Goal: Task Accomplishment & Management: Manage account settings

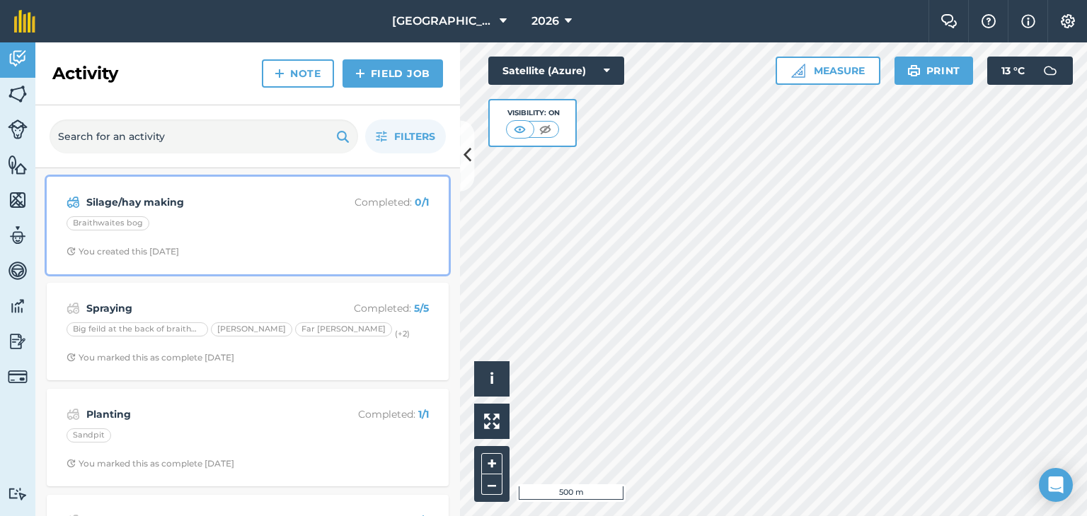
click at [258, 221] on div "Braithwaites bog" at bounding box center [247, 225] width 362 height 18
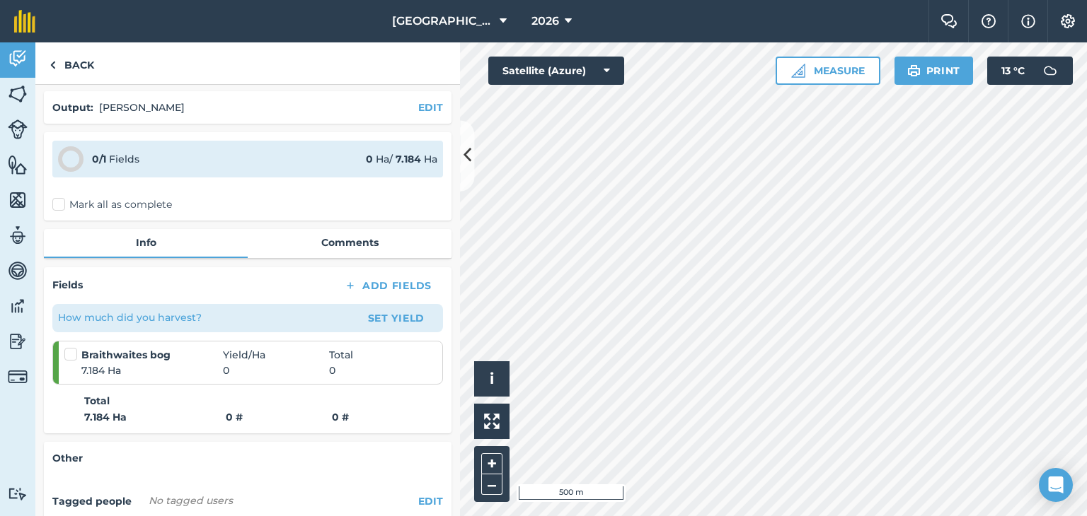
scroll to position [71, 0]
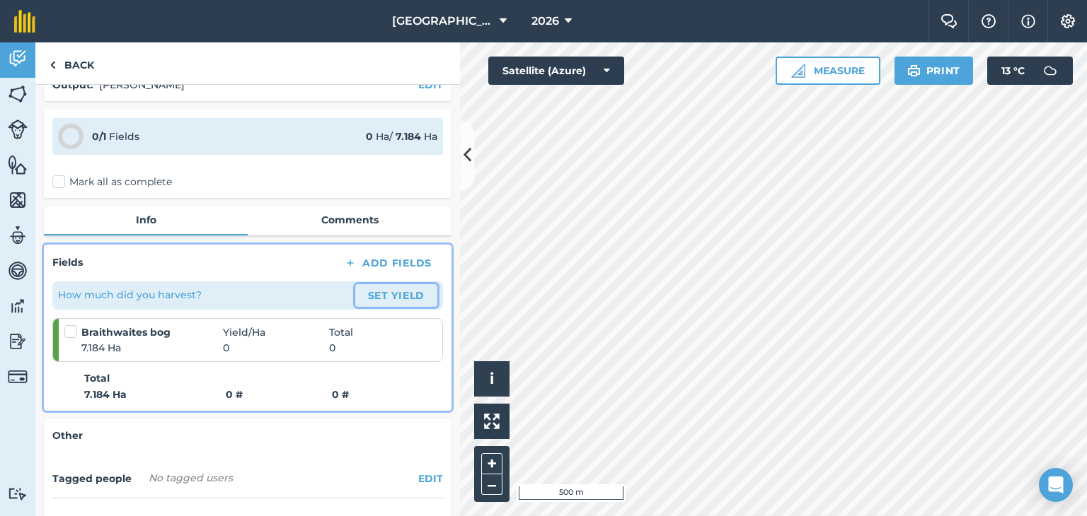
click at [385, 284] on button "Set Yield" at bounding box center [396, 295] width 82 height 23
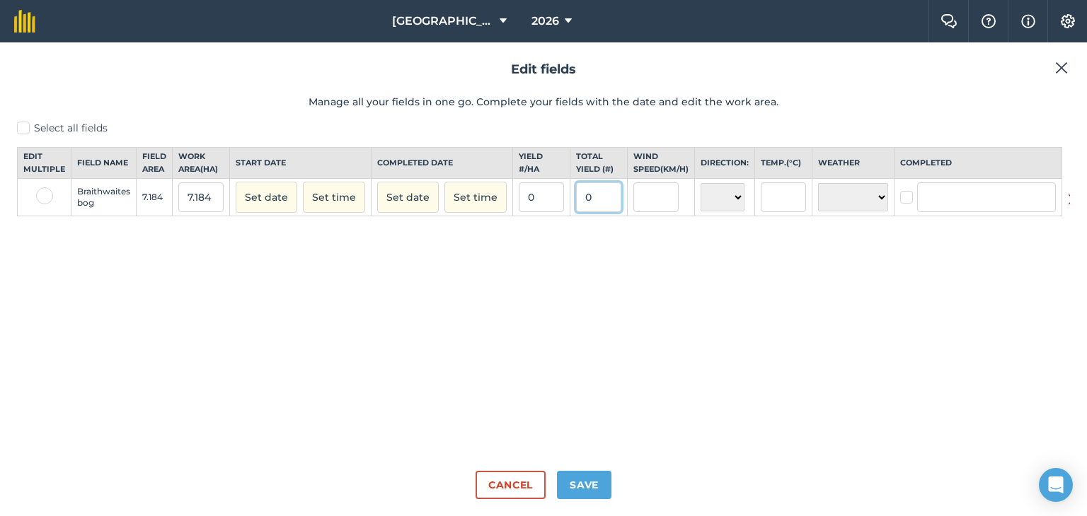
click at [581, 198] on input "0" at bounding box center [598, 198] width 45 height 30
type input "0"
type input "63"
type input "8.769487750556793"
click at [410, 204] on button "Set date" at bounding box center [408, 197] width 62 height 31
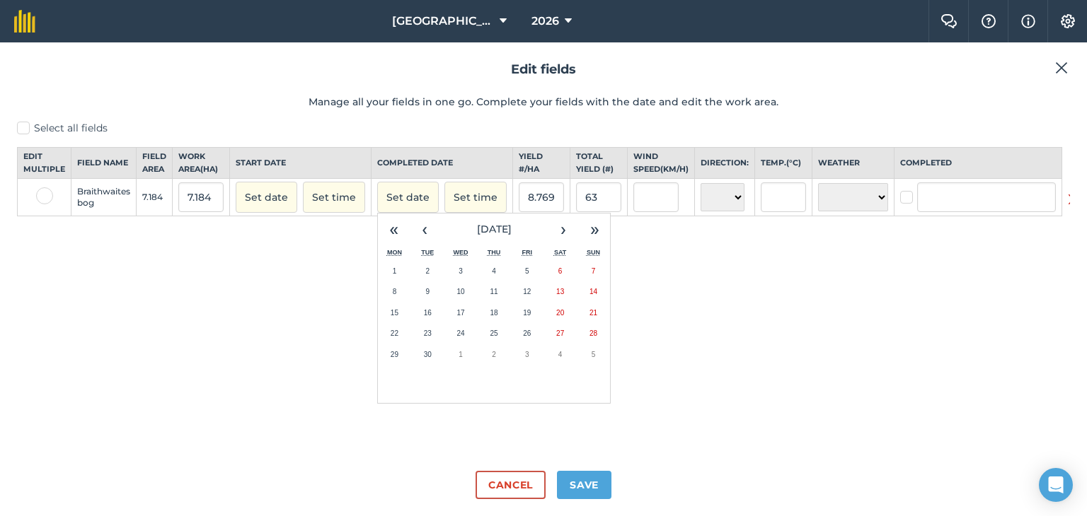
click at [695, 363] on div "Select all fields Edit multiple Field name Field Area Work area ( Ha ) Start da…" at bounding box center [543, 290] width 1053 height 339
click at [589, 479] on button "Save" at bounding box center [584, 485] width 54 height 28
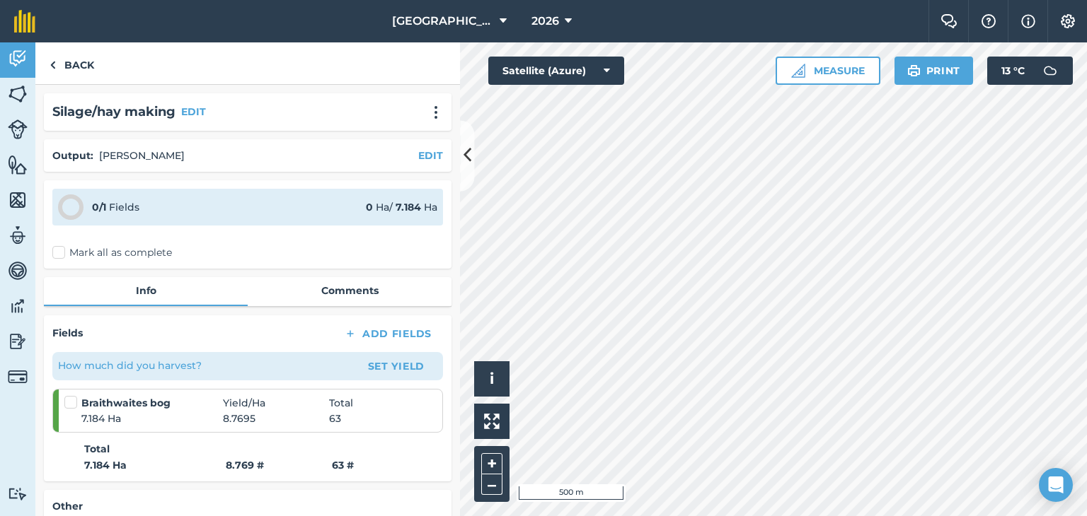
click at [59, 250] on label "Mark all as complete" at bounding box center [112, 252] width 120 height 15
click at [59, 250] on input "Mark all as complete" at bounding box center [56, 249] width 9 height 9
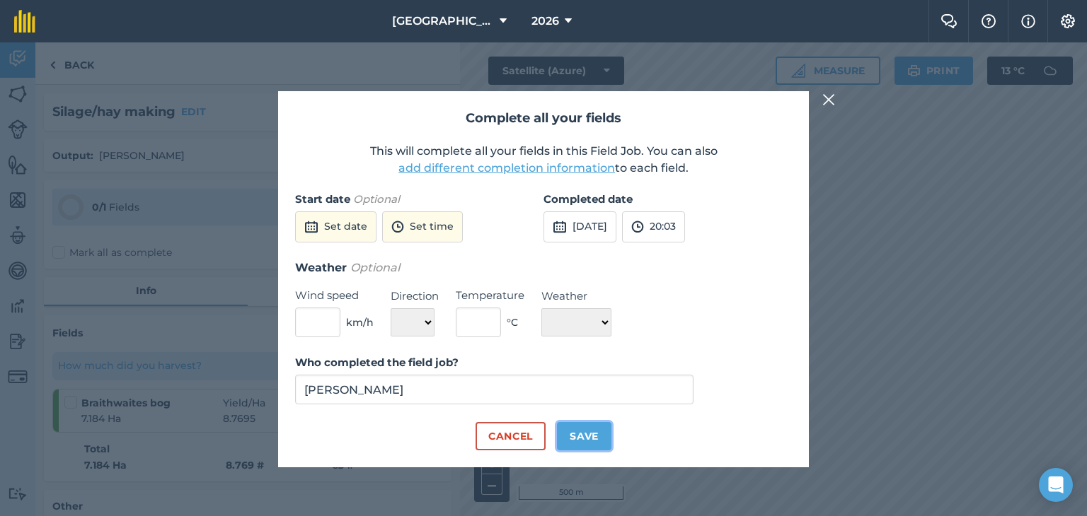
click at [577, 428] on button "Save" at bounding box center [584, 436] width 54 height 28
checkbox input "true"
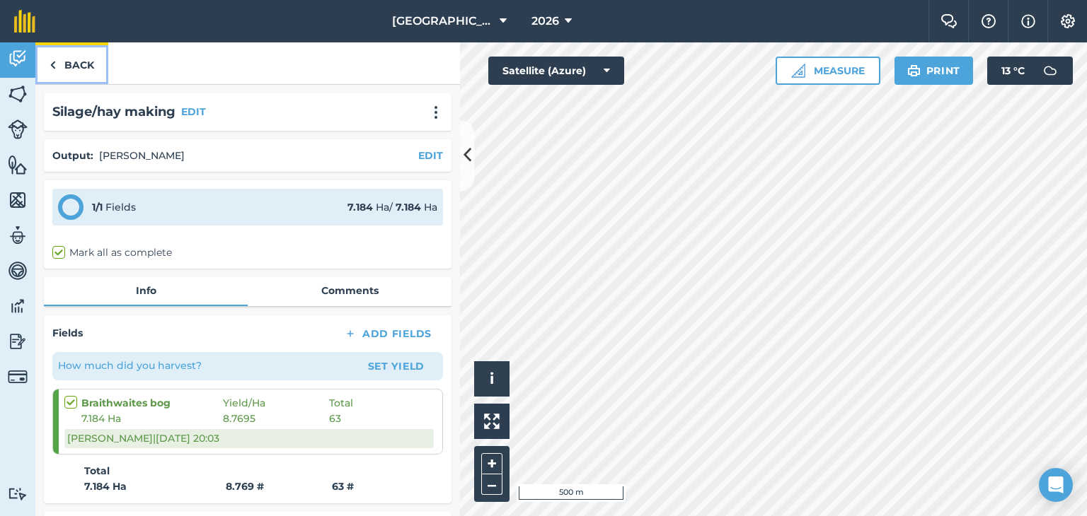
click at [74, 79] on link "Back" at bounding box center [71, 63] width 73 height 42
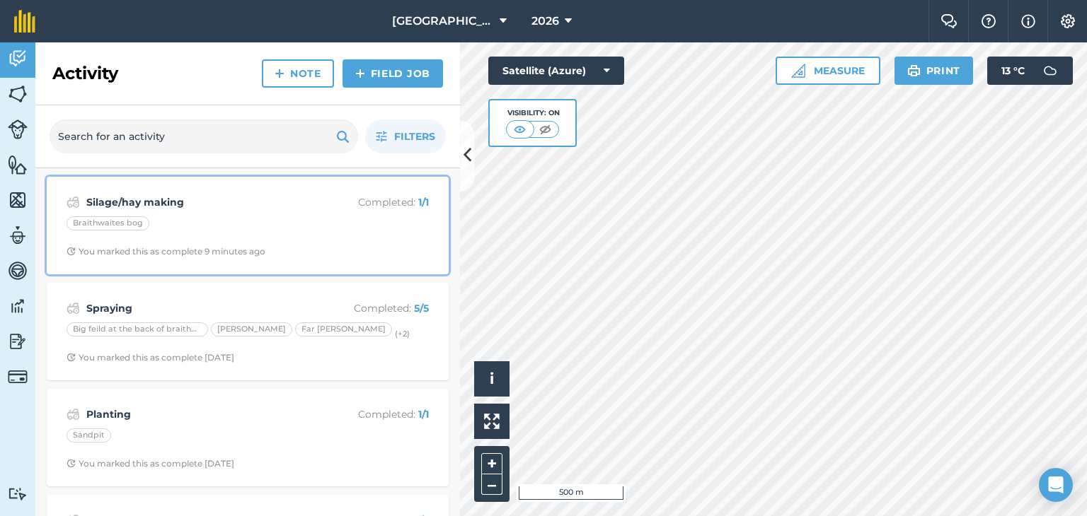
click at [352, 239] on div "Silage/hay making Completed : 1 / 1 Braithwaites bog You marked this as complet…" at bounding box center [247, 225] width 385 height 81
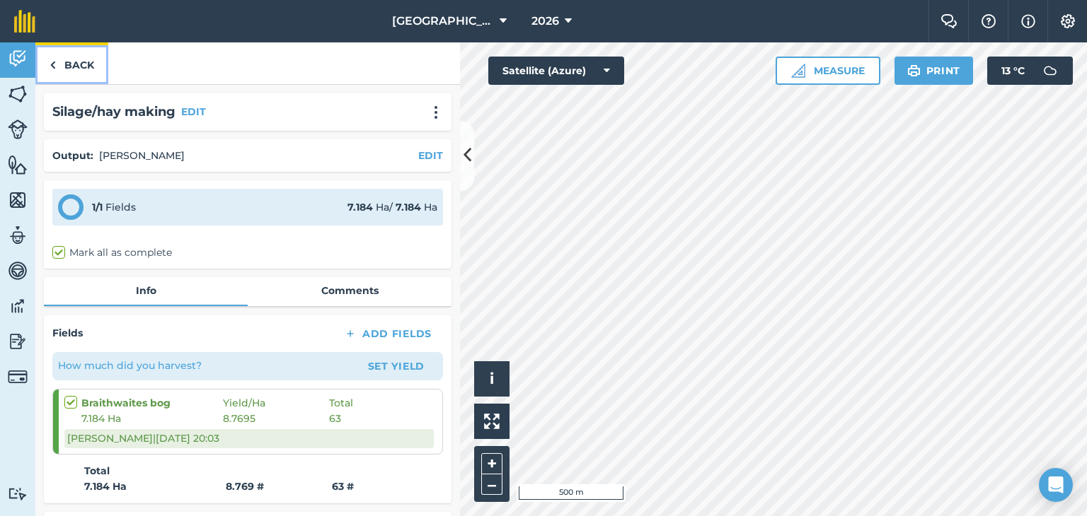
click at [64, 69] on link "Back" at bounding box center [71, 63] width 73 height 42
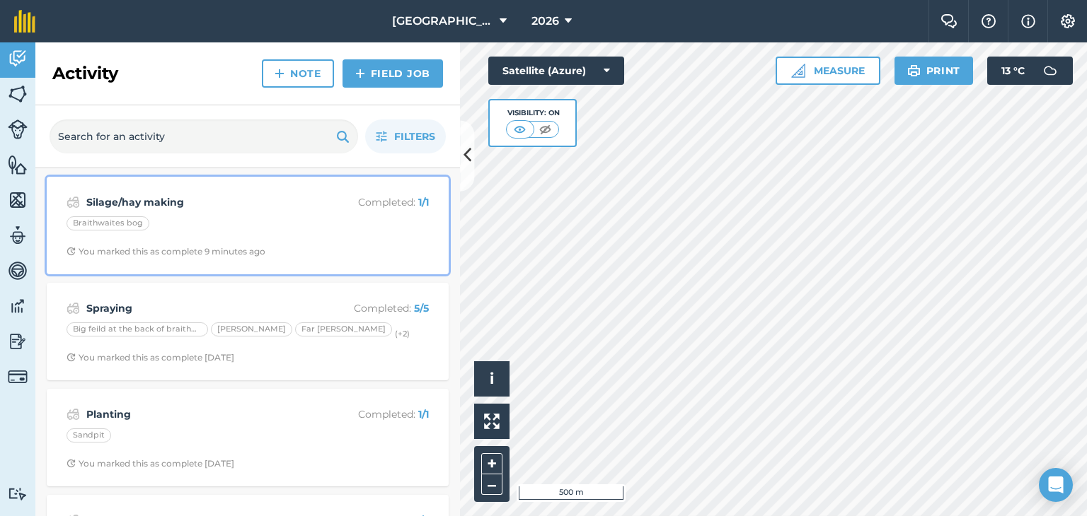
click at [215, 241] on div "Silage/hay making Completed : 1 / 1 Braithwaites bog You marked this as complet…" at bounding box center [247, 225] width 385 height 81
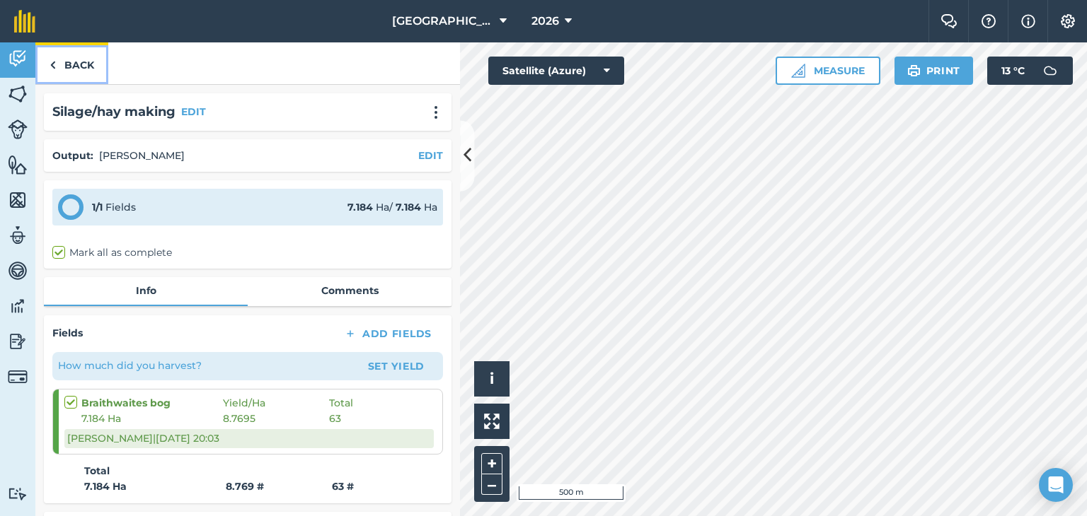
click at [36, 59] on link "Back" at bounding box center [71, 63] width 73 height 42
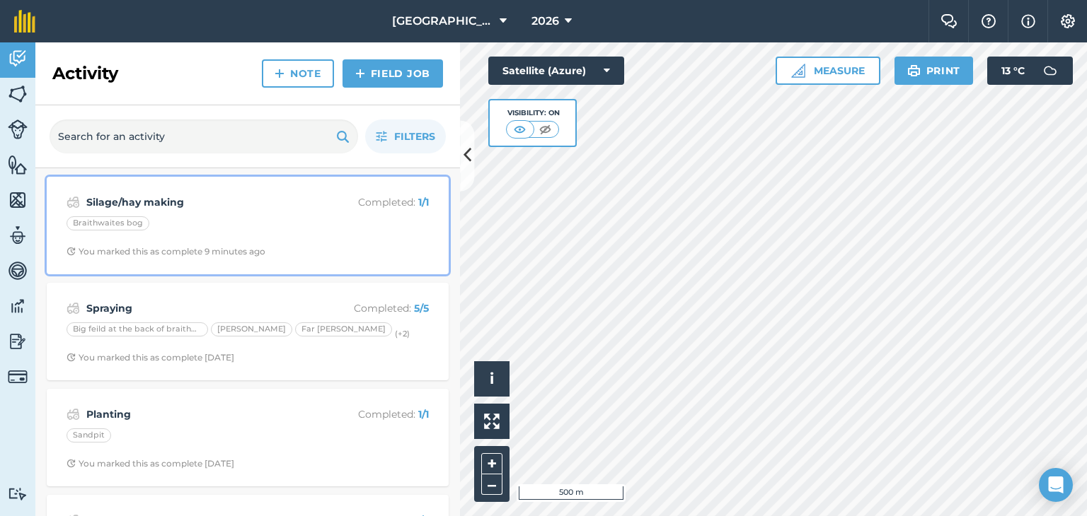
click at [389, 216] on div "Braithwaites bog" at bounding box center [247, 225] width 362 height 18
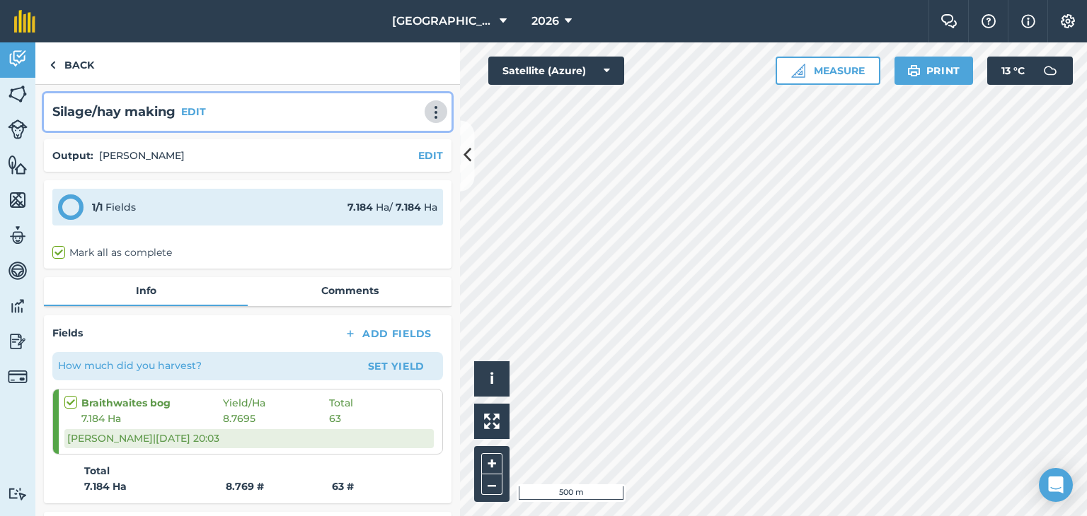
click at [427, 110] on img at bounding box center [435, 112] width 17 height 14
click at [384, 166] on link "Delete" at bounding box center [406, 177] width 91 height 28
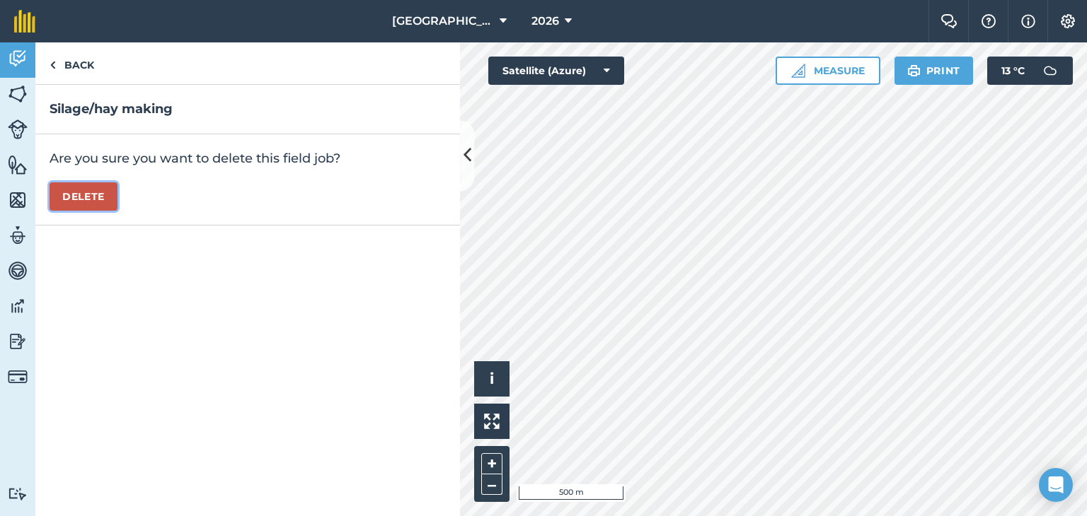
click at [108, 185] on button "Delete" at bounding box center [84, 197] width 68 height 28
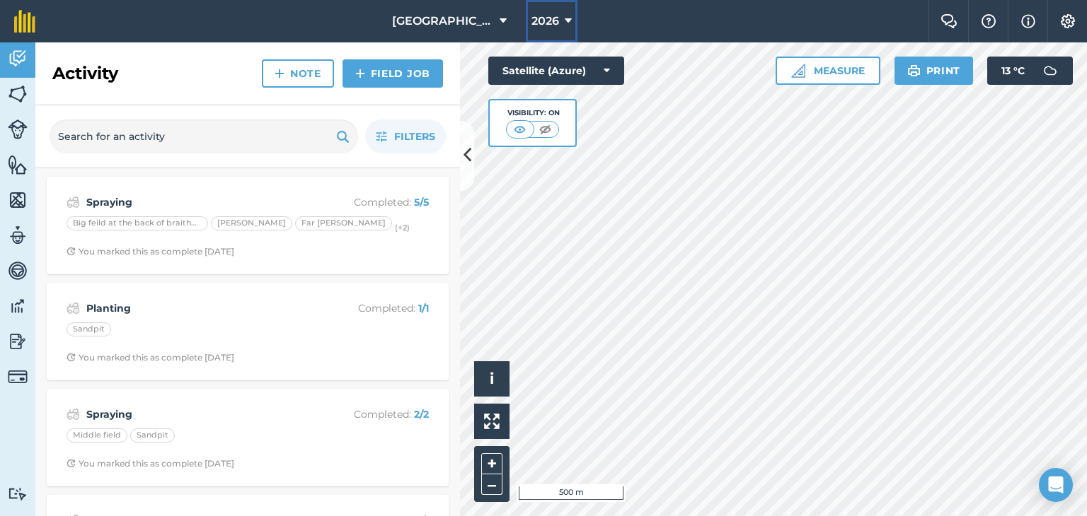
click at [565, 26] on icon at bounding box center [568, 21] width 7 height 17
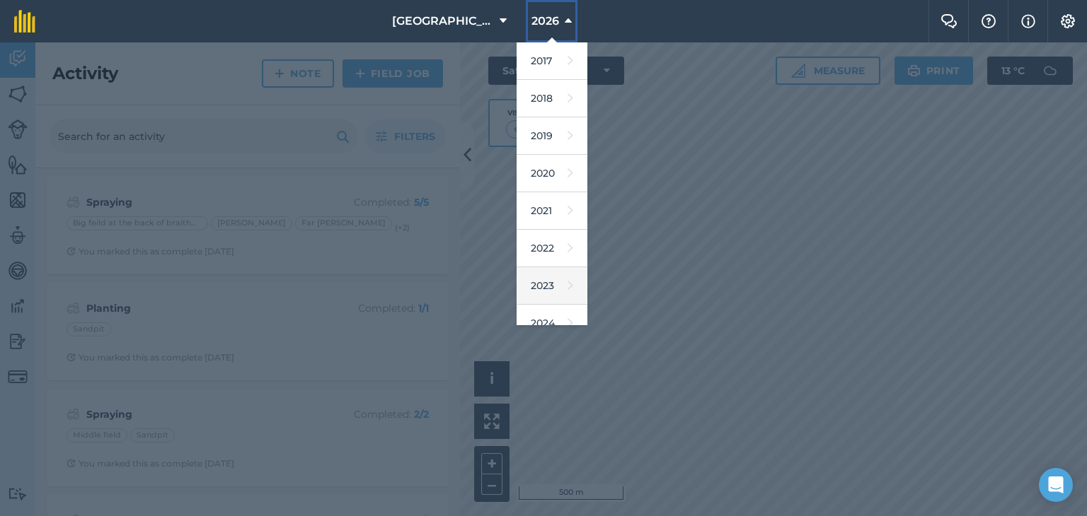
scroll to position [71, 0]
click at [547, 272] on link "2025" at bounding box center [551, 290] width 71 height 37
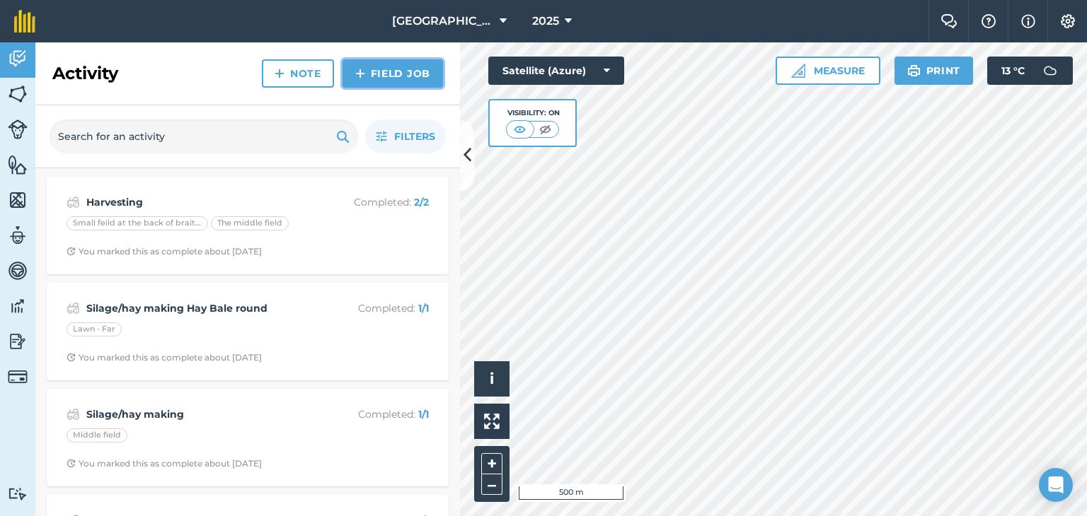
click at [388, 74] on link "Field Job" at bounding box center [392, 73] width 100 height 28
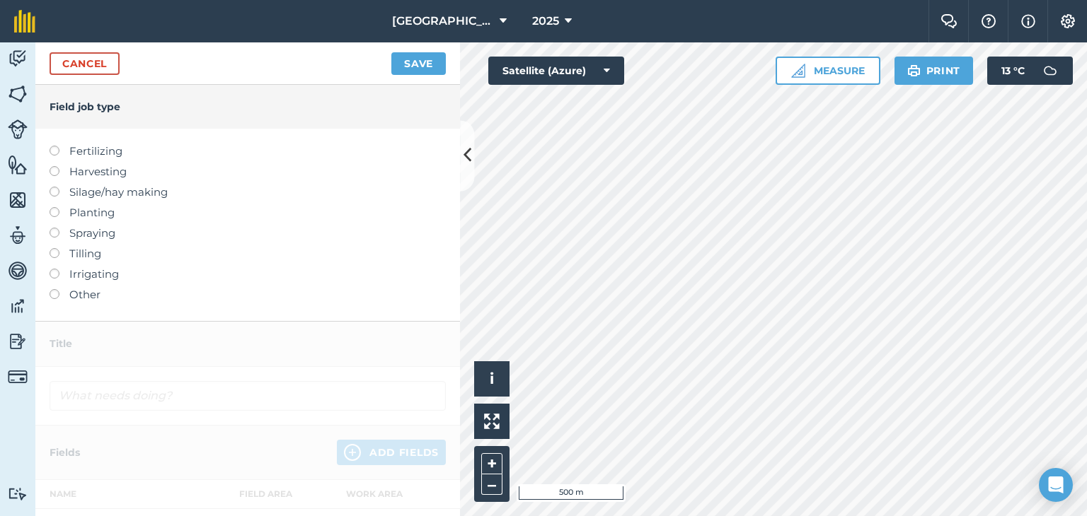
click at [112, 191] on label "Silage/hay making" at bounding box center [248, 192] width 396 height 17
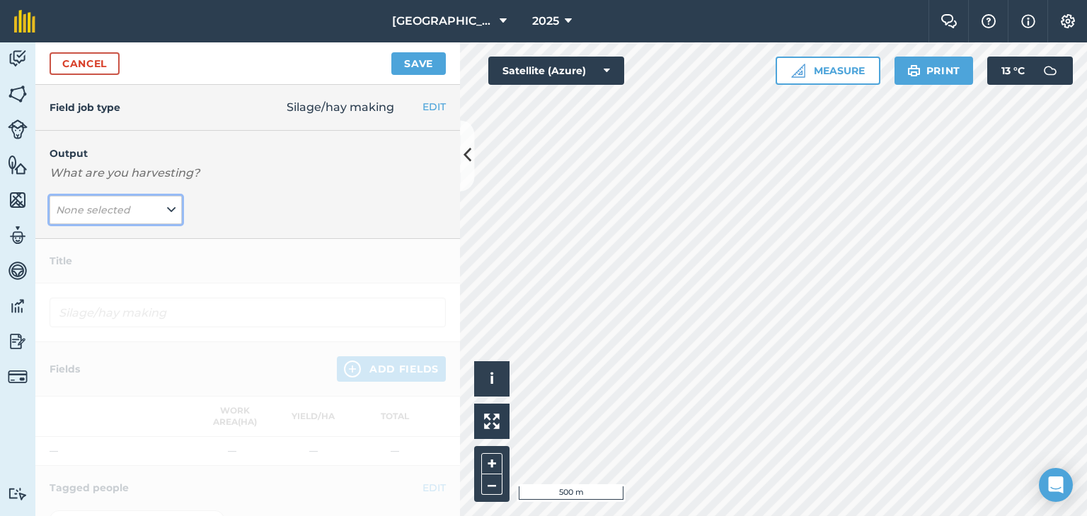
click at [156, 211] on button "None selected" at bounding box center [116, 210] width 132 height 28
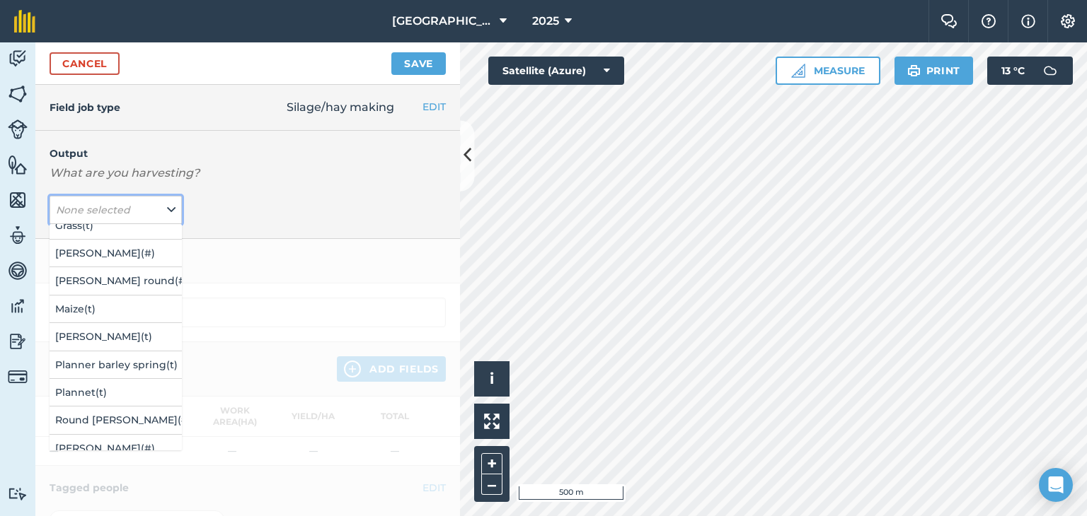
scroll to position [141, 0]
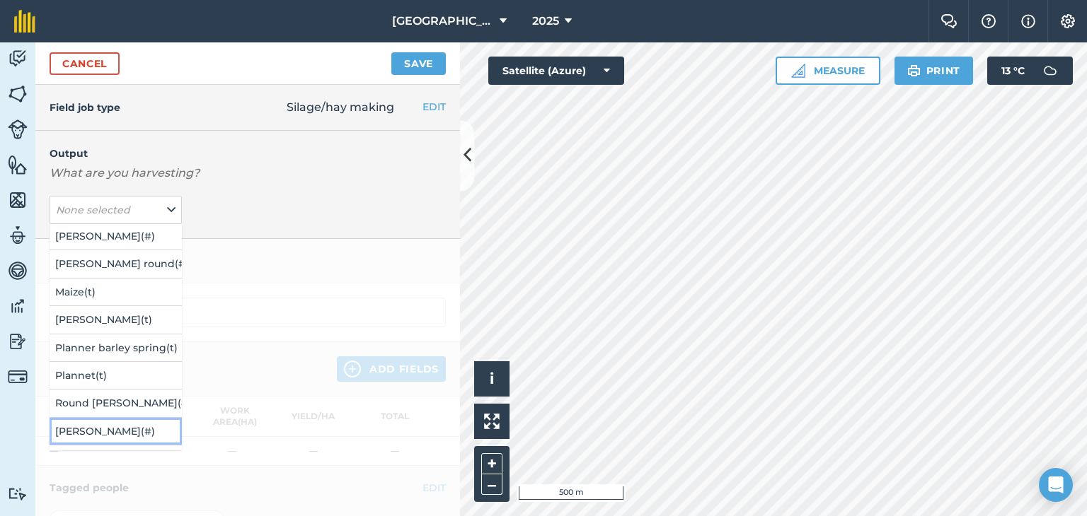
click at [105, 420] on button "[PERSON_NAME] ( # )" at bounding box center [116, 431] width 132 height 27
type input "Silage/hay making Silage bale"
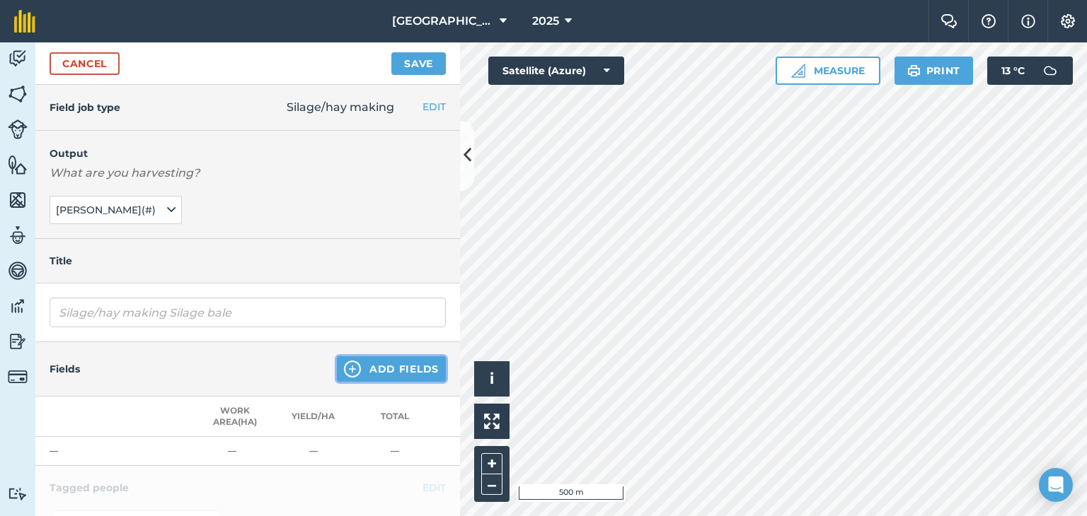
click at [344, 366] on img at bounding box center [352, 369] width 17 height 17
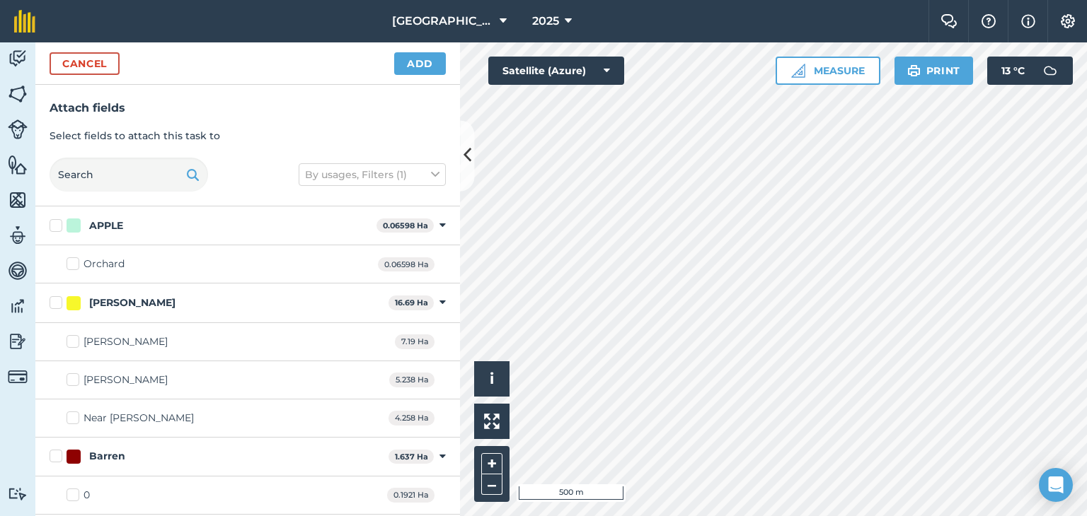
checkbox input "true"
click at [415, 63] on button "Add" at bounding box center [420, 63] width 52 height 23
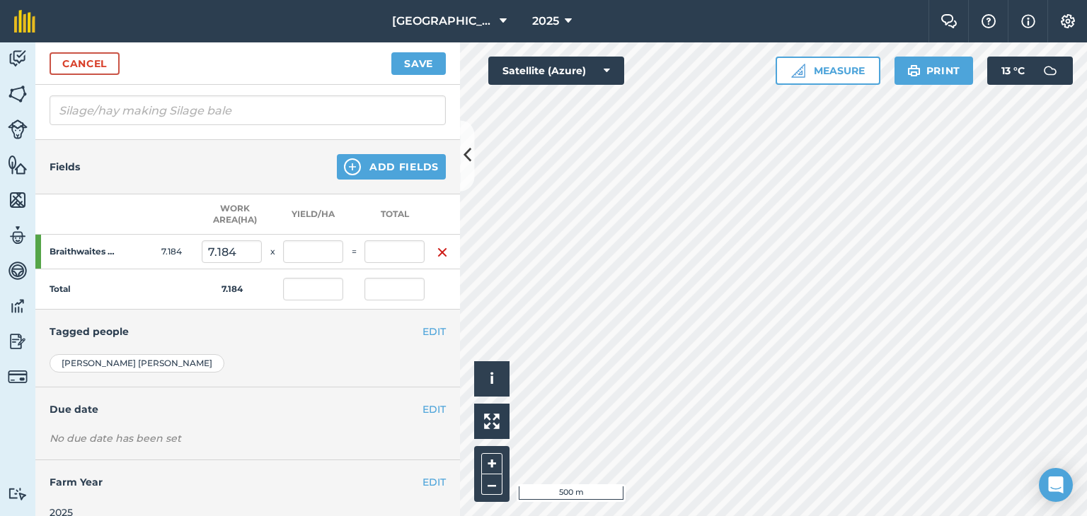
scroll to position [212, 0]
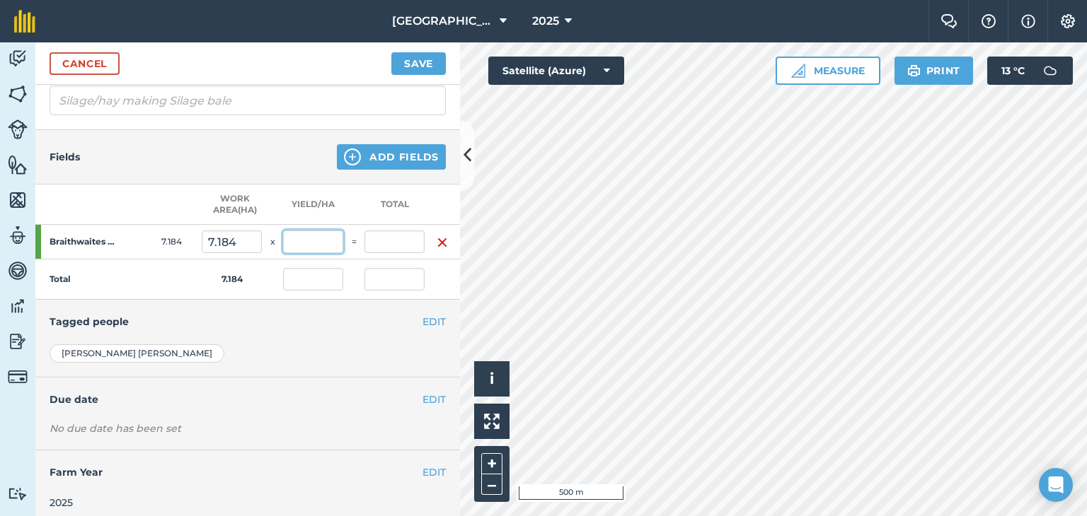
click at [317, 245] on input "text" at bounding box center [313, 242] width 60 height 23
click at [318, 277] on input "text" at bounding box center [313, 279] width 60 height 23
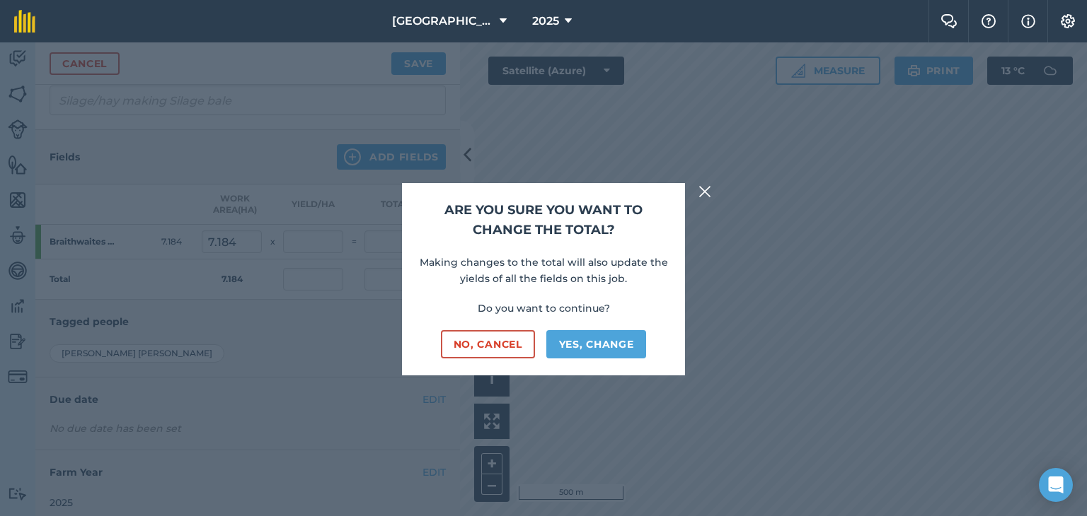
click at [702, 189] on img at bounding box center [704, 191] width 13 height 17
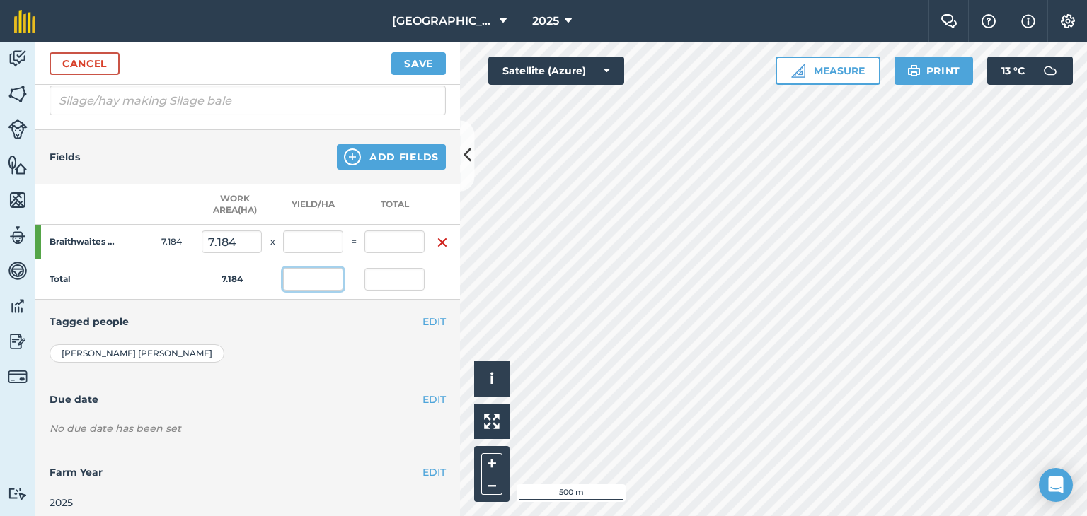
click at [306, 272] on input "text" at bounding box center [313, 279] width 60 height 23
click at [321, 236] on input "text" at bounding box center [313, 242] width 60 height 23
click at [320, 275] on input "text" at bounding box center [313, 279] width 60 height 23
click at [324, 236] on input "text" at bounding box center [313, 242] width 60 height 23
type input "63"
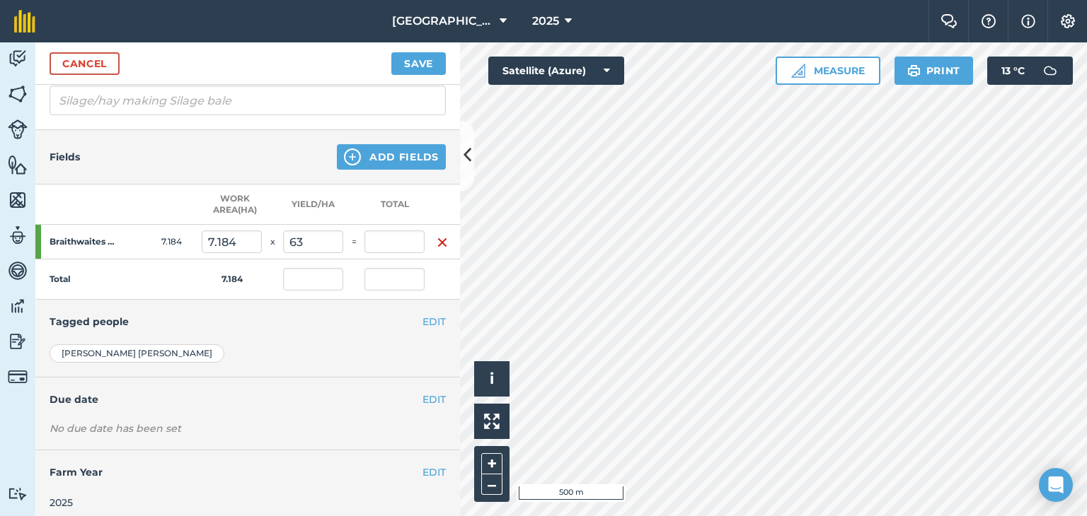
type input "452.592"
type input "63"
type input "452.592"
click at [323, 266] on td "63" at bounding box center [313, 280] width 60 height 40
click at [427, 69] on button "Save" at bounding box center [418, 63] width 54 height 23
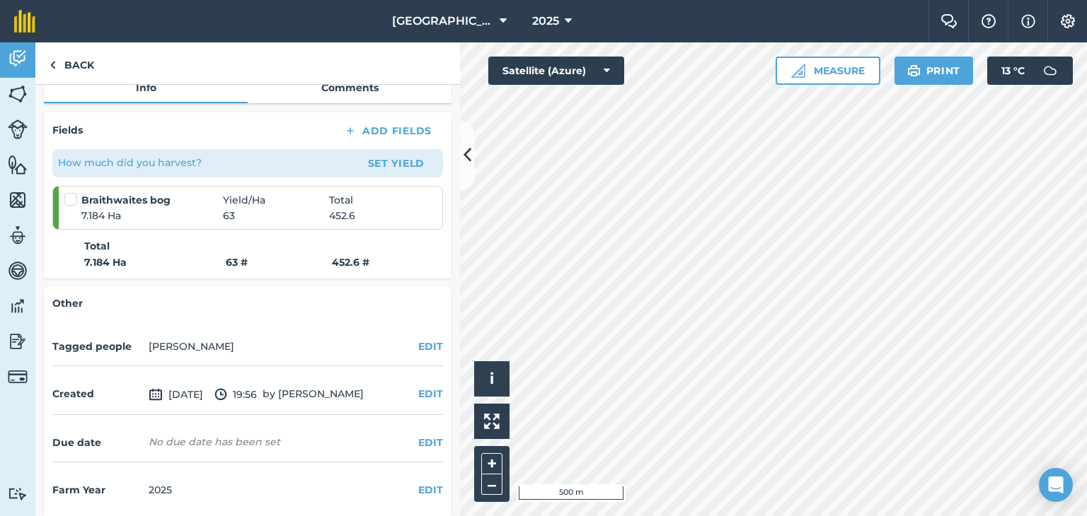
scroll to position [212, 0]
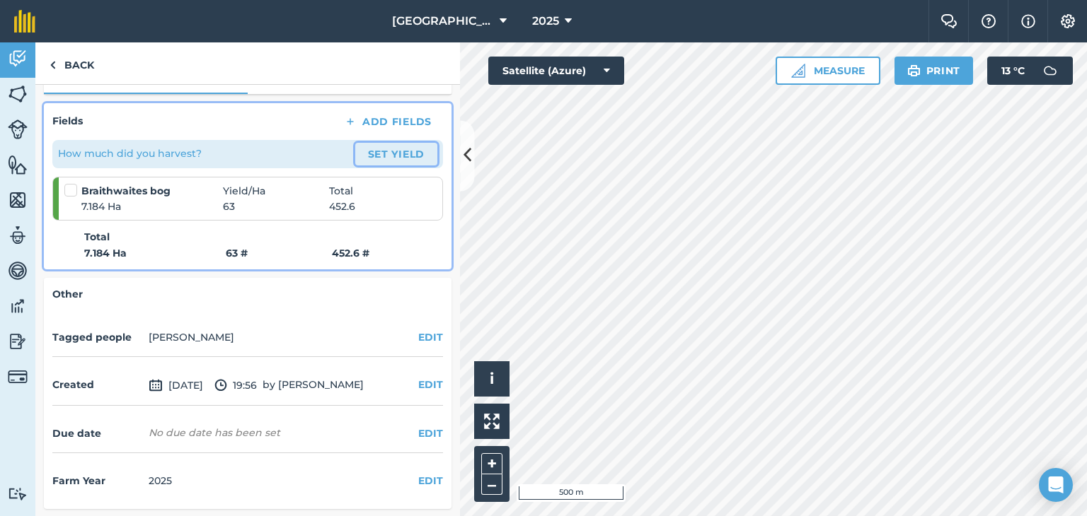
click at [390, 154] on button "Set Yield" at bounding box center [396, 154] width 82 height 23
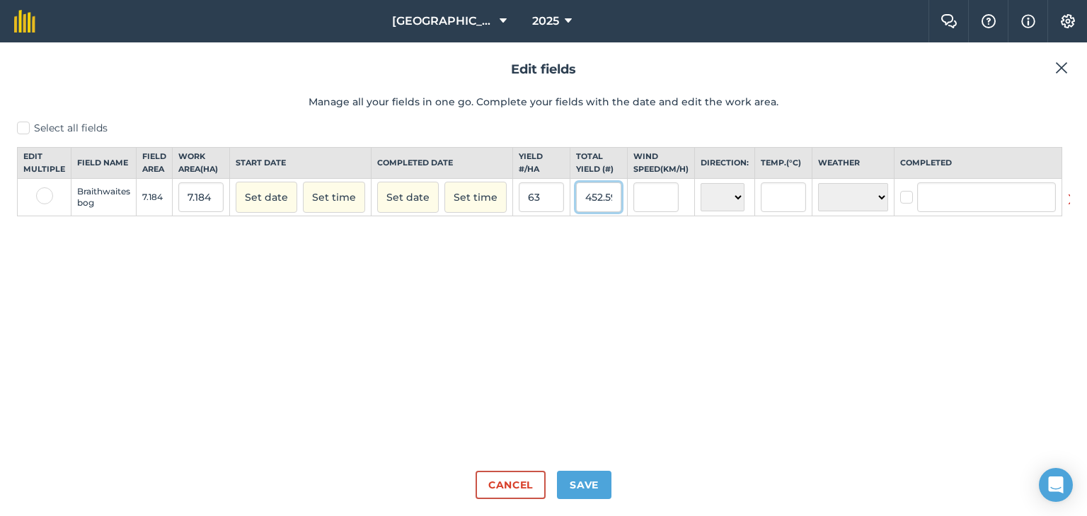
click at [593, 205] on input "452.592" at bounding box center [598, 198] width 45 height 30
type input "63"
type input "8.769487750556793"
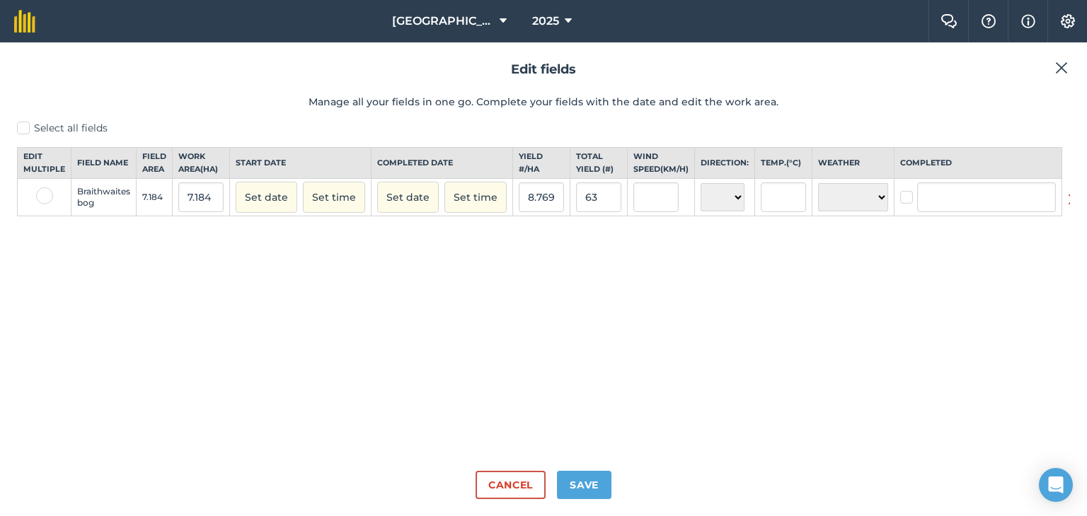
click at [662, 373] on div "Select all fields Edit multiple Field name Field Area Work area ( Ha ) Start da…" at bounding box center [543, 290] width 1053 height 339
click at [594, 482] on button "Save" at bounding box center [584, 485] width 54 height 28
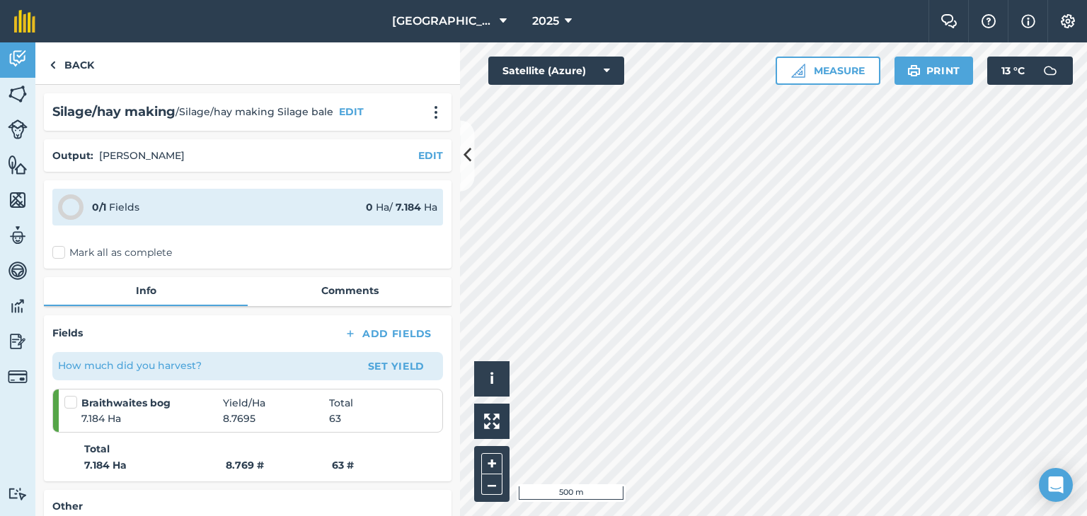
click at [64, 255] on label "Mark all as complete" at bounding box center [112, 252] width 120 height 15
click at [62, 255] on input "Mark all as complete" at bounding box center [56, 249] width 9 height 9
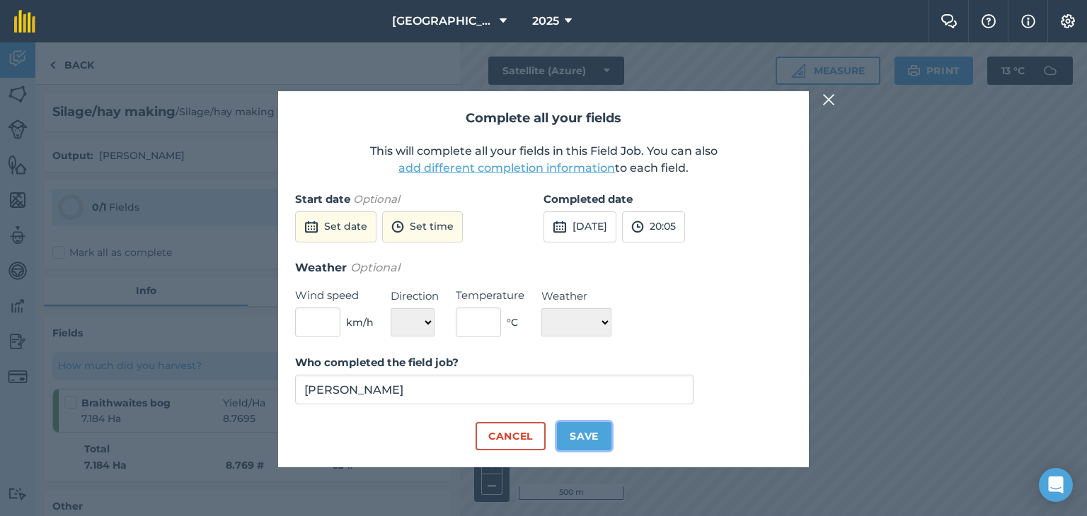
click at [591, 435] on button "Save" at bounding box center [584, 436] width 54 height 28
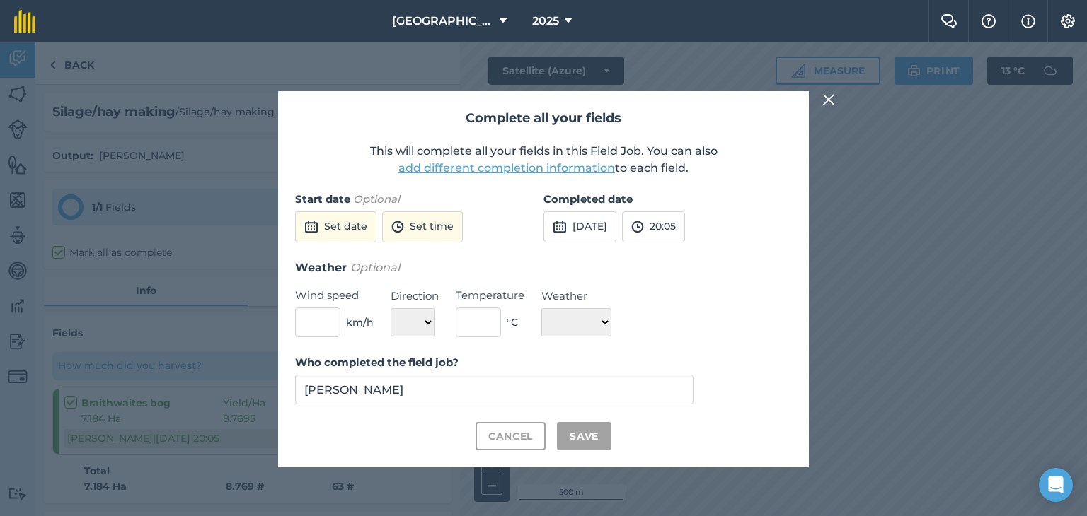
checkbox input "true"
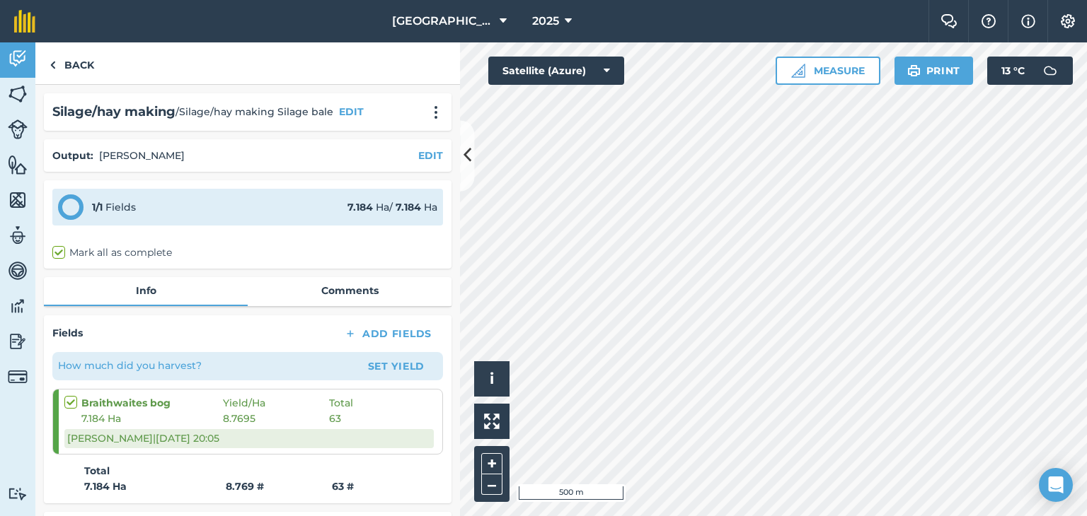
click at [109, 61] on div "Back" at bounding box center [247, 63] width 424 height 42
click at [82, 66] on link "Back" at bounding box center [71, 63] width 73 height 42
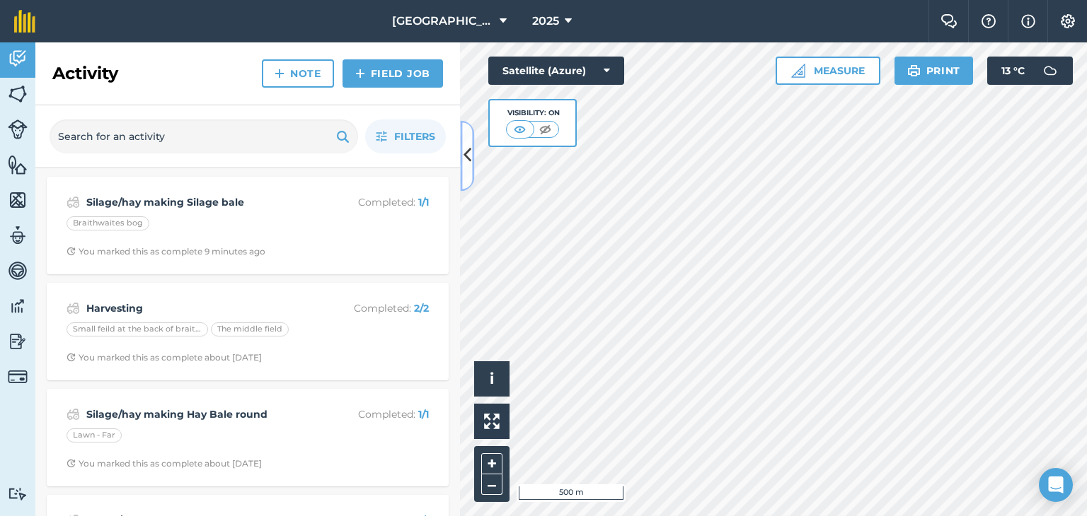
click at [463, 139] on button at bounding box center [467, 155] width 14 height 71
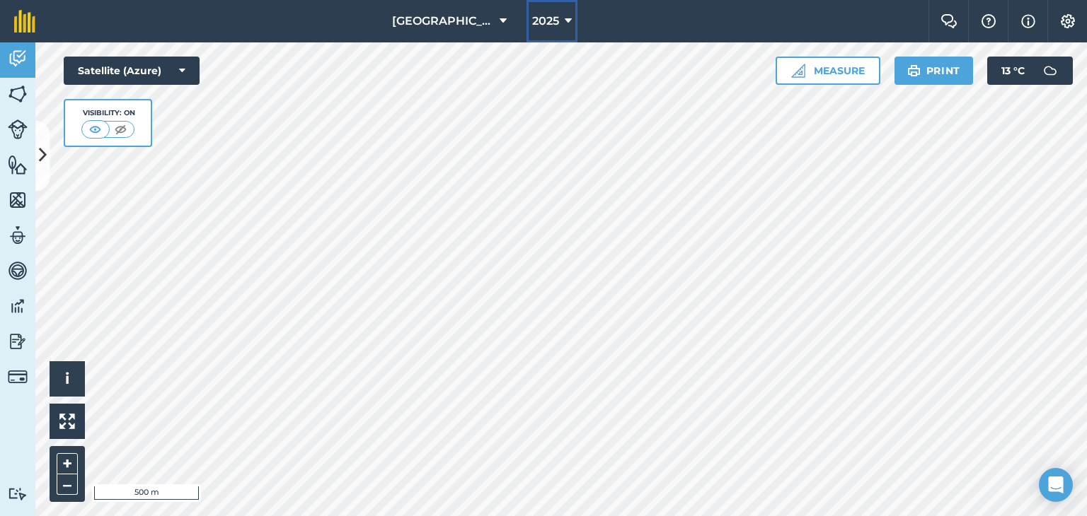
click at [557, 25] on span "2025" at bounding box center [545, 21] width 27 height 17
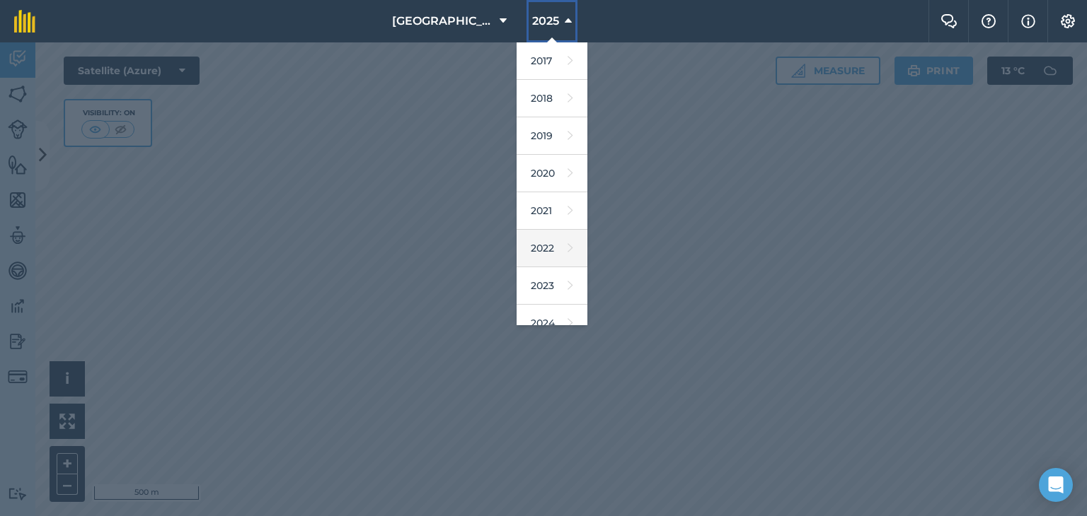
scroll to position [127, 0]
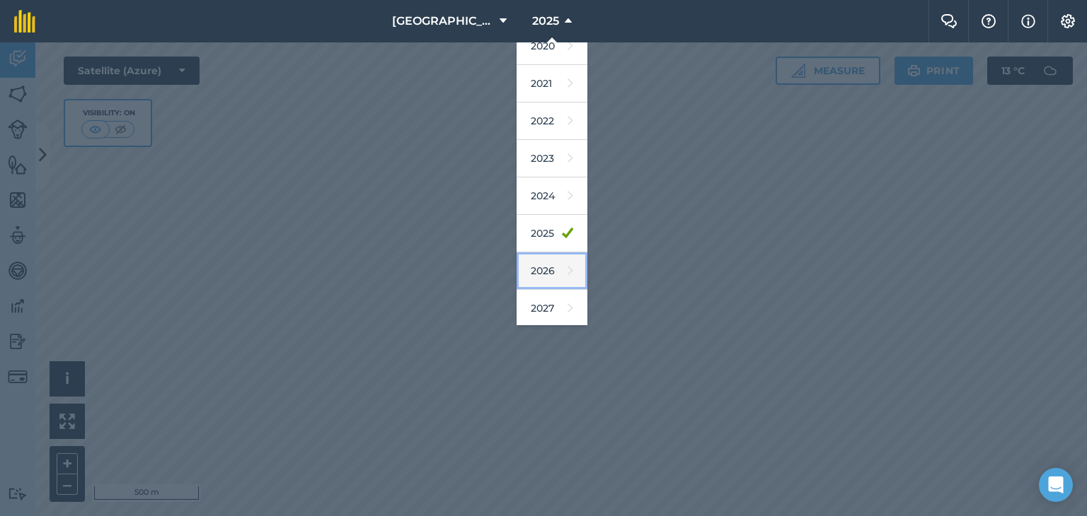
click at [567, 269] on icon at bounding box center [570, 271] width 6 height 20
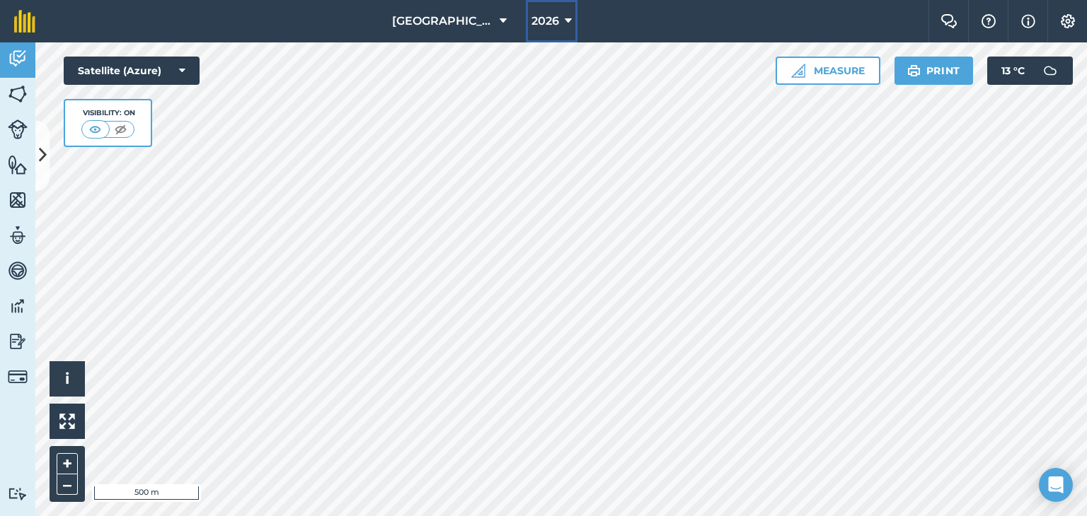
click at [565, 20] on icon at bounding box center [568, 21] width 7 height 17
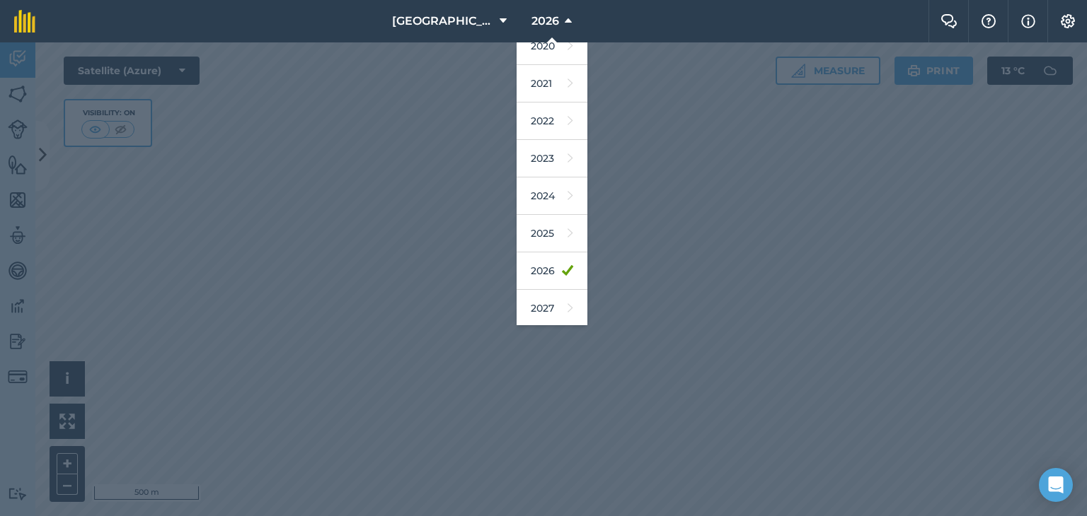
click at [676, 185] on div at bounding box center [543, 279] width 1087 height 474
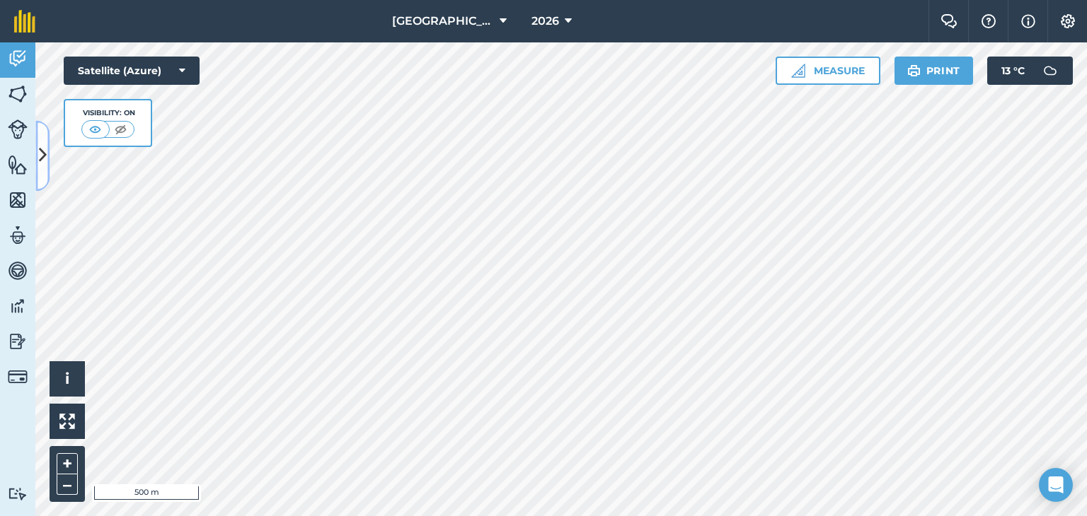
click at [42, 152] on icon at bounding box center [43, 156] width 8 height 25
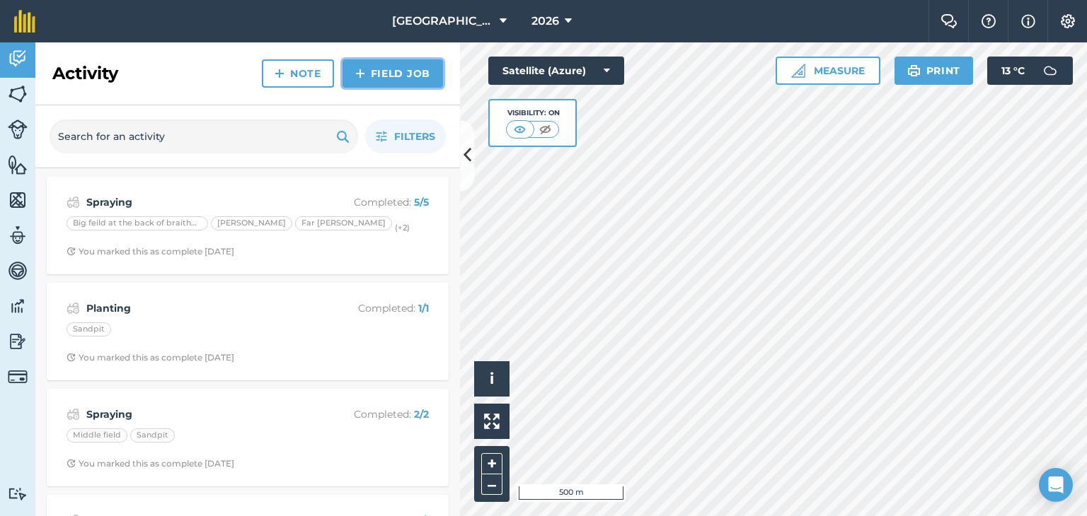
click at [371, 73] on link "Field Job" at bounding box center [392, 73] width 100 height 28
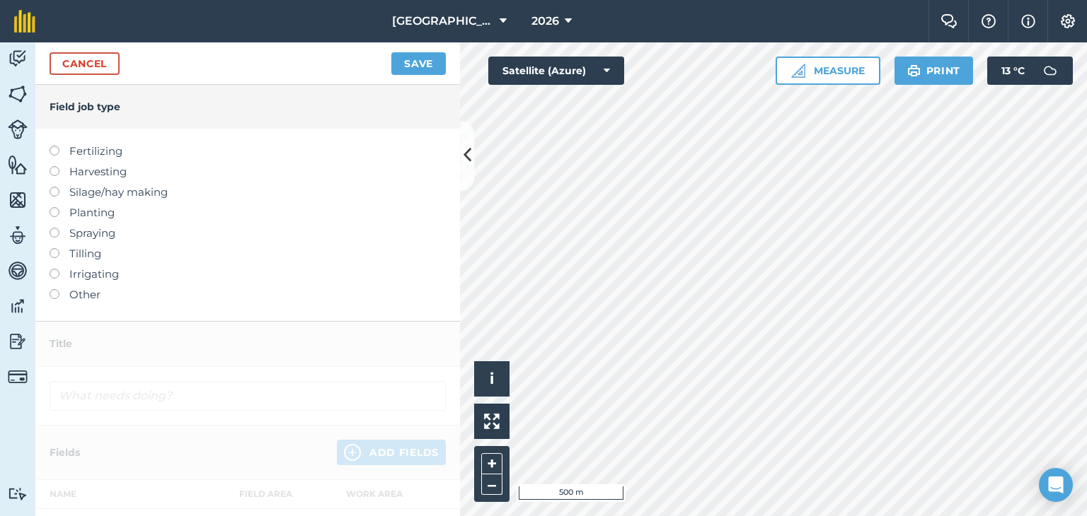
click at [80, 233] on label "Spraying" at bounding box center [248, 233] width 396 height 17
type input "Spraying"
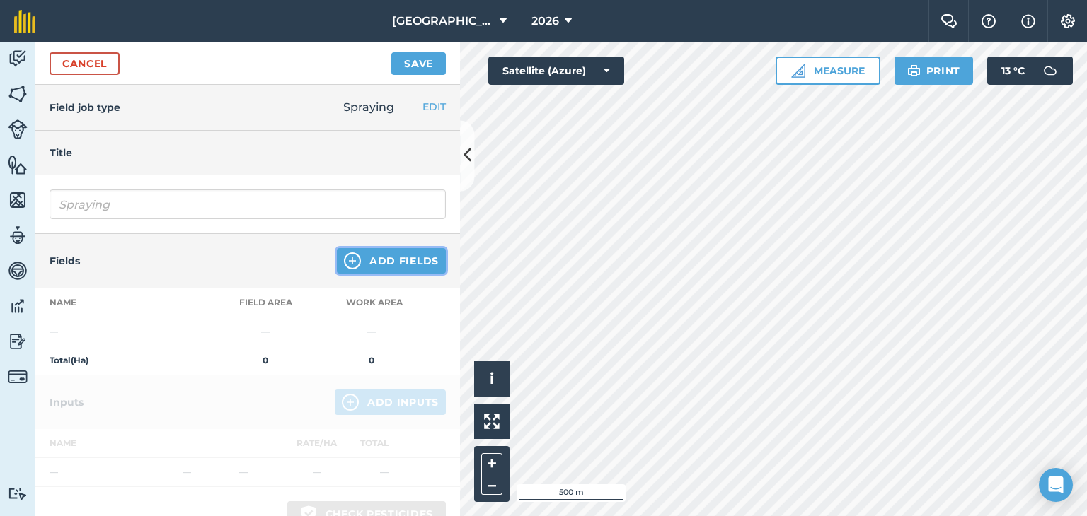
click at [386, 251] on button "Add Fields" at bounding box center [391, 260] width 109 height 25
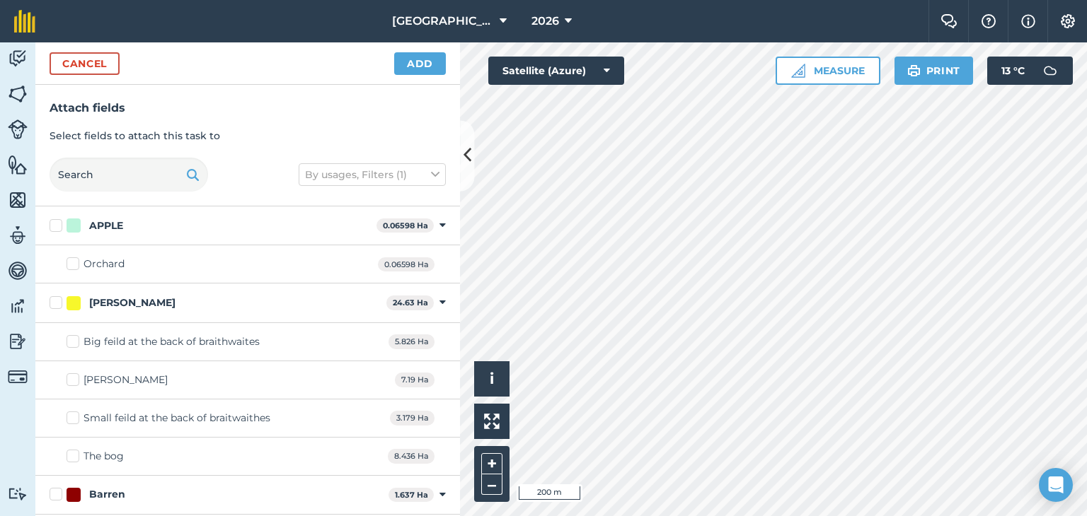
checkbox input "true"
click at [439, 62] on button "Add" at bounding box center [420, 63] width 52 height 23
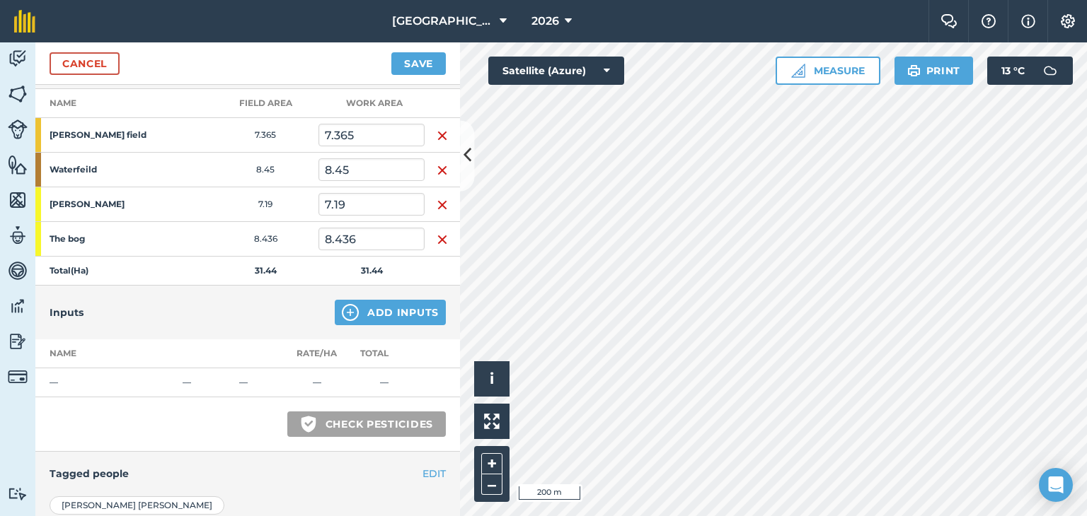
scroll to position [212, 0]
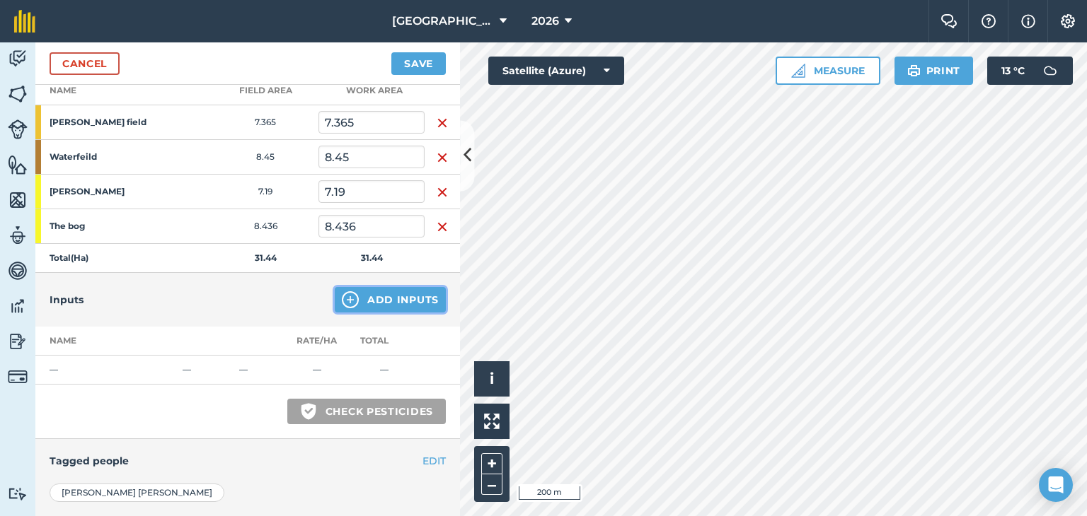
click at [388, 292] on button "Add Inputs" at bounding box center [390, 299] width 111 height 25
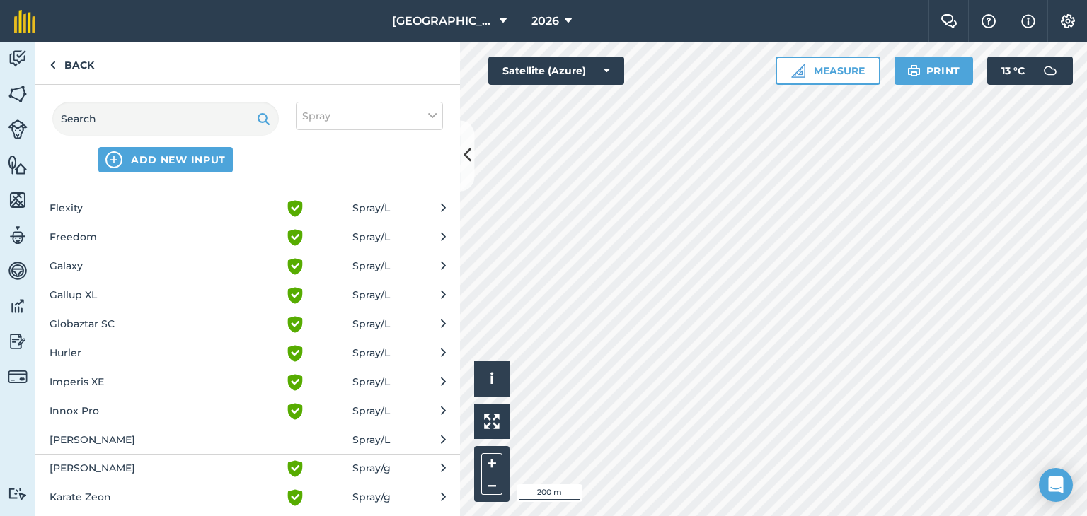
scroll to position [707, 0]
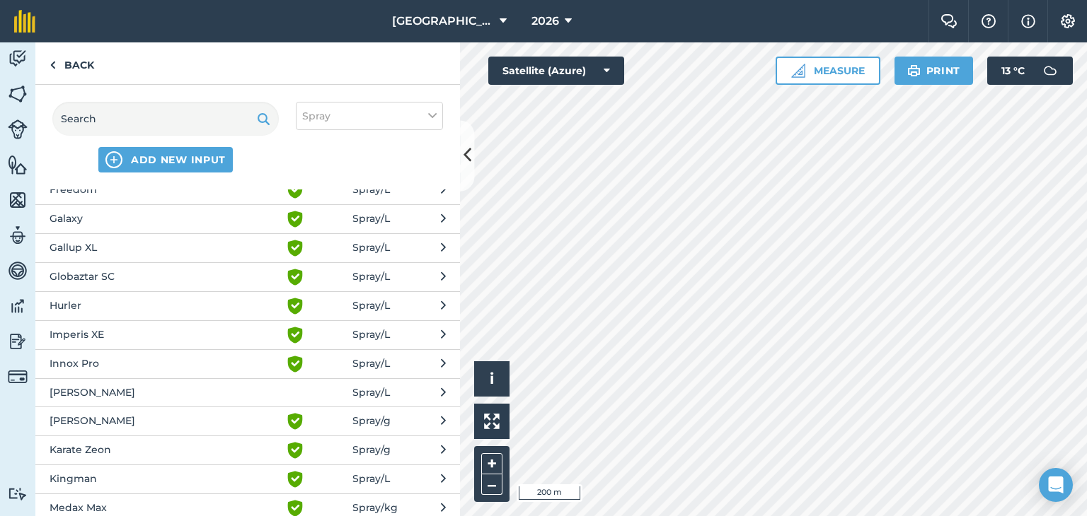
click at [208, 378] on button "[PERSON_NAME] Spray / L" at bounding box center [247, 392] width 424 height 28
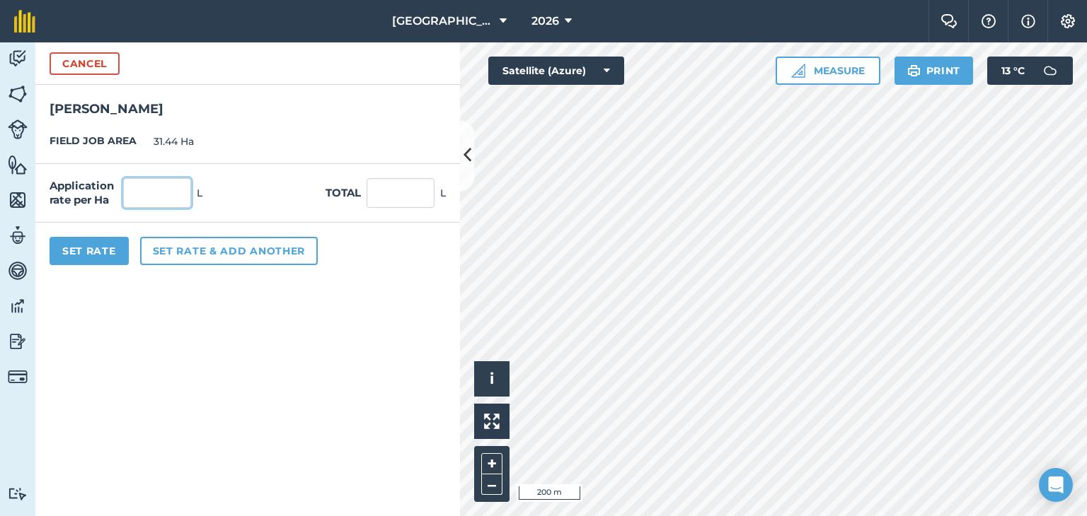
click at [183, 182] on input "text" at bounding box center [157, 193] width 68 height 30
type input "0.1"
type input "3.144"
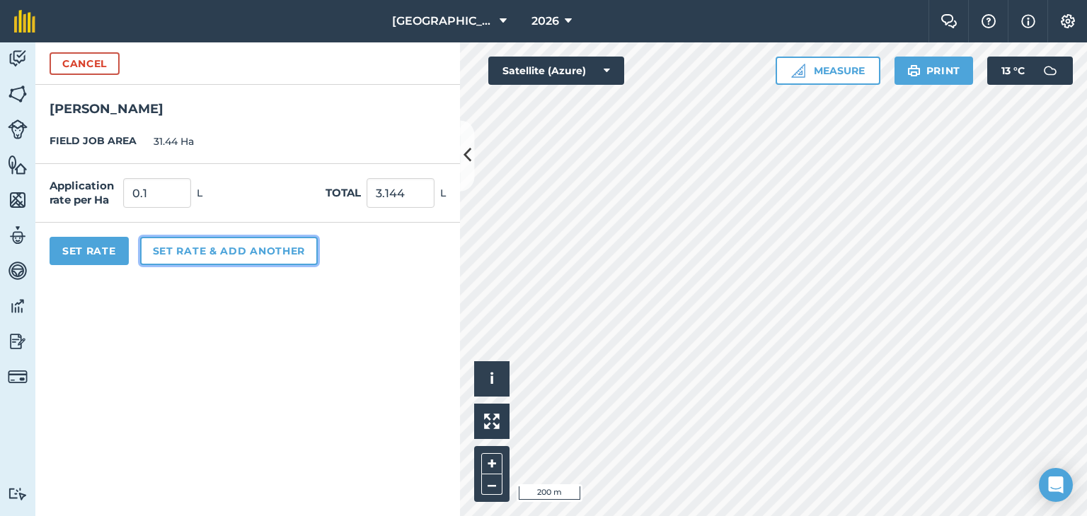
click at [199, 260] on button "Set rate & add another" at bounding box center [229, 251] width 178 height 28
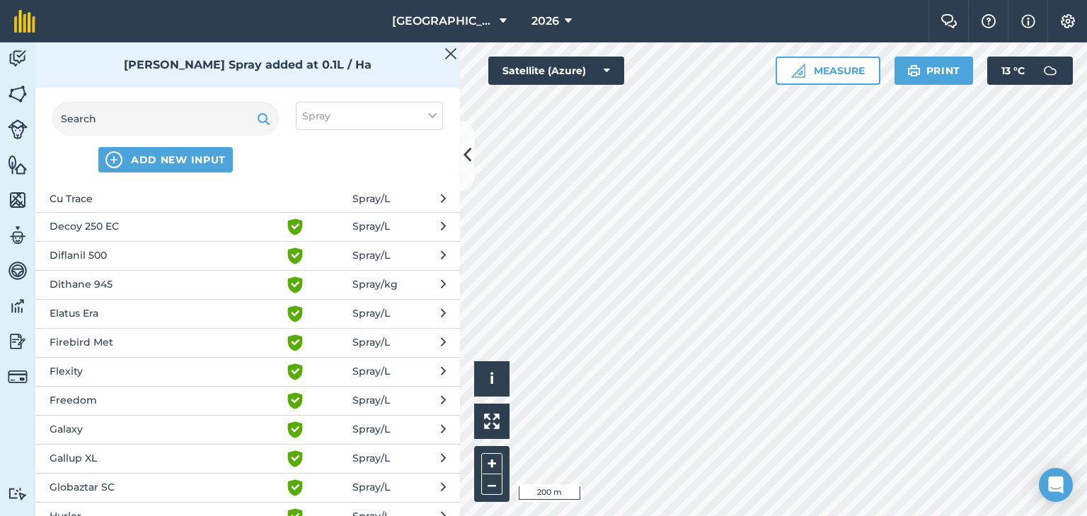
scroll to position [637, 0]
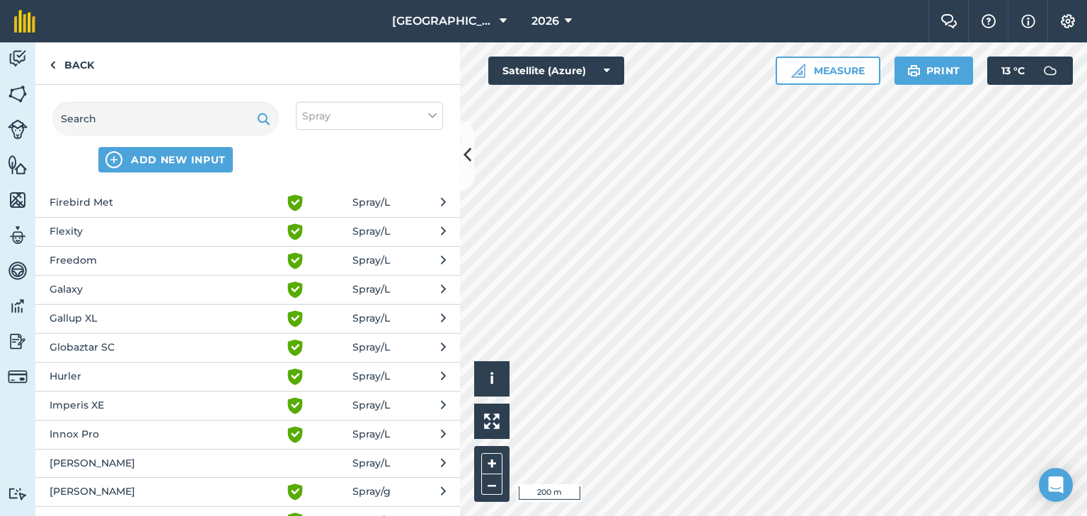
click at [126, 311] on span "Gallup XL" at bounding box center [165, 319] width 231 height 17
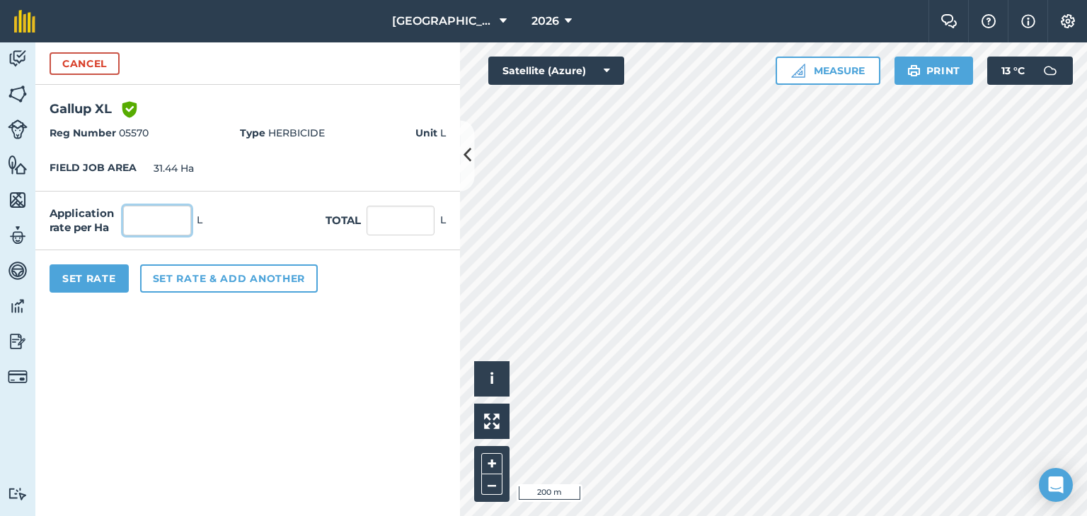
click at [146, 221] on input "text" at bounding box center [157, 221] width 68 height 30
type input "2.5"
type input "78.6"
click at [107, 274] on button "Set Rate" at bounding box center [89, 279] width 79 height 28
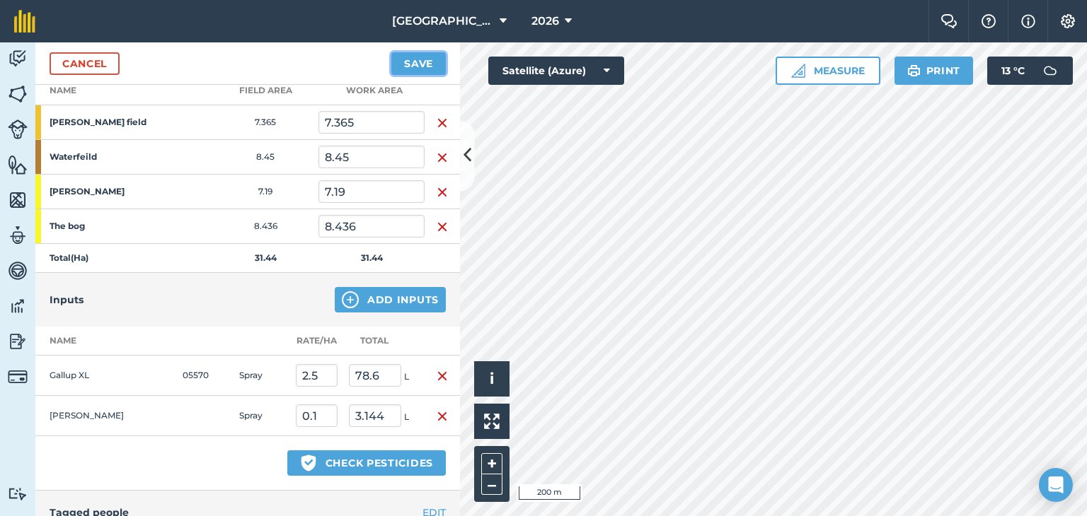
click at [410, 59] on button "Save" at bounding box center [418, 63] width 54 height 23
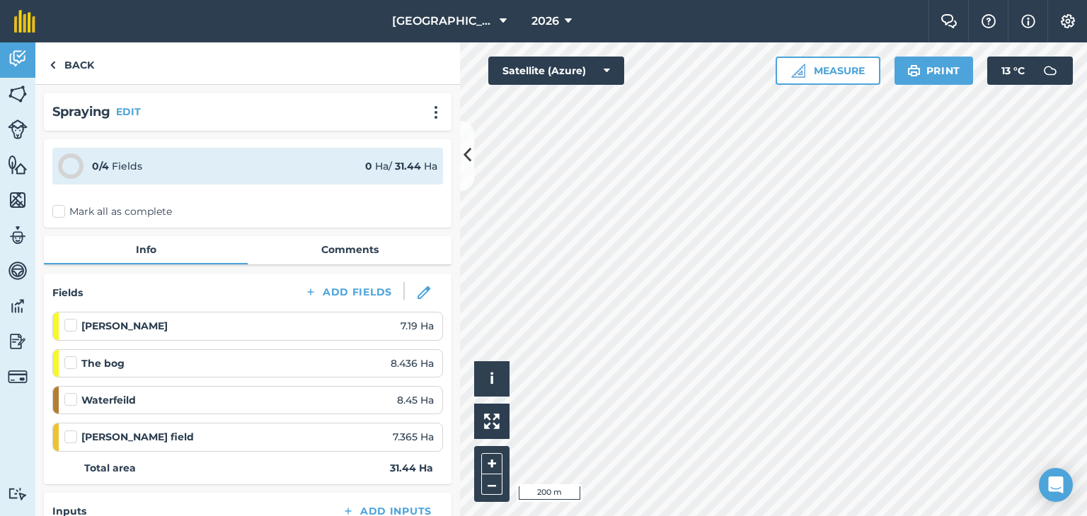
click at [56, 214] on label "Mark all as complete" at bounding box center [112, 211] width 120 height 15
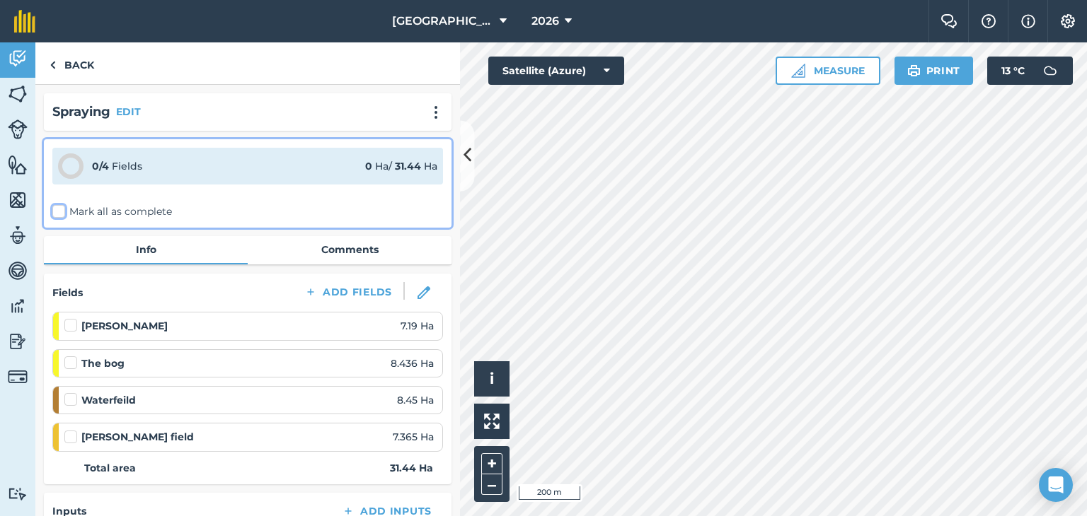
click at [56, 214] on input "Mark all as complete" at bounding box center [56, 208] width 9 height 9
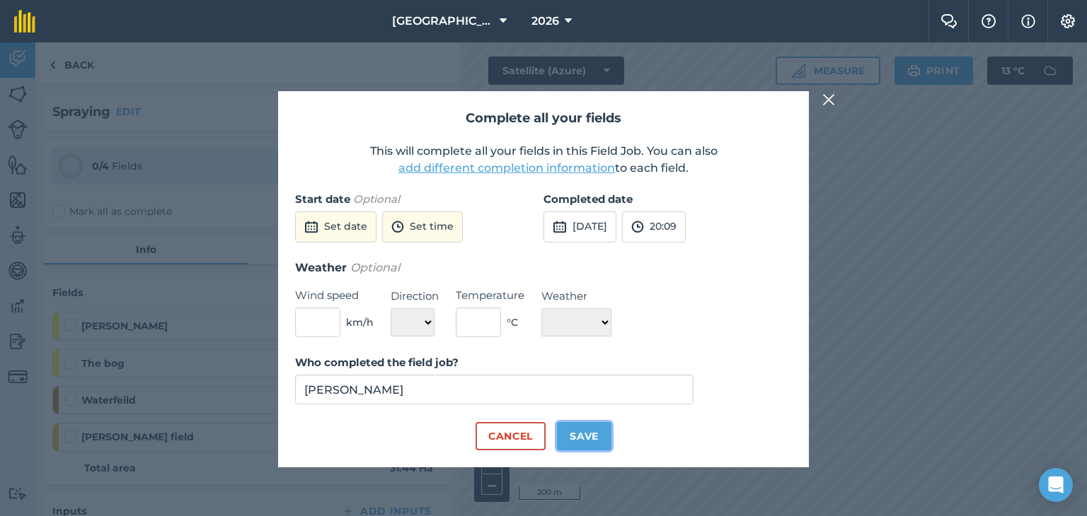
click at [593, 436] on button "Save" at bounding box center [584, 436] width 54 height 28
checkbox input "true"
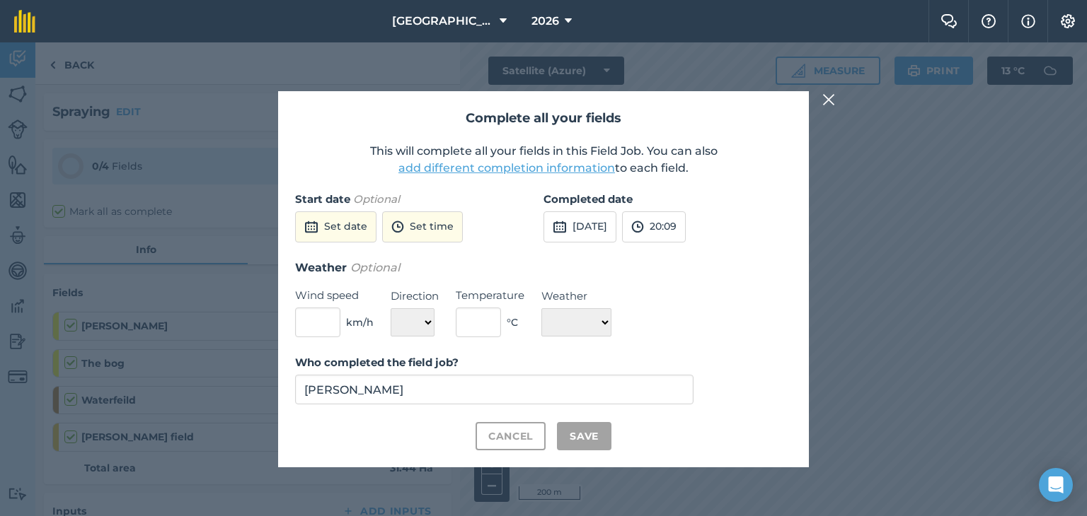
checkbox input "true"
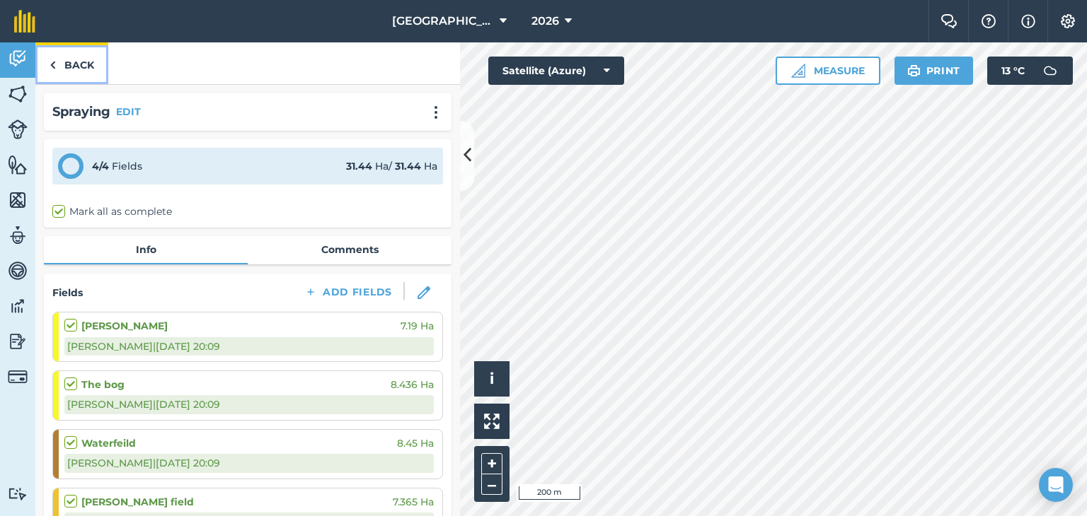
click at [77, 69] on link "Back" at bounding box center [71, 63] width 73 height 42
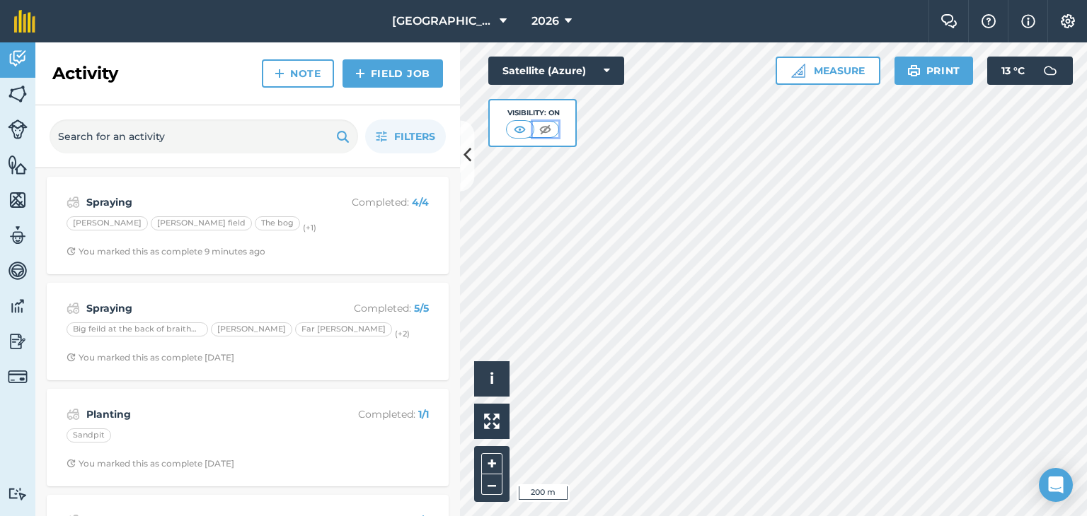
click at [539, 129] on img at bounding box center [545, 129] width 18 height 14
click at [518, 125] on img at bounding box center [520, 129] width 18 height 14
click at [583, 107] on div "Satellite (Azure) Visibility: On" at bounding box center [556, 102] width 136 height 91
click at [407, 137] on span "Filters" at bounding box center [414, 137] width 41 height 16
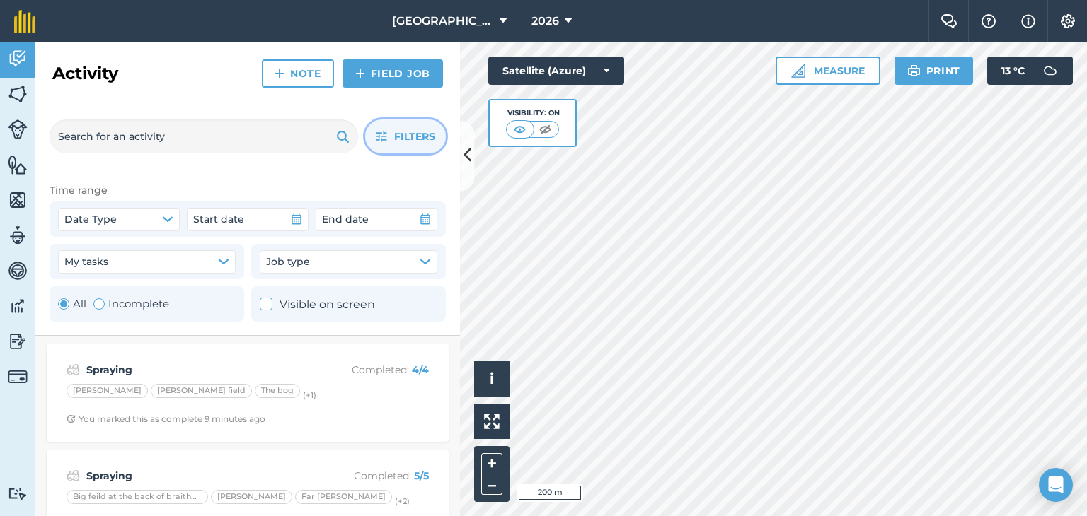
click at [407, 137] on span "Filters" at bounding box center [414, 137] width 41 height 16
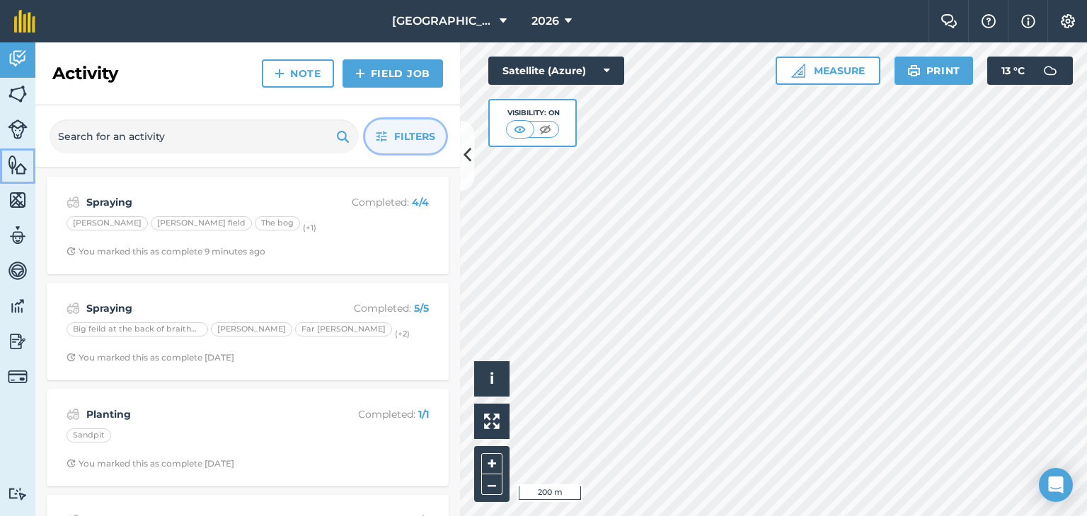
click at [11, 161] on img at bounding box center [18, 164] width 20 height 21
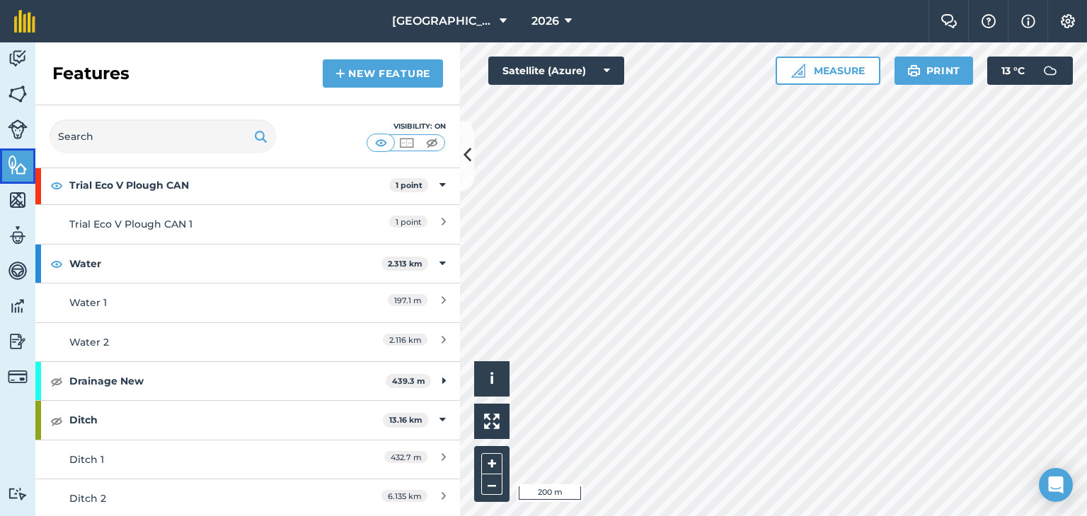
scroll to position [71, 0]
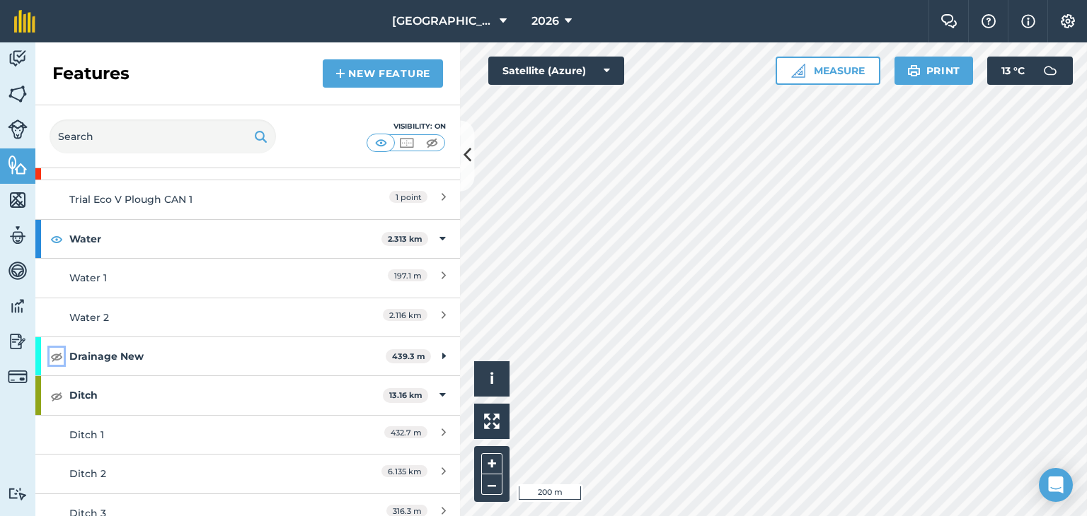
click at [60, 356] on img at bounding box center [56, 356] width 13 height 17
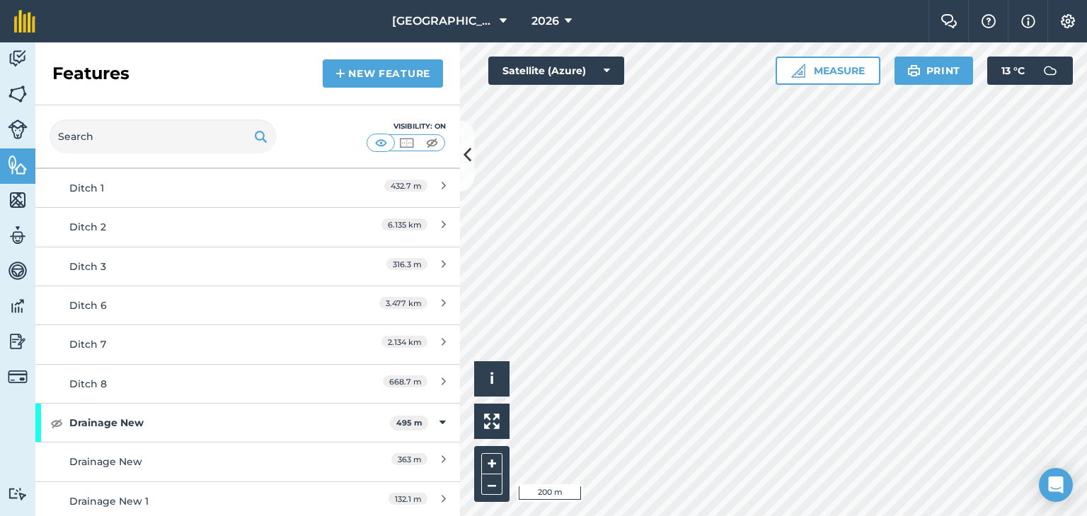
scroll to position [320, 0]
click at [57, 422] on img at bounding box center [56, 420] width 13 height 17
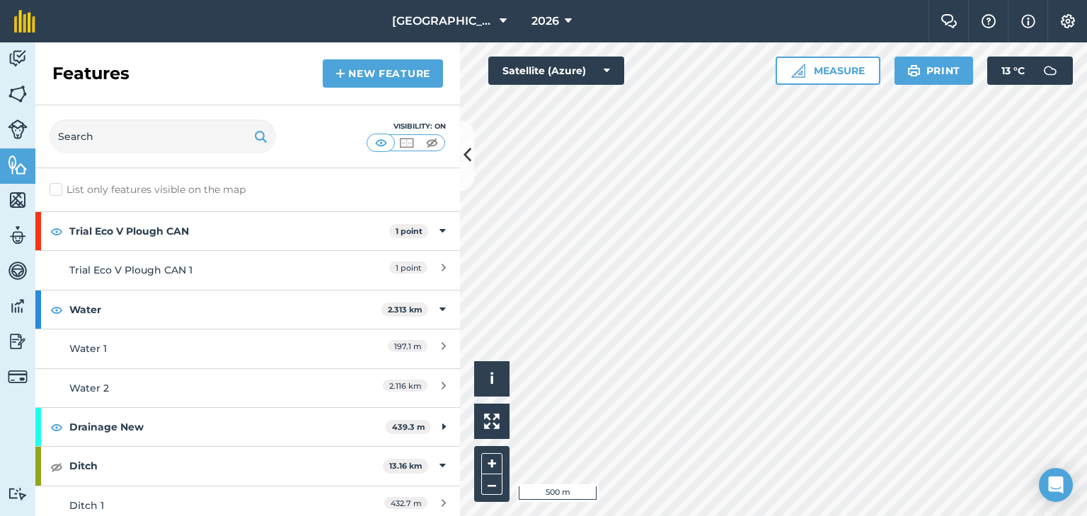
scroll to position [0, 0]
click at [58, 231] on img at bounding box center [56, 231] width 13 height 17
click at [418, 282] on div "Activity Fields Livestock Features Maps Team Vehicles Data Reporting Billing Tu…" at bounding box center [543, 279] width 1087 height 474
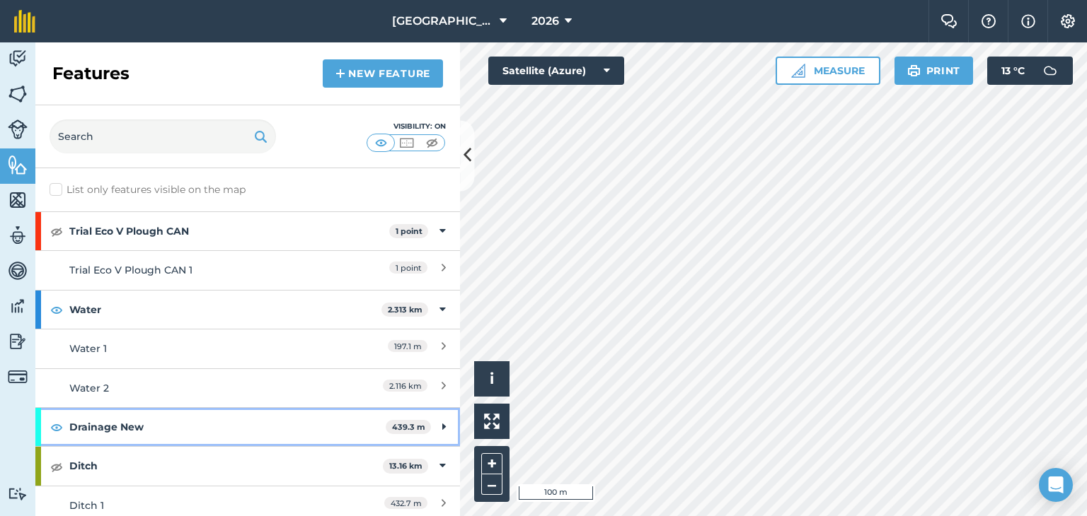
click at [149, 426] on strong "Drainage New" at bounding box center [227, 427] width 316 height 38
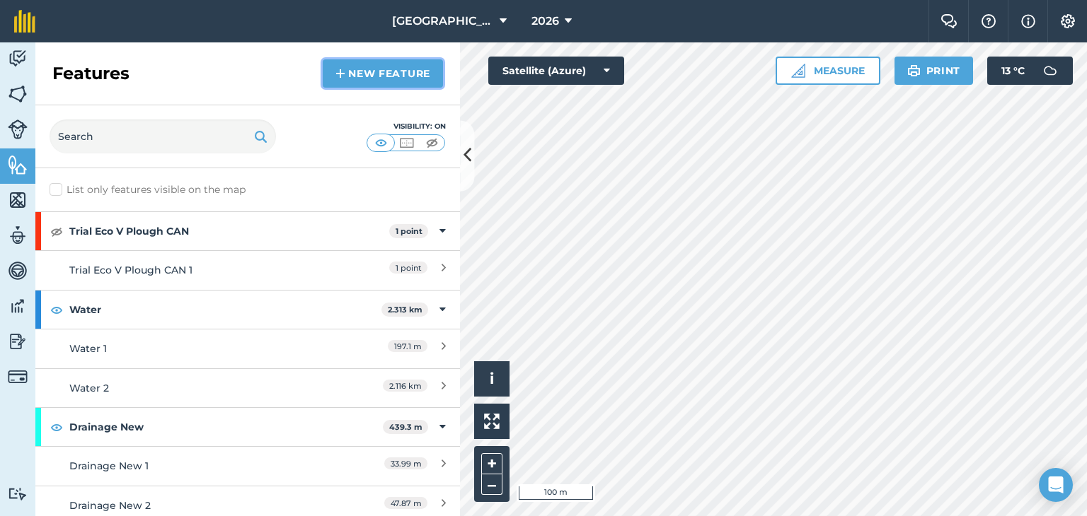
click at [407, 66] on link "New feature" at bounding box center [383, 73] width 120 height 28
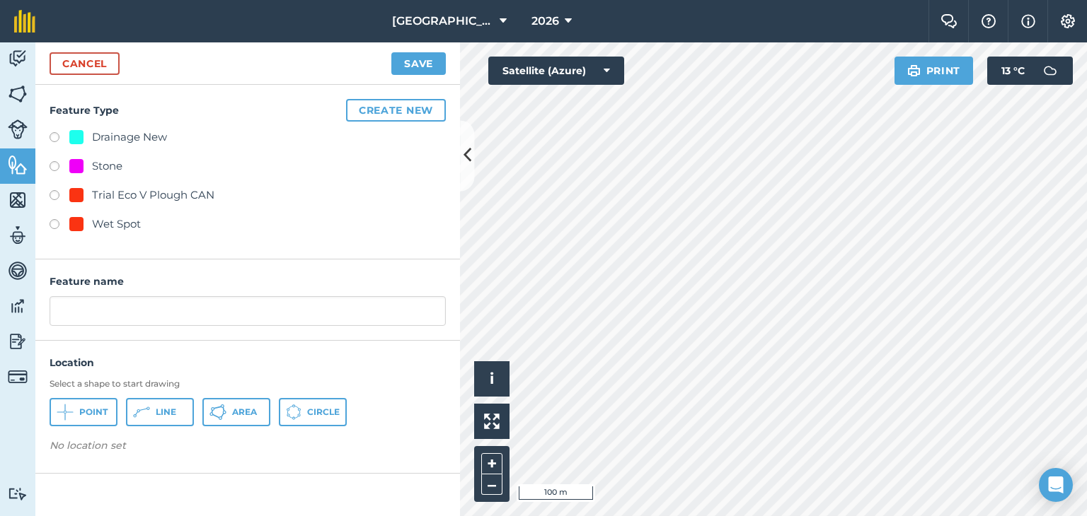
click at [129, 137] on div "Drainage New" at bounding box center [129, 137] width 75 height 17
radio input "true"
type input "Drainage New 2"
click at [144, 406] on icon at bounding box center [141, 412] width 17 height 17
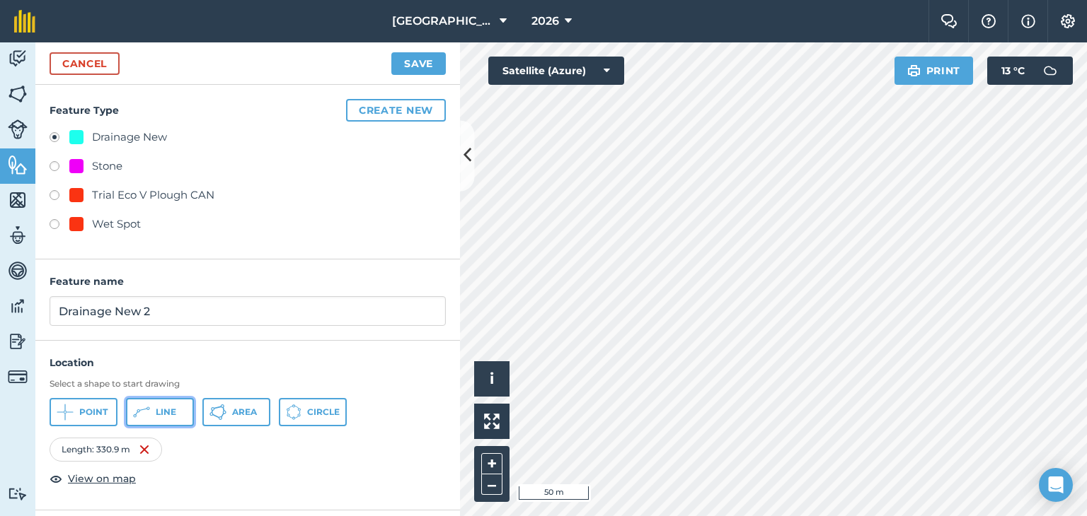
click at [173, 408] on span "Line" at bounding box center [166, 412] width 21 height 11
click at [174, 407] on span "Line" at bounding box center [166, 412] width 21 height 11
click at [161, 398] on button "Line" at bounding box center [160, 412] width 68 height 28
click at [169, 413] on span "Line" at bounding box center [166, 412] width 21 height 11
click at [168, 407] on span "Line" at bounding box center [166, 412] width 21 height 11
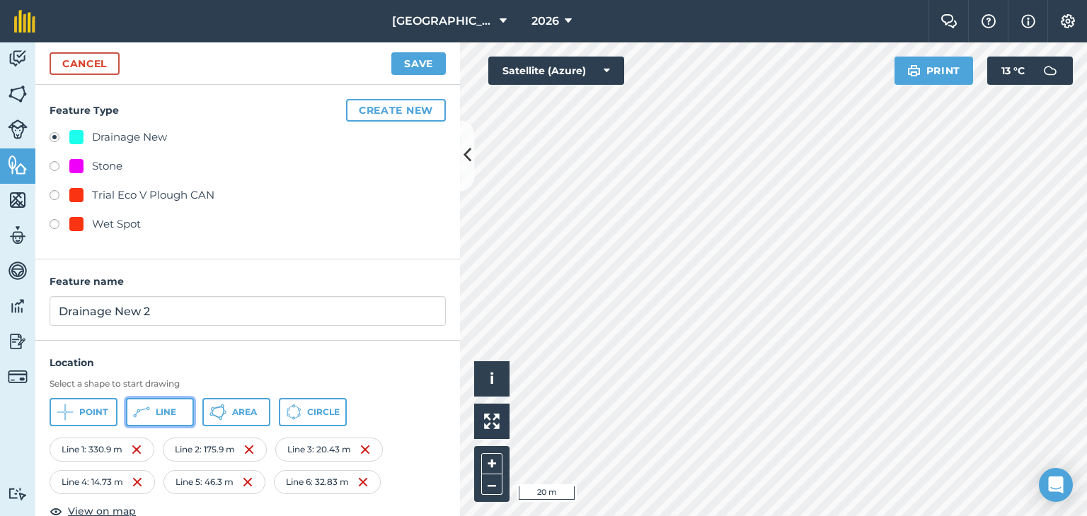
click at [160, 407] on span "Line" at bounding box center [166, 412] width 21 height 11
click at [421, 65] on button "Save" at bounding box center [418, 63] width 54 height 23
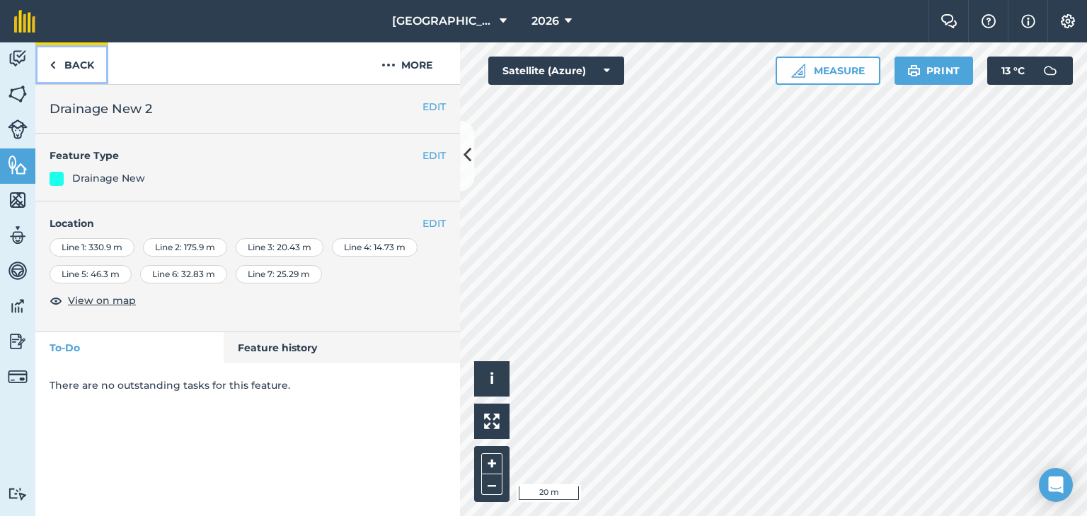
click at [52, 60] on img at bounding box center [53, 65] width 6 height 17
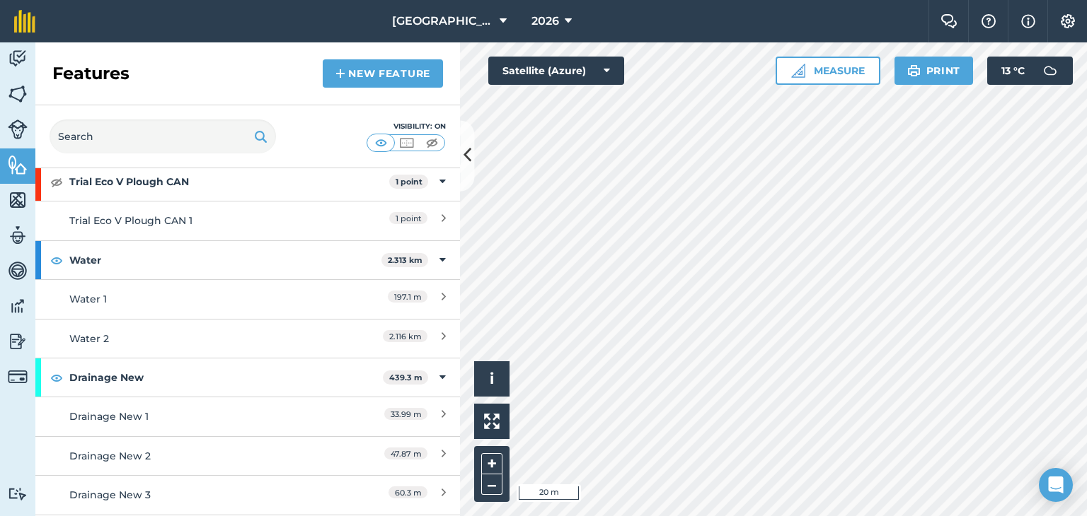
scroll to position [71, 0]
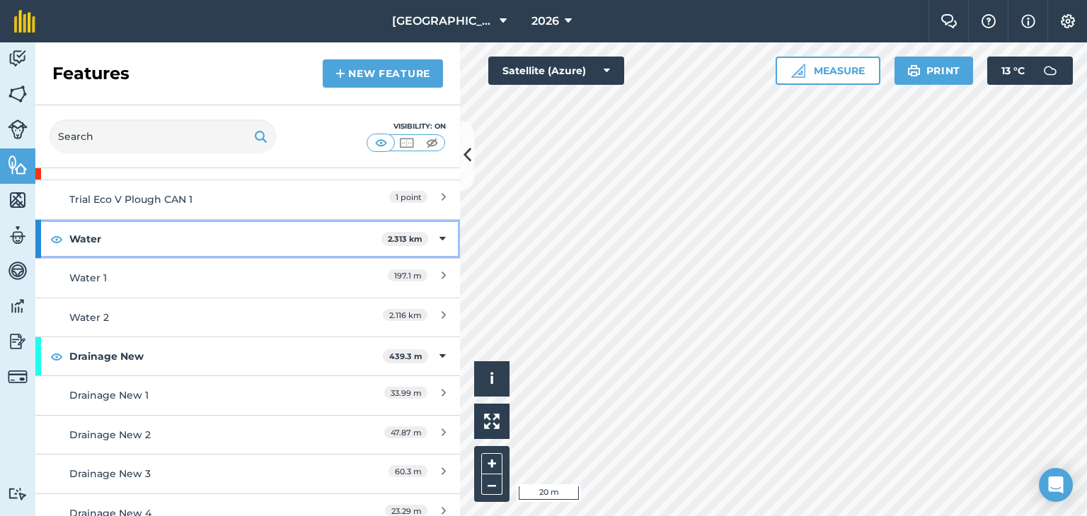
click at [47, 227] on div "Water 2.313 km" at bounding box center [247, 239] width 424 height 38
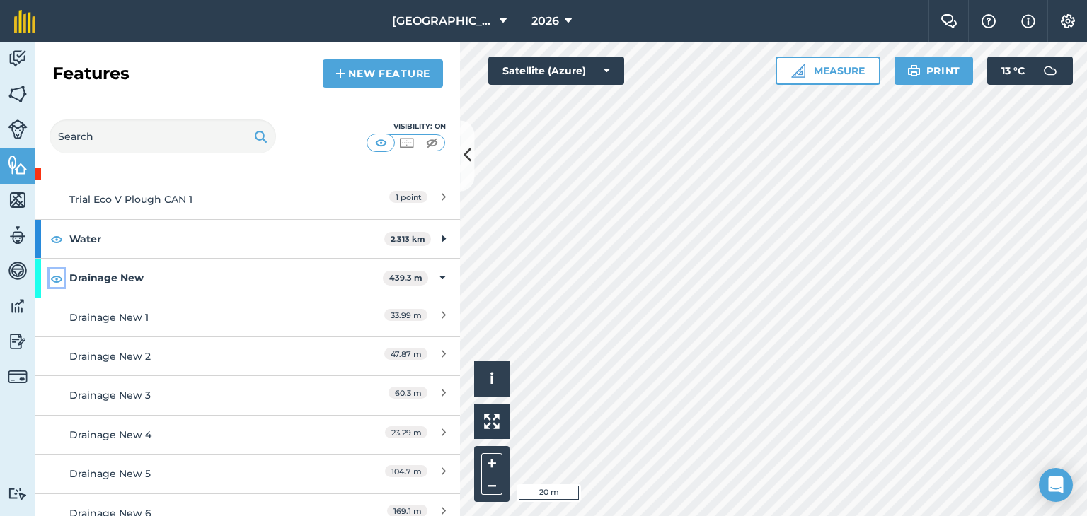
click at [59, 274] on img at bounding box center [56, 278] width 13 height 17
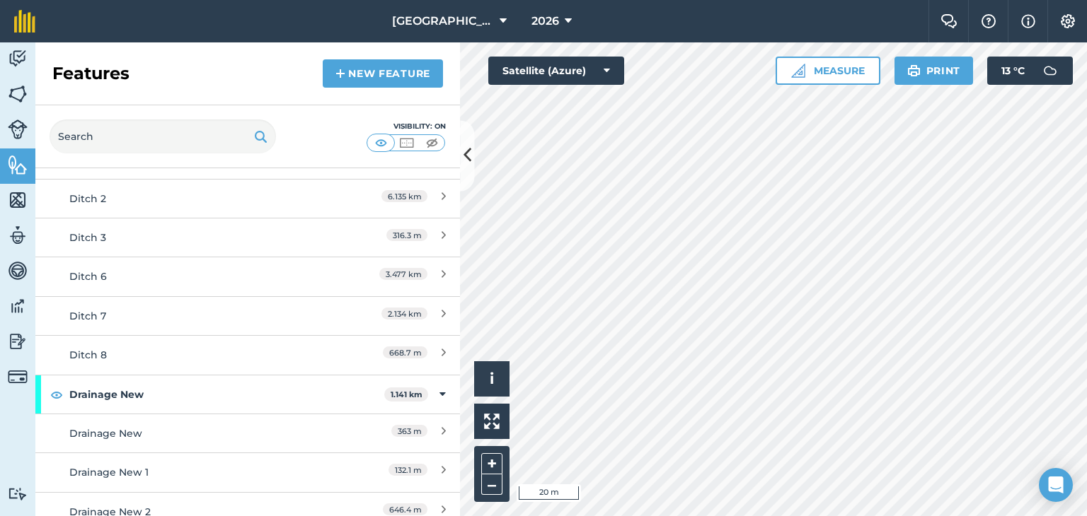
scroll to position [515, 0]
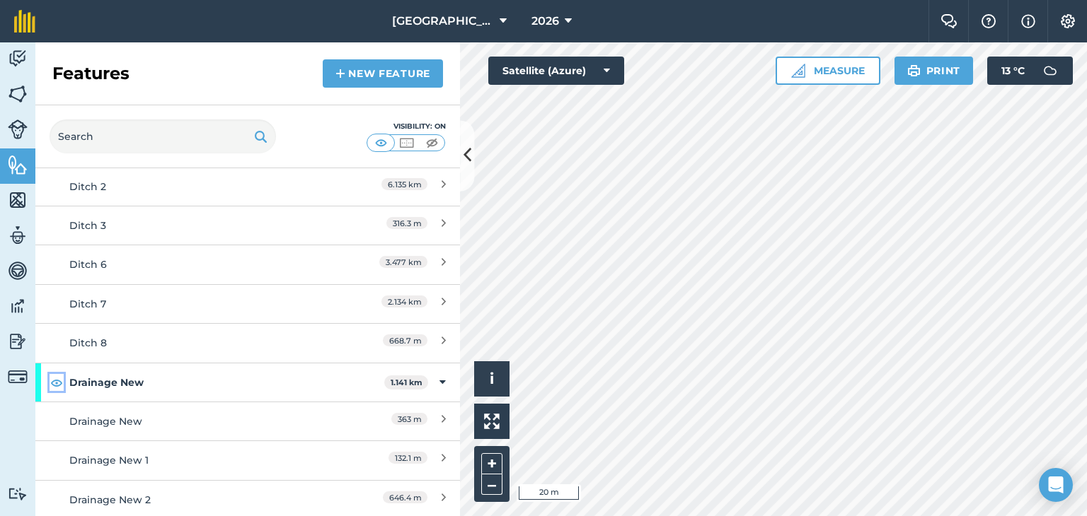
click at [54, 374] on img at bounding box center [56, 382] width 13 height 17
click at [30, 198] on link "Maps" at bounding box center [17, 201] width 35 height 35
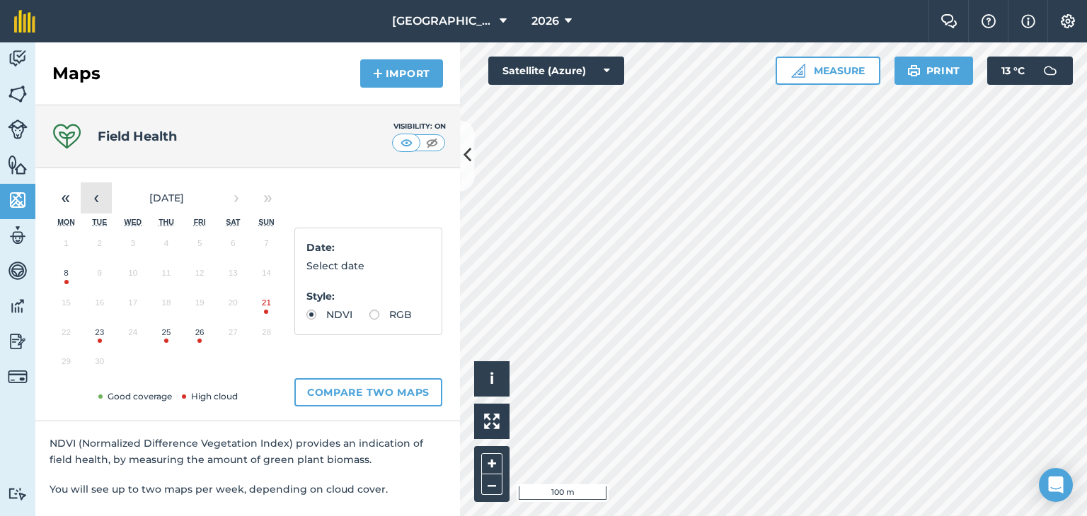
click at [95, 204] on button "‹" at bounding box center [96, 198] width 31 height 31
click at [101, 307] on button "12" at bounding box center [99, 306] width 33 height 30
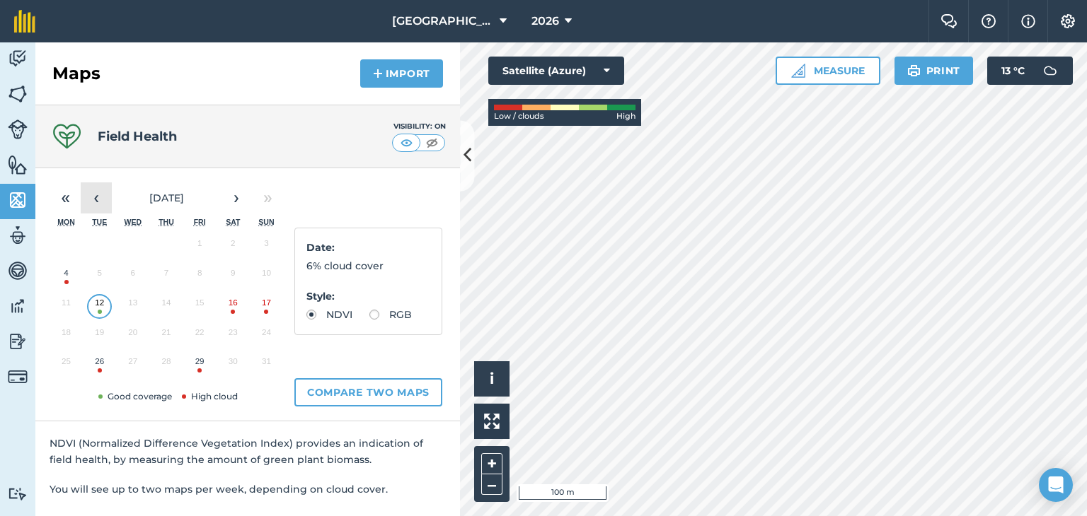
click at [99, 187] on button "‹" at bounding box center [96, 198] width 31 height 31
click at [68, 275] on button "7" at bounding box center [66, 277] width 33 height 30
click at [99, 204] on button "‹" at bounding box center [96, 198] width 31 height 31
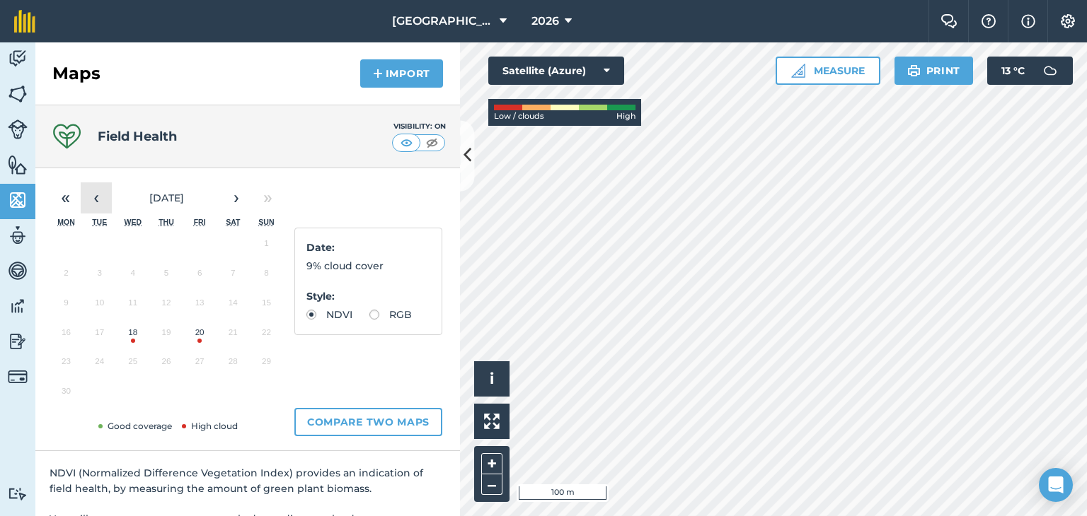
click at [103, 204] on button "‹" at bounding box center [96, 198] width 31 height 31
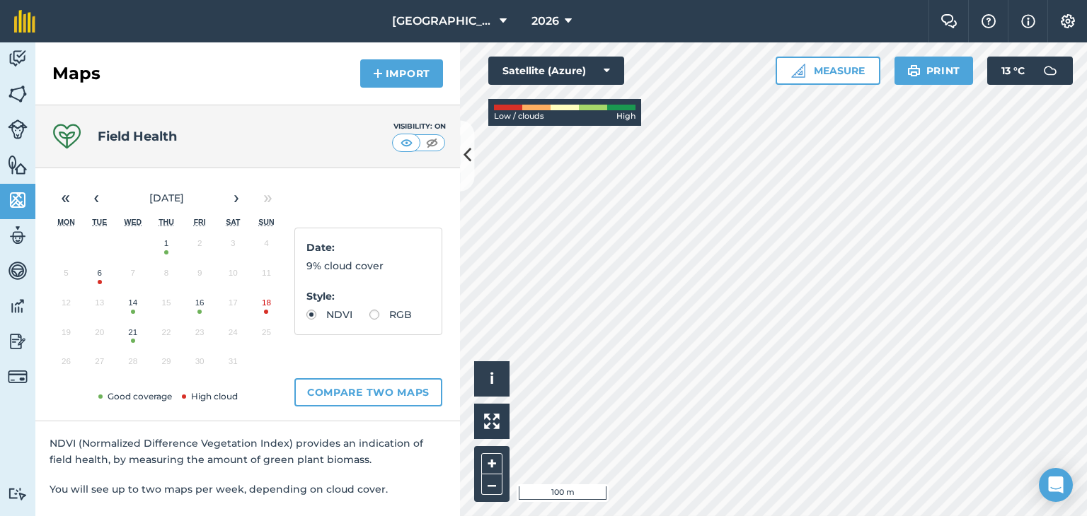
click at [167, 246] on button "1" at bounding box center [165, 247] width 33 height 30
click at [199, 302] on button "16" at bounding box center [199, 306] width 33 height 30
click at [137, 300] on button "14" at bounding box center [132, 306] width 33 height 30
click at [130, 338] on button "21" at bounding box center [132, 336] width 33 height 30
click at [93, 207] on button "‹" at bounding box center [96, 198] width 31 height 31
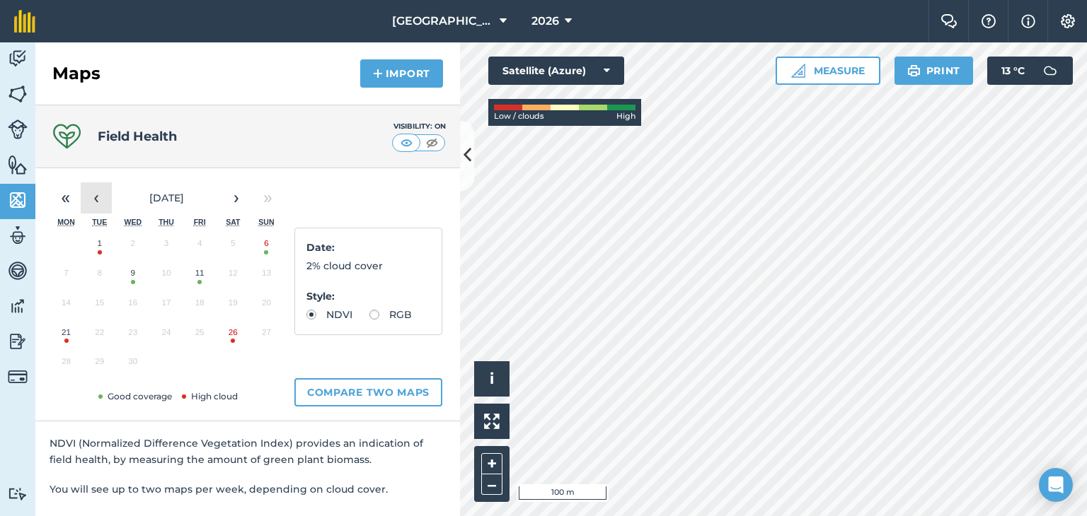
click at [93, 207] on button "‹" at bounding box center [96, 198] width 31 height 31
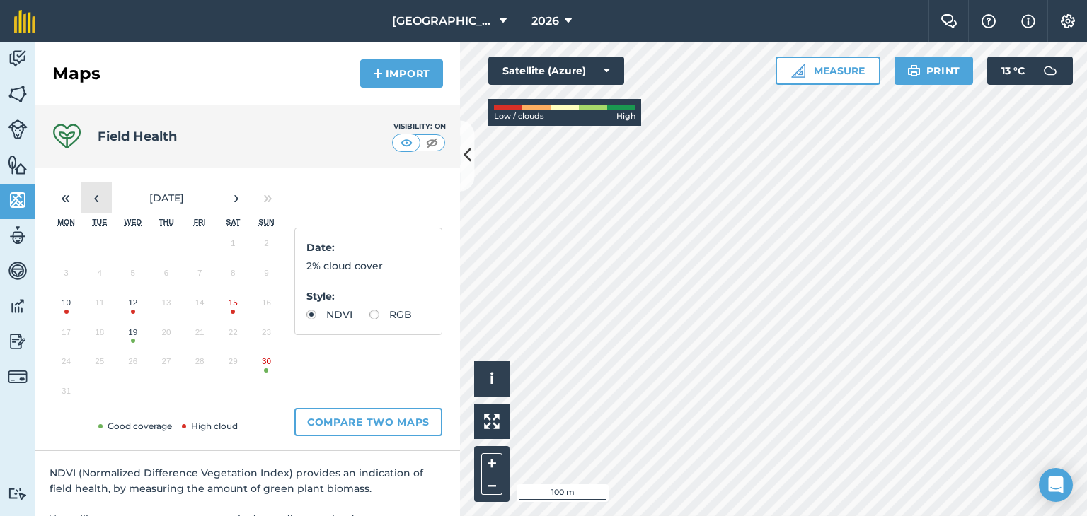
click at [93, 207] on button "‹" at bounding box center [96, 198] width 31 height 31
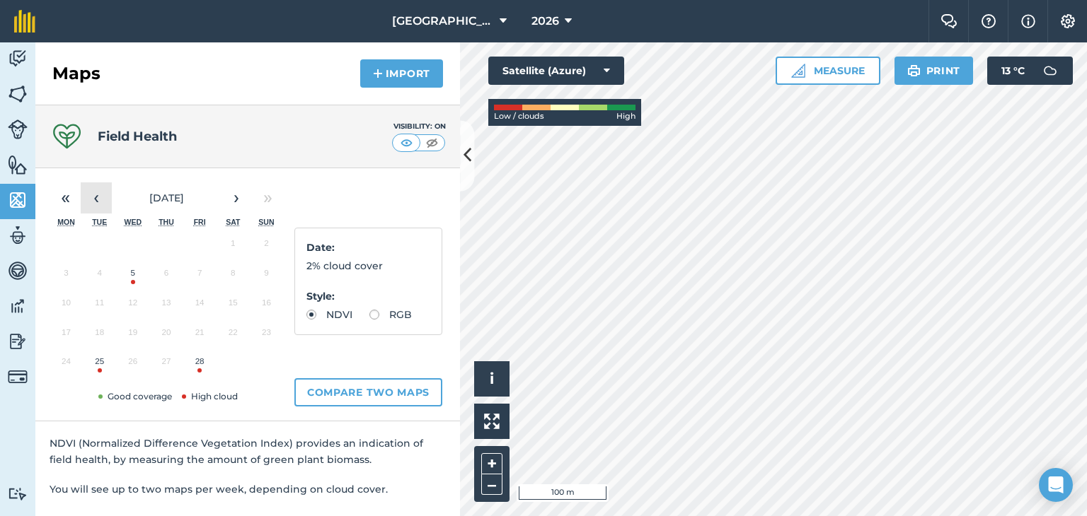
click at [93, 207] on button "‹" at bounding box center [96, 198] width 31 height 31
click at [192, 367] on button "31" at bounding box center [199, 365] width 33 height 30
click at [17, 60] on img at bounding box center [18, 58] width 20 height 21
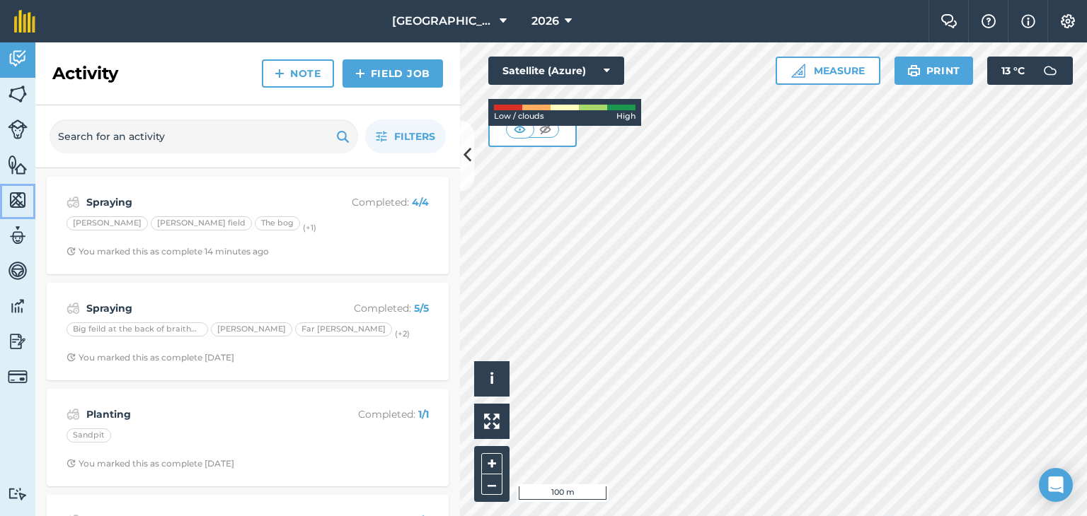
click at [28, 202] on link "Maps" at bounding box center [17, 201] width 35 height 35
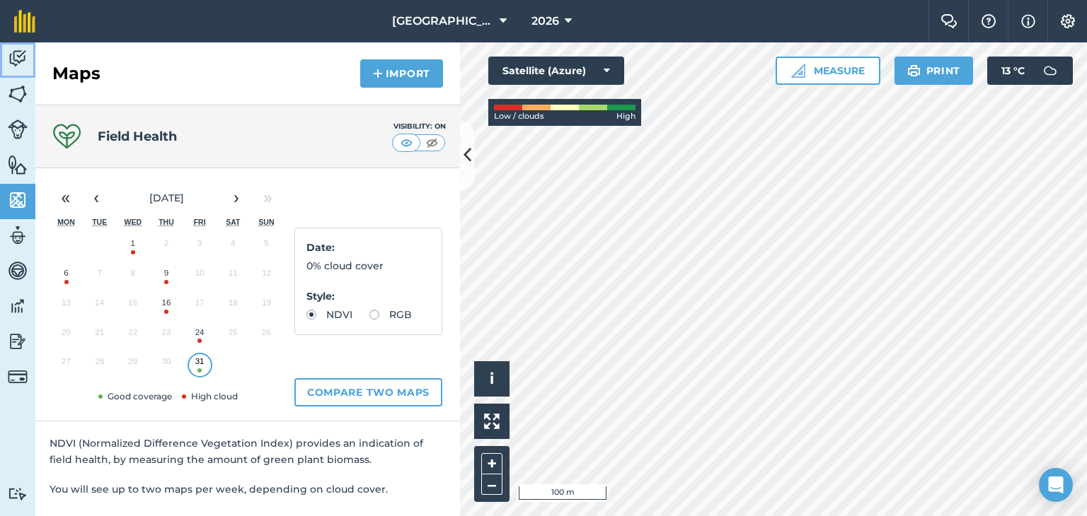
click at [22, 52] on img at bounding box center [18, 58] width 20 height 21
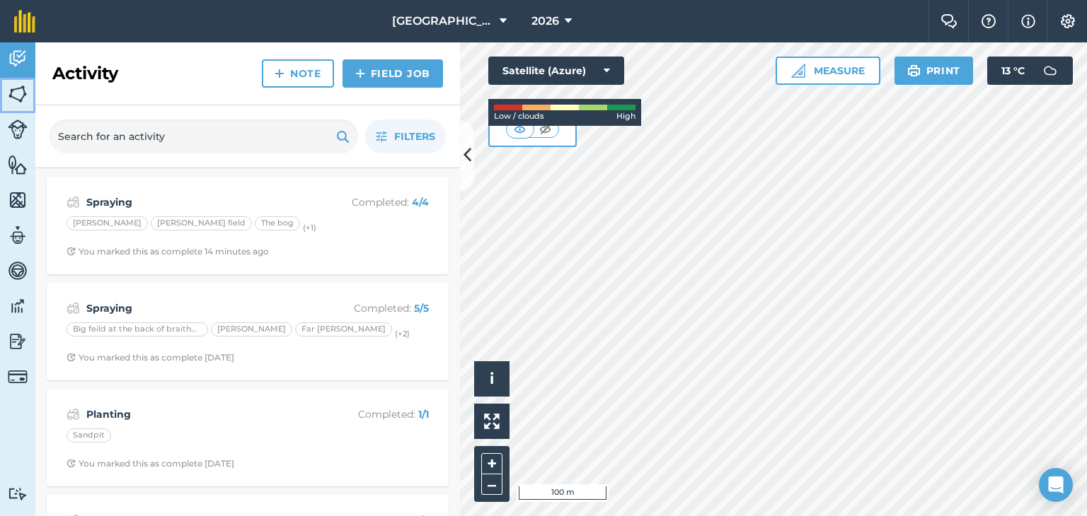
click at [24, 79] on link "Fields" at bounding box center [17, 95] width 35 height 35
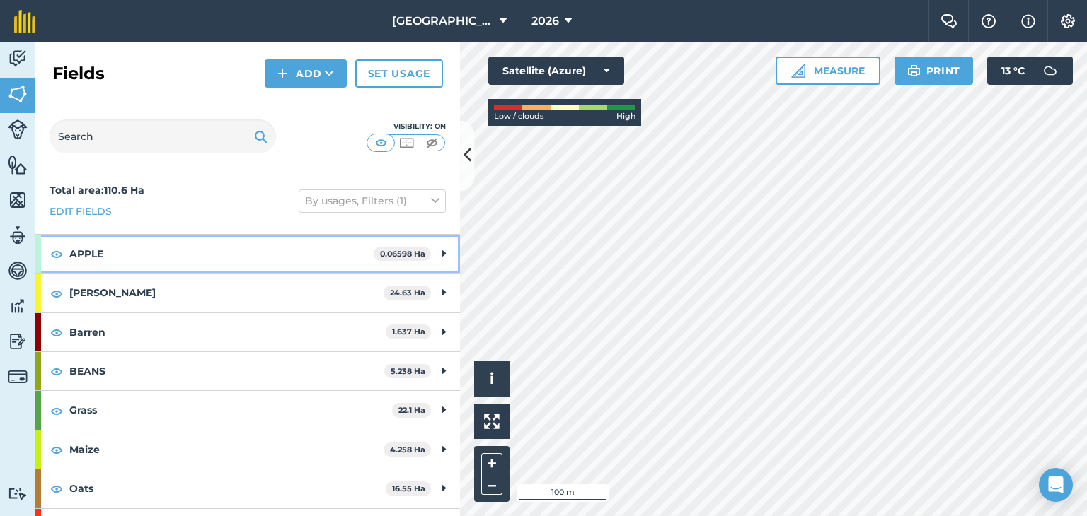
click at [98, 253] on strong "APPLE" at bounding box center [221, 254] width 304 height 38
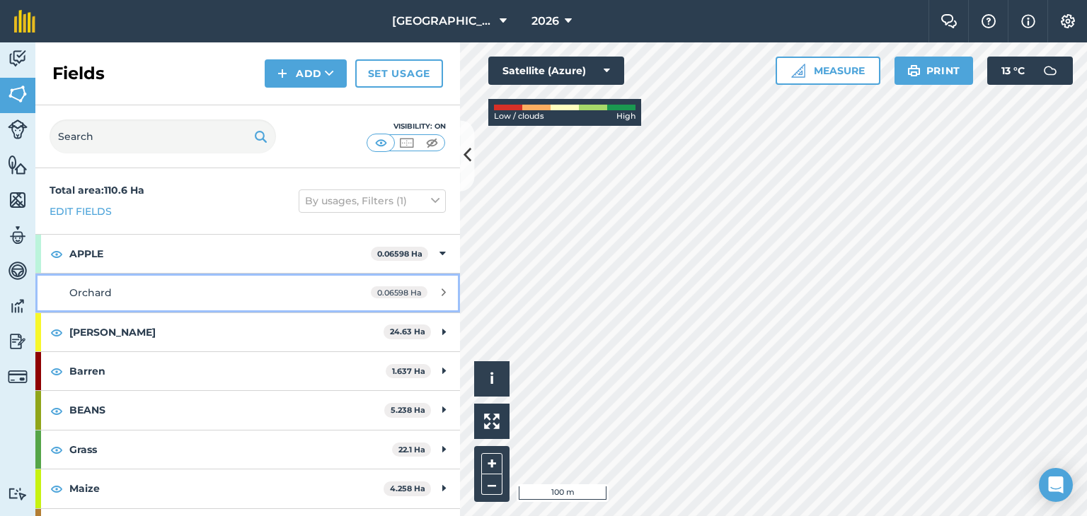
click at [105, 281] on link "Orchard 0.06598 Ha" at bounding box center [247, 293] width 424 height 38
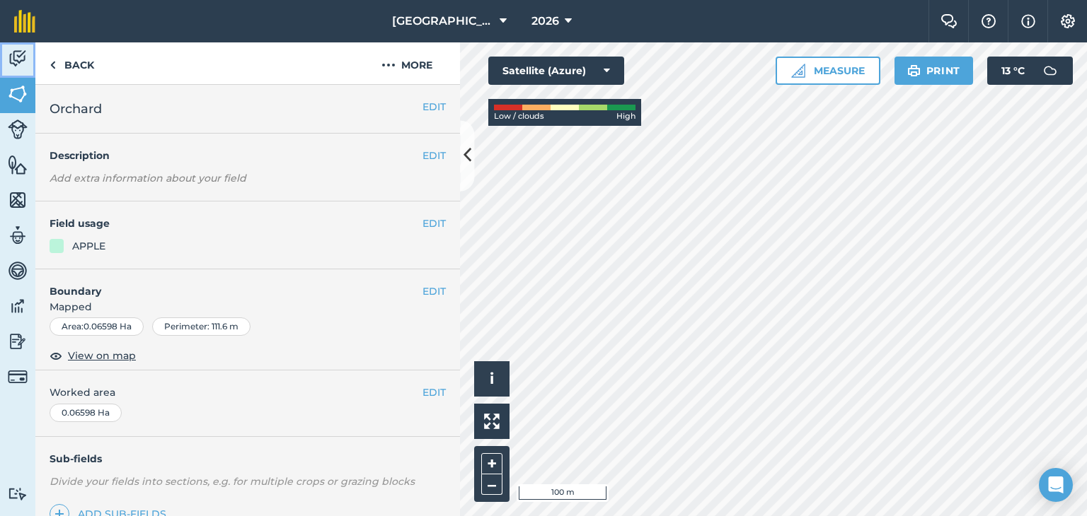
click at [15, 66] on img at bounding box center [18, 58] width 20 height 21
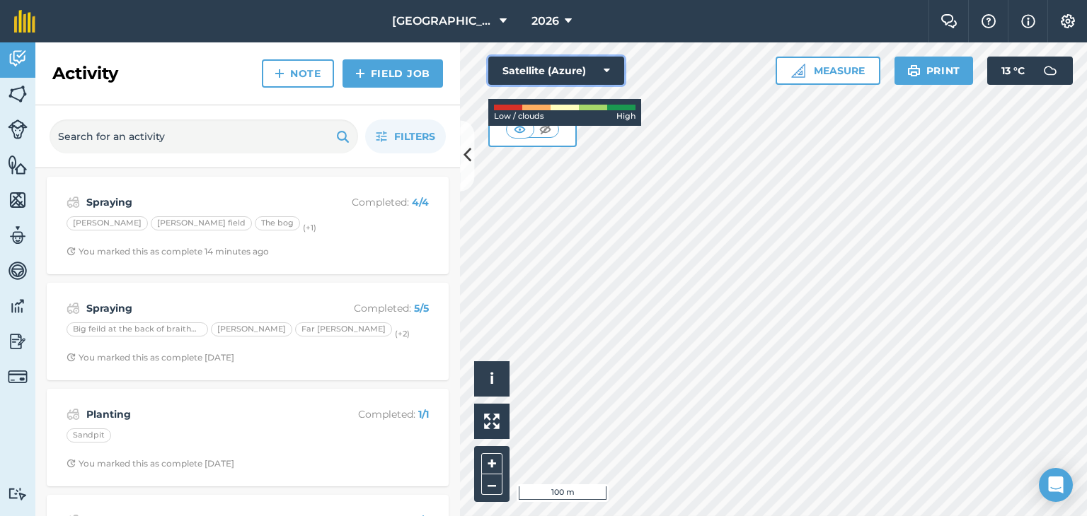
click at [605, 65] on icon at bounding box center [606, 71] width 6 height 14
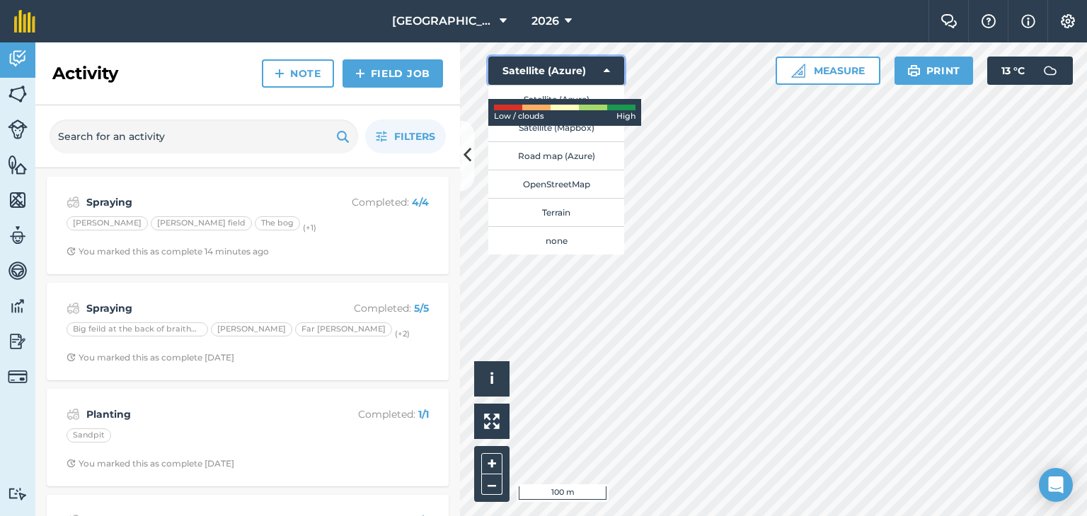
click at [605, 65] on icon at bounding box center [606, 71] width 6 height 14
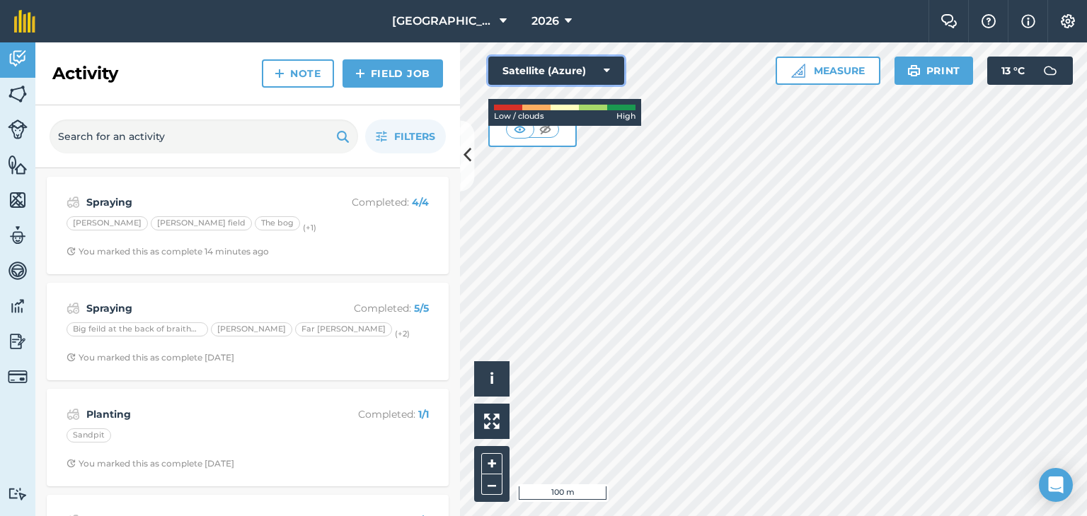
click at [605, 65] on icon at bounding box center [606, 71] width 6 height 14
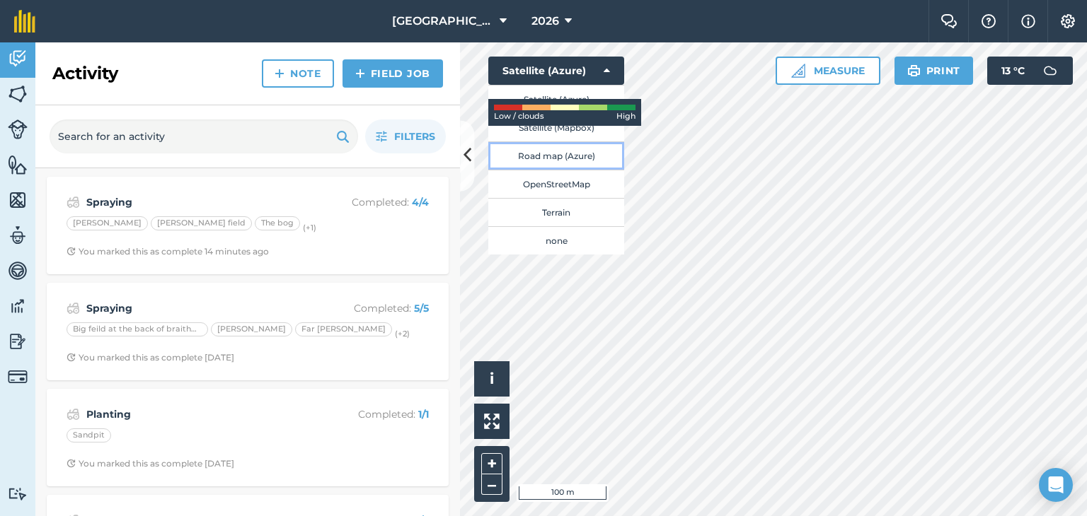
click at [538, 145] on button "Road map (Azure)" at bounding box center [556, 155] width 136 height 28
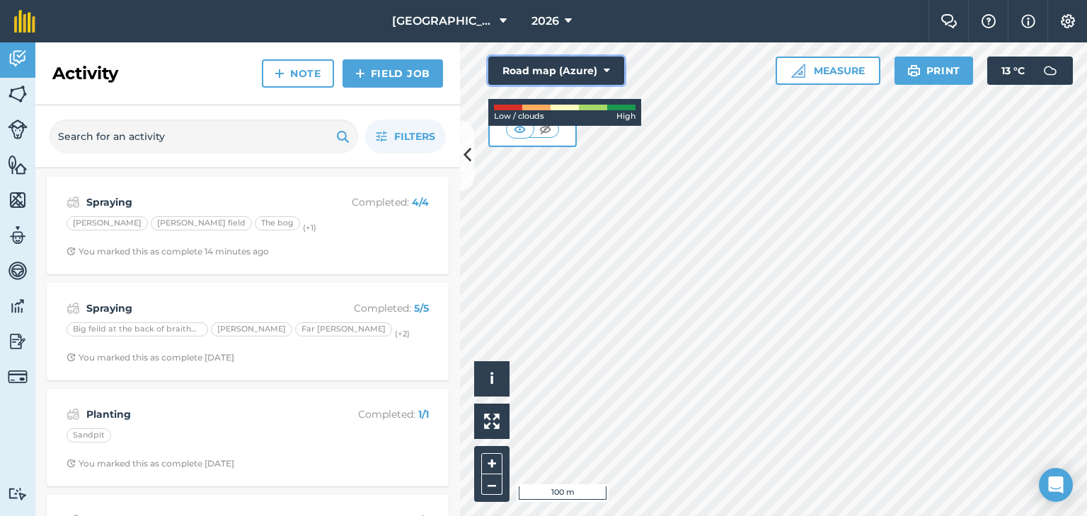
click at [609, 71] on icon at bounding box center [606, 71] width 6 height 14
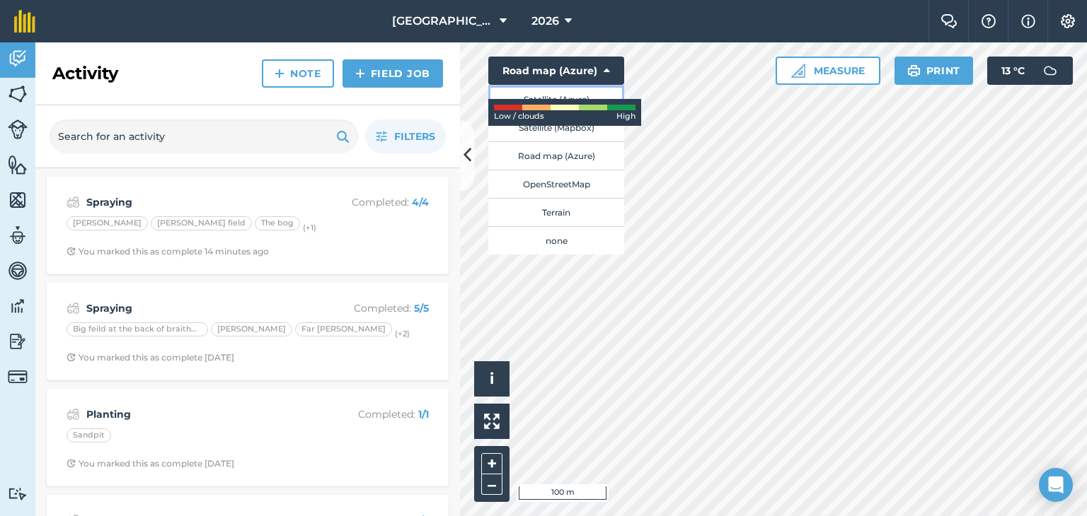
click at [555, 91] on button "Satellite (Azure)" at bounding box center [556, 99] width 136 height 28
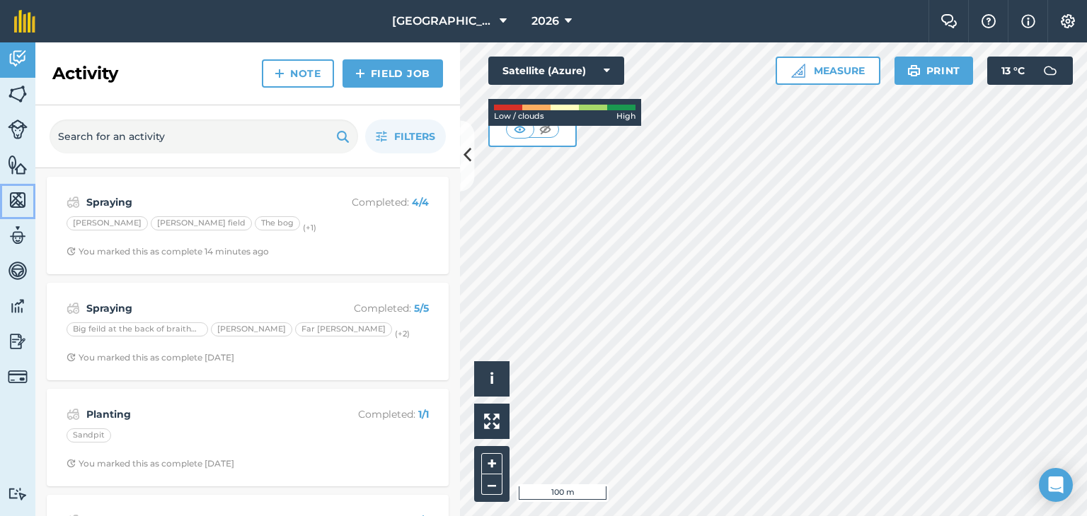
click at [11, 196] on img at bounding box center [18, 200] width 20 height 21
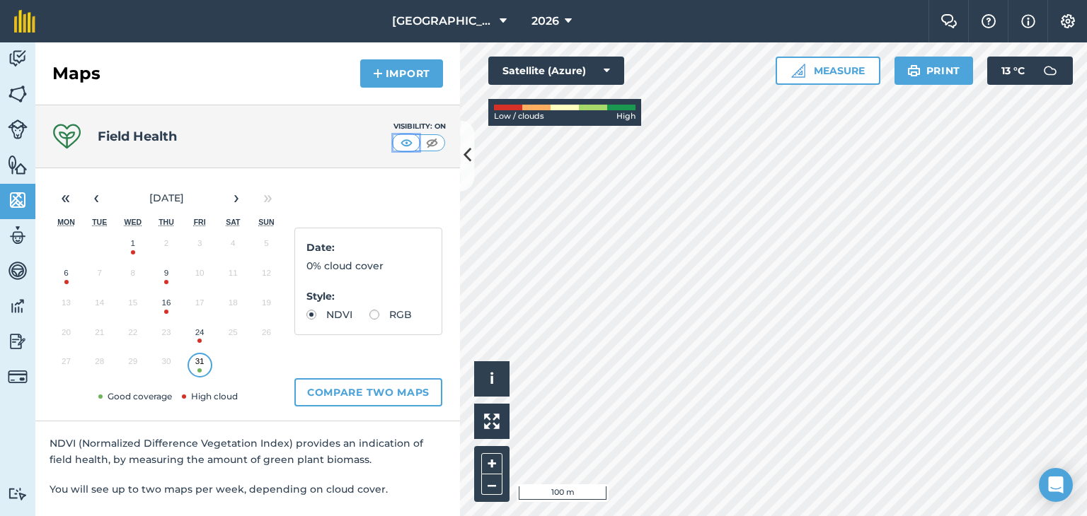
click at [399, 137] on img at bounding box center [407, 143] width 18 height 14
click at [428, 139] on img at bounding box center [432, 143] width 18 height 14
click at [14, 57] on img at bounding box center [18, 58] width 20 height 21
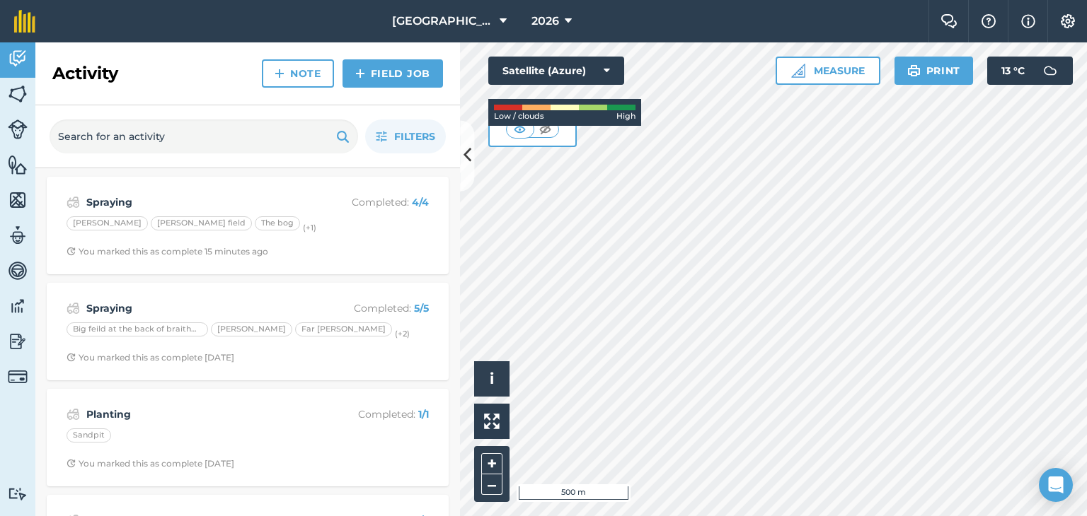
click at [585, 105] on div at bounding box center [593, 108] width 28 height 6
click at [16, 338] on img at bounding box center [18, 341] width 20 height 21
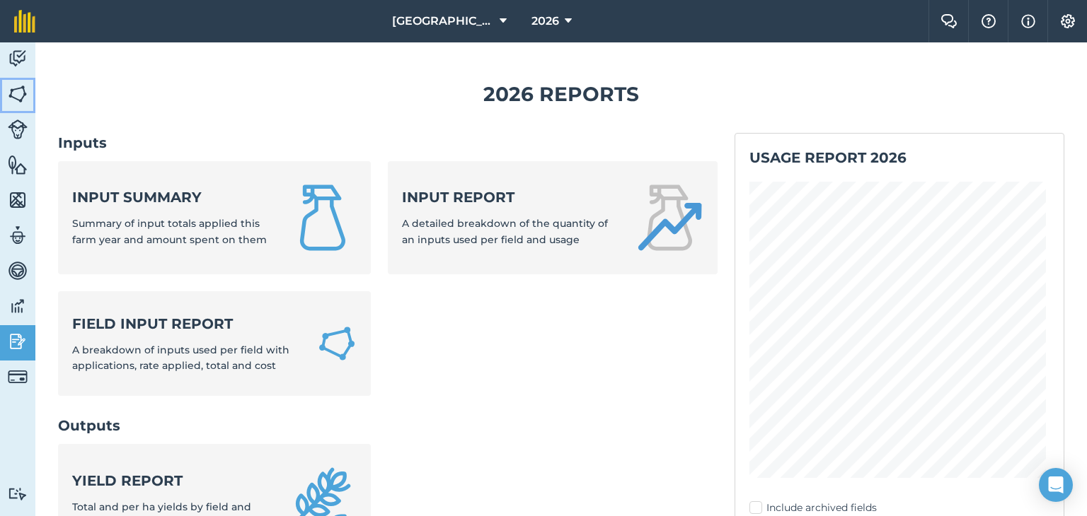
click at [12, 86] on img at bounding box center [18, 93] width 20 height 21
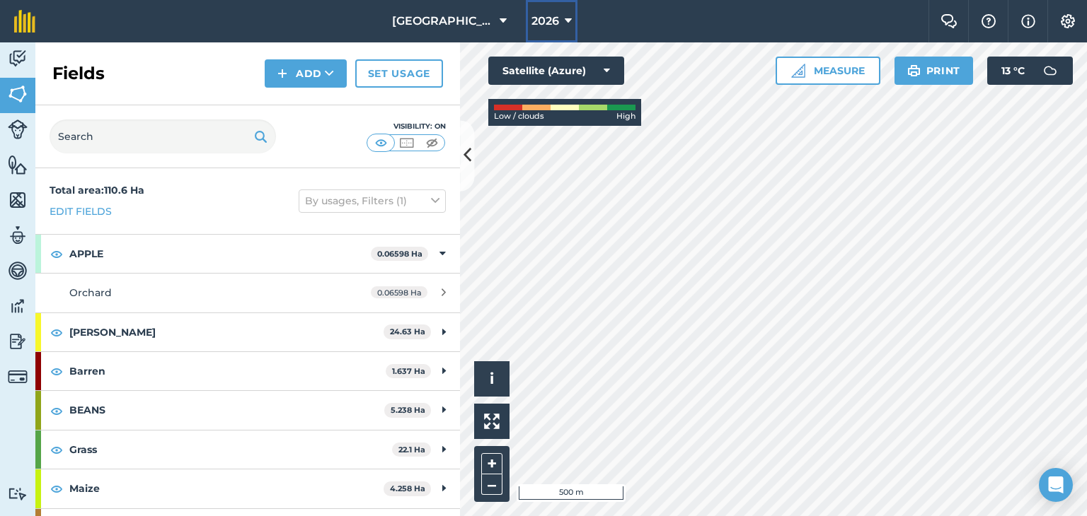
click at [548, 18] on span "2026" at bounding box center [545, 21] width 28 height 17
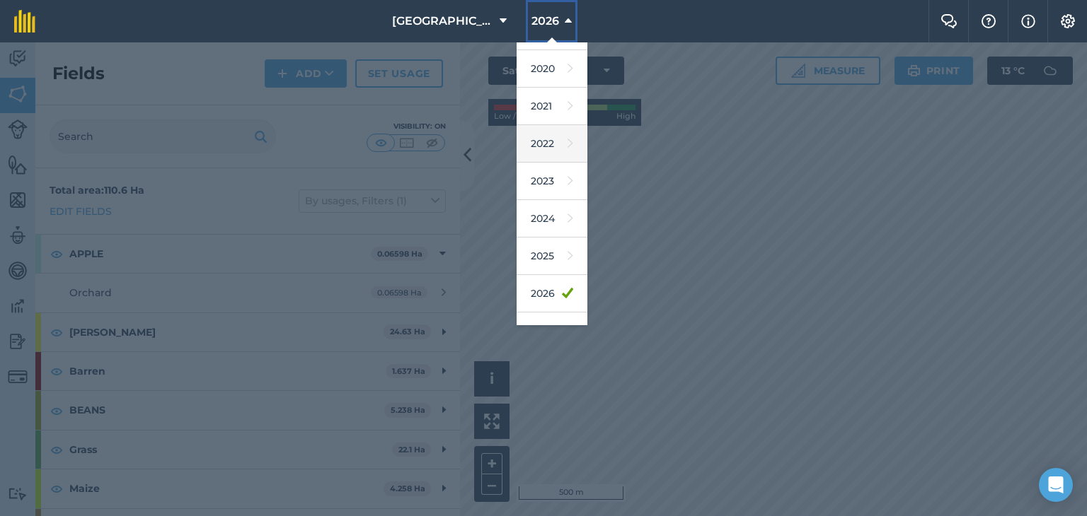
scroll to position [127, 0]
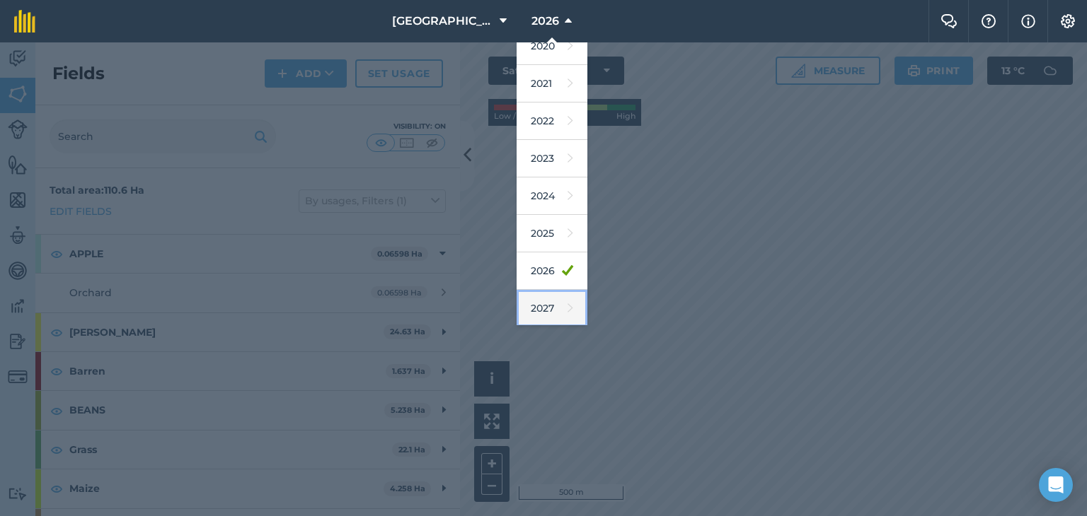
click at [551, 301] on link "2027" at bounding box center [551, 308] width 71 height 37
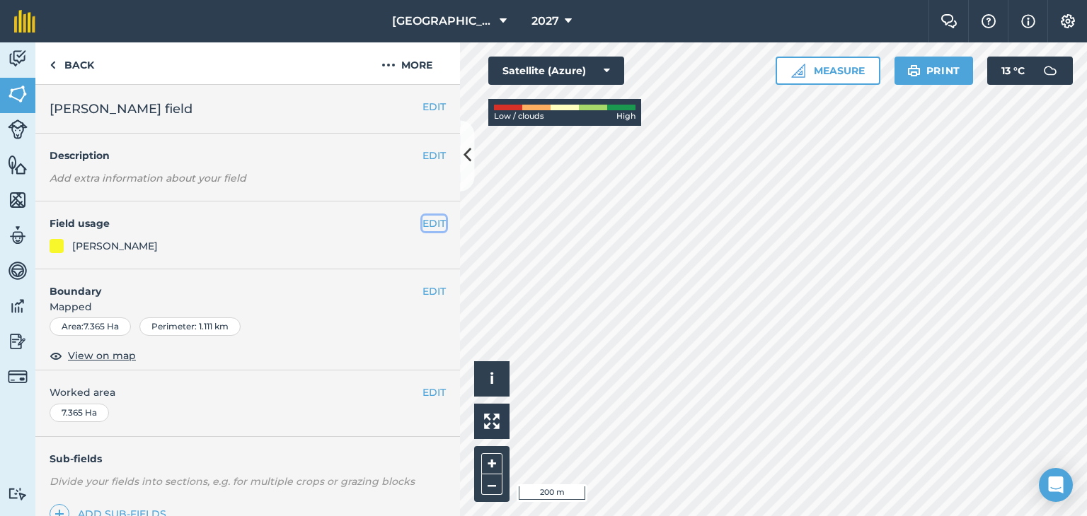
click at [424, 218] on button "EDIT" at bounding box center [433, 224] width 23 height 16
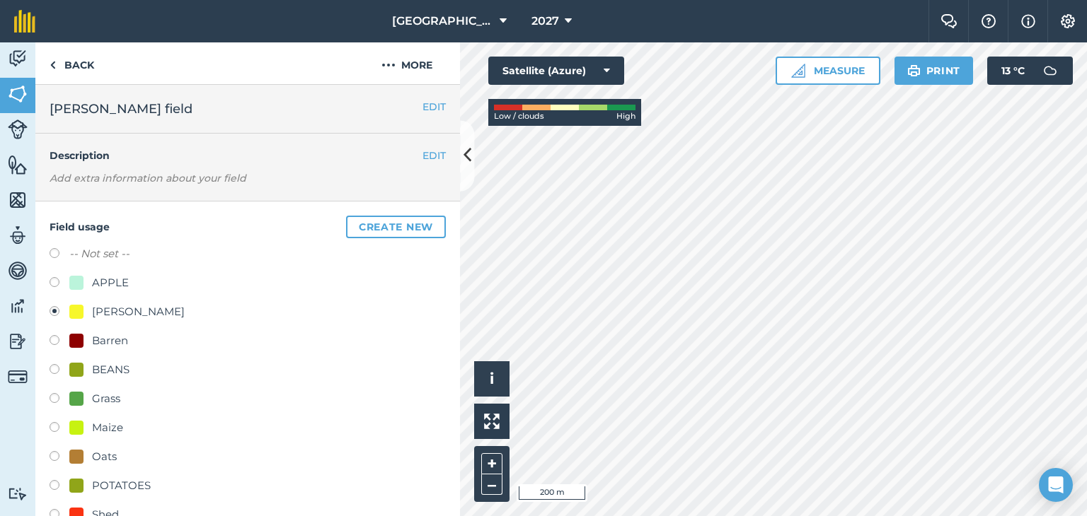
click at [102, 453] on div "Oats" at bounding box center [104, 457] width 25 height 17
radio input "true"
radio input "false"
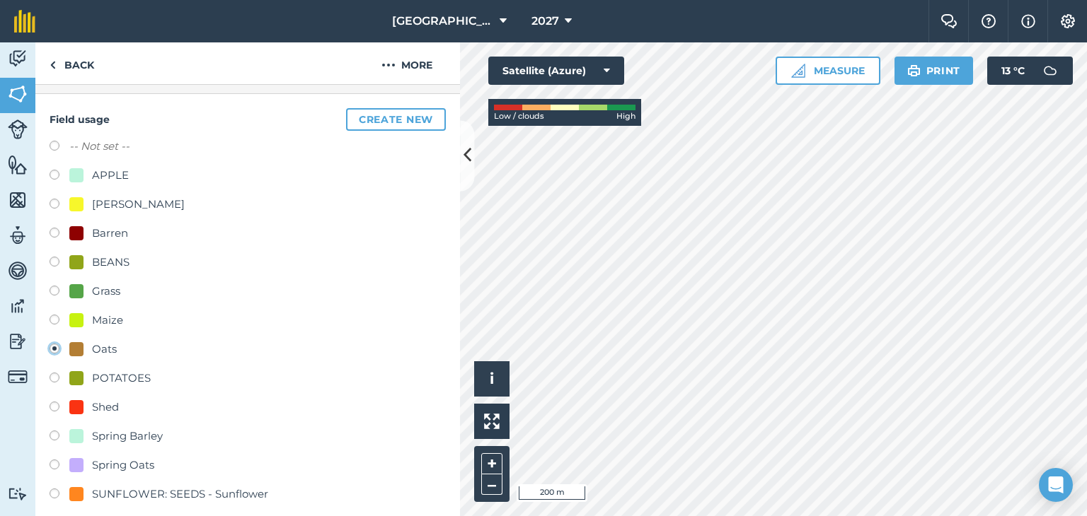
scroll to position [283, 0]
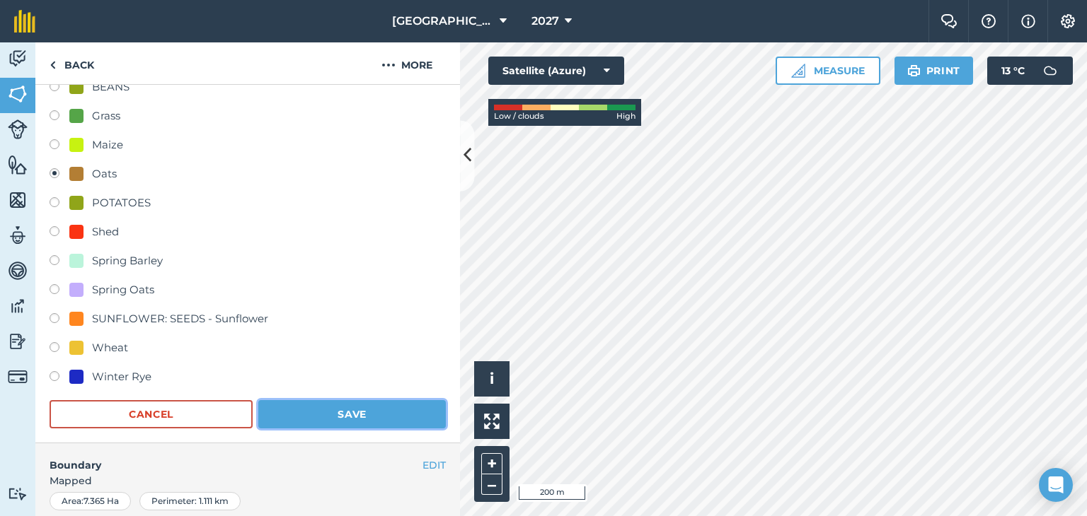
click at [389, 405] on button "Save" at bounding box center [351, 414] width 187 height 28
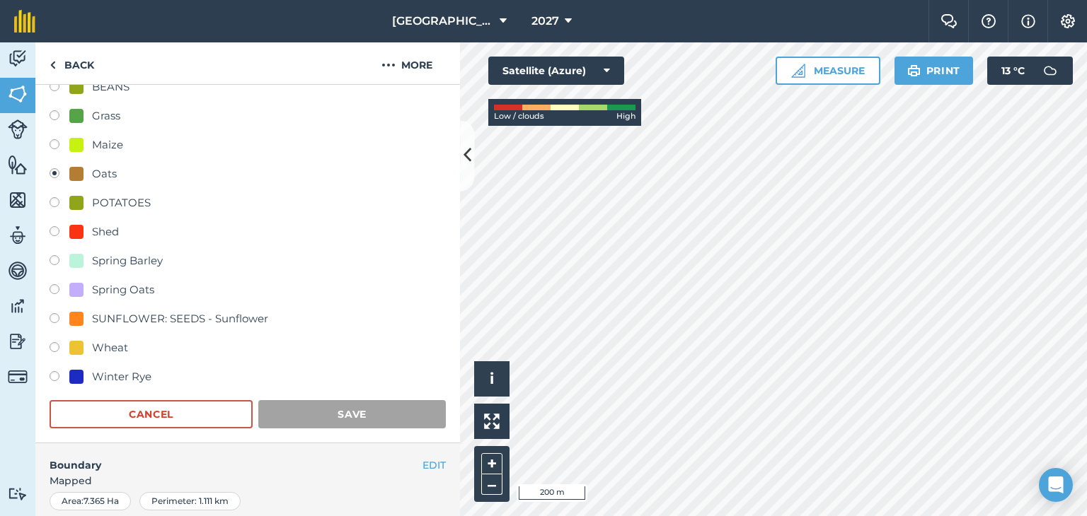
scroll to position [187, 0]
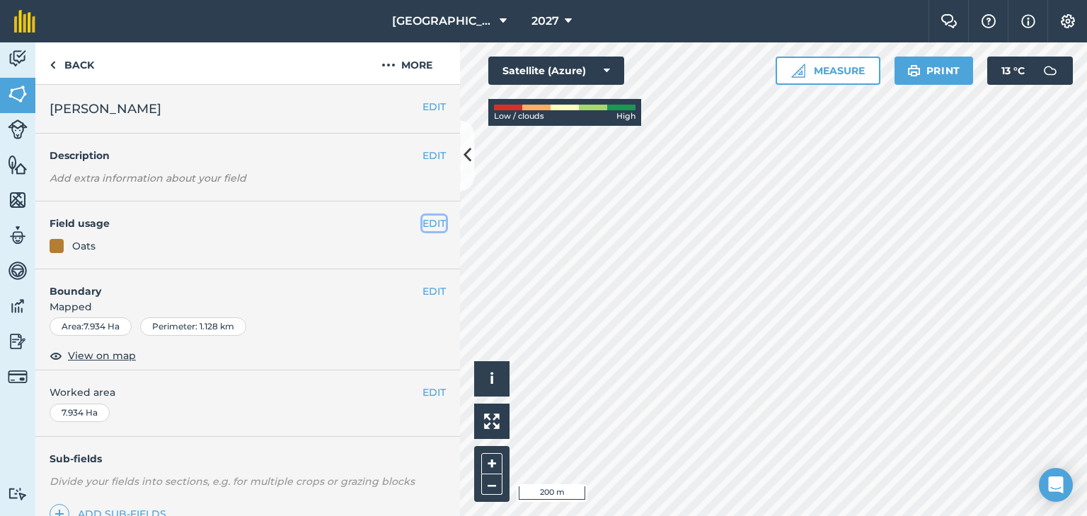
click at [426, 222] on button "EDIT" at bounding box center [433, 224] width 23 height 16
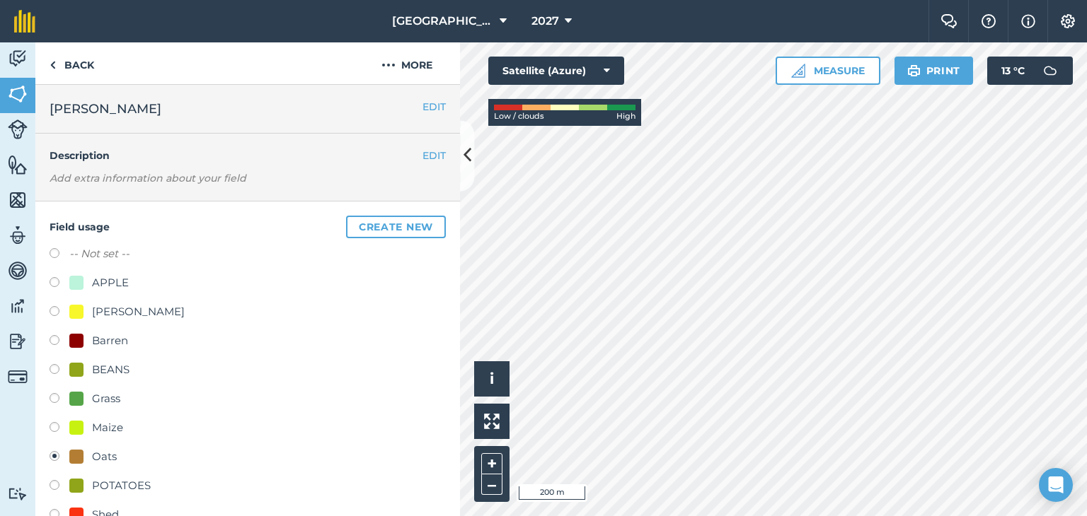
click at [133, 306] on div "[PERSON_NAME]" at bounding box center [138, 311] width 93 height 17
radio input "true"
radio input "false"
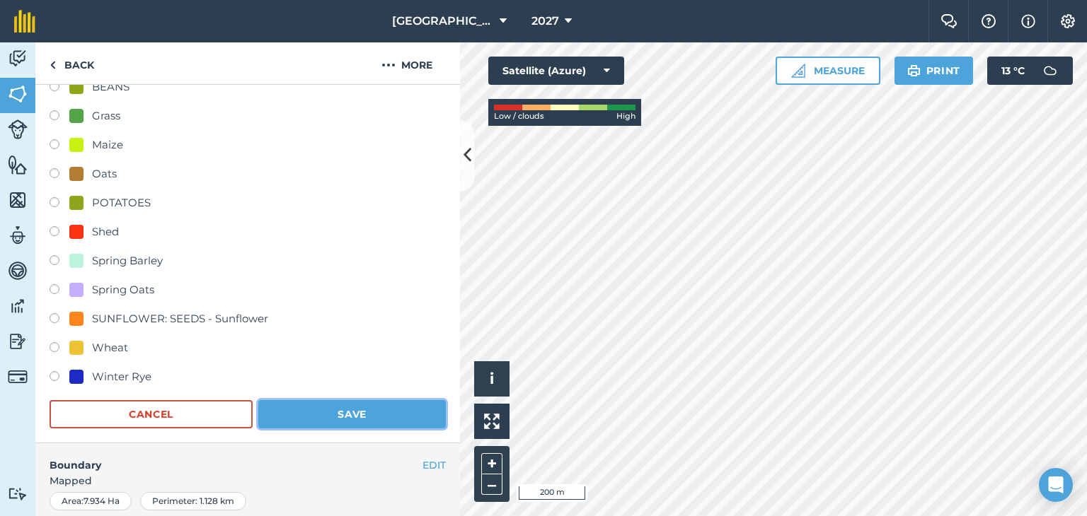
click at [338, 404] on button "Save" at bounding box center [351, 414] width 187 height 28
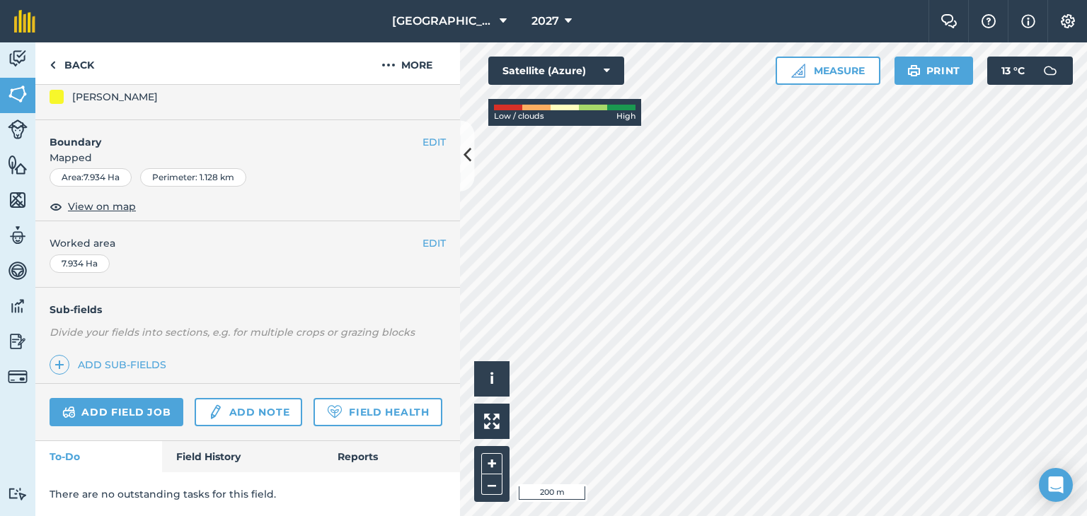
scroll to position [187, 0]
click at [85, 76] on link "Back" at bounding box center [71, 63] width 73 height 42
click at [90, 74] on link "Back" at bounding box center [71, 63] width 73 height 42
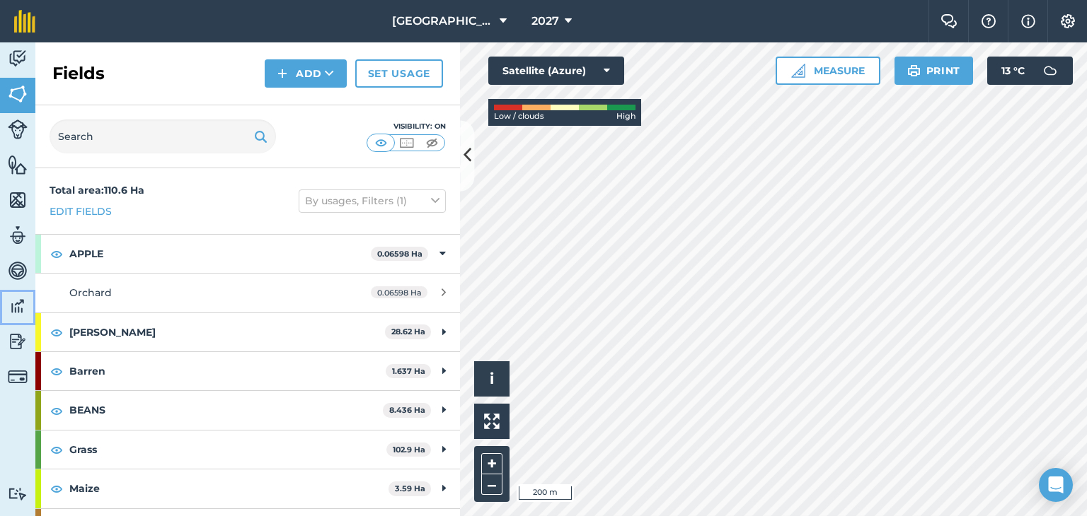
click at [17, 304] on img at bounding box center [18, 306] width 20 height 21
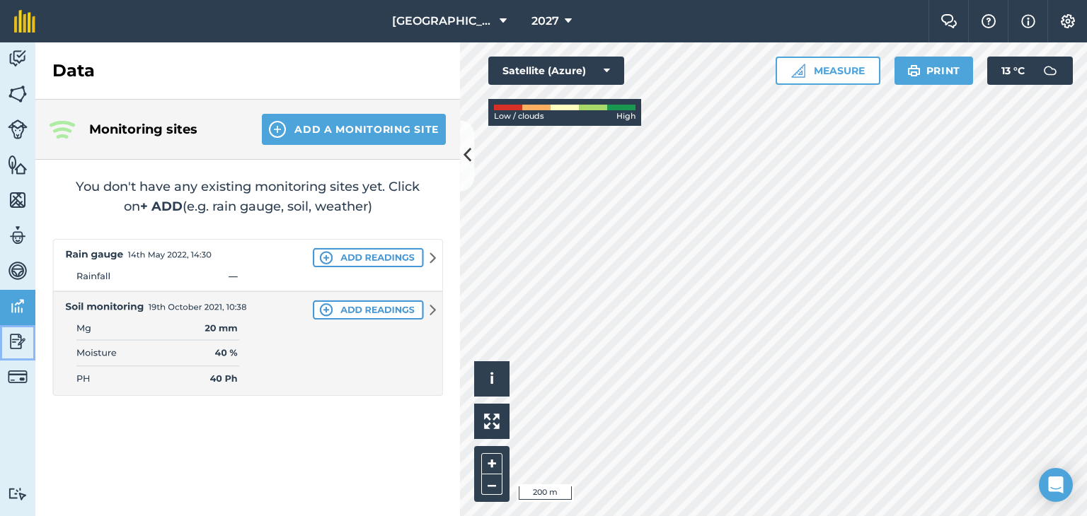
click at [9, 326] on link "Reporting" at bounding box center [17, 342] width 35 height 35
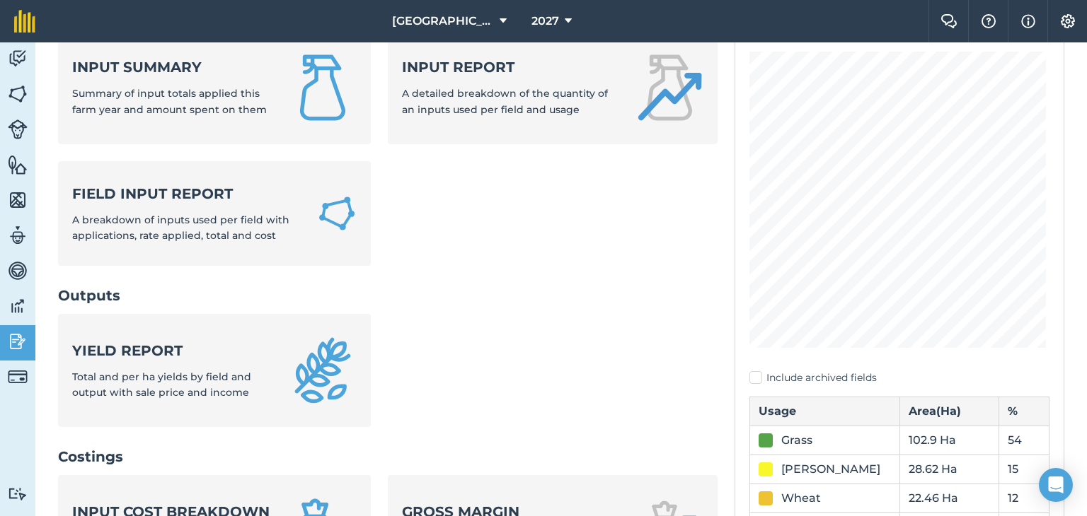
scroll to position [283, 0]
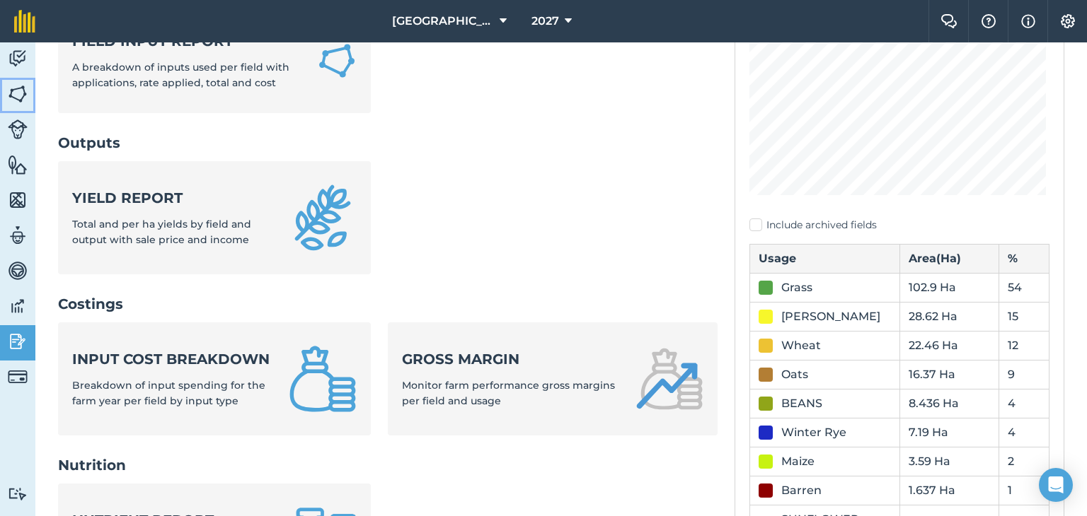
click at [22, 96] on img at bounding box center [18, 93] width 20 height 21
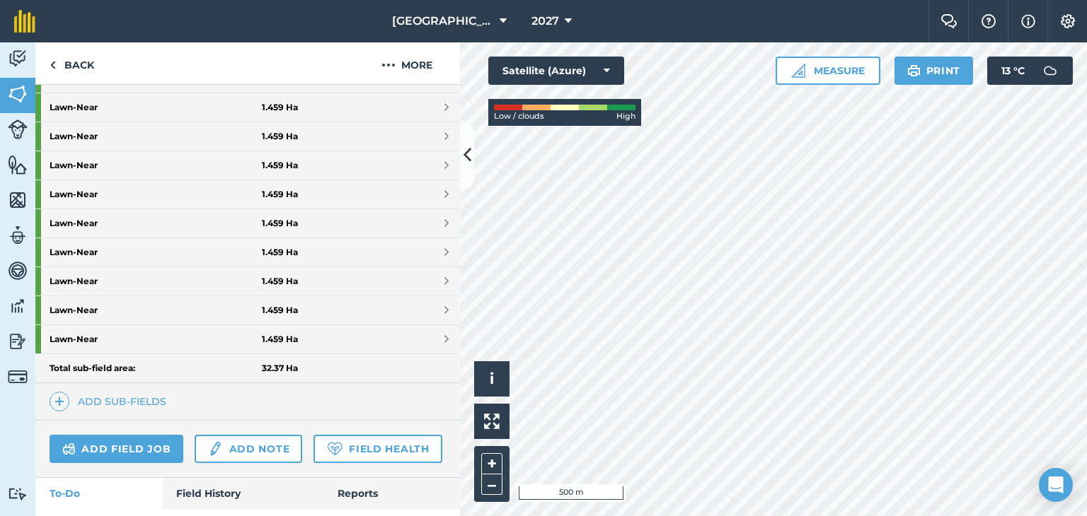
scroll to position [759, 0]
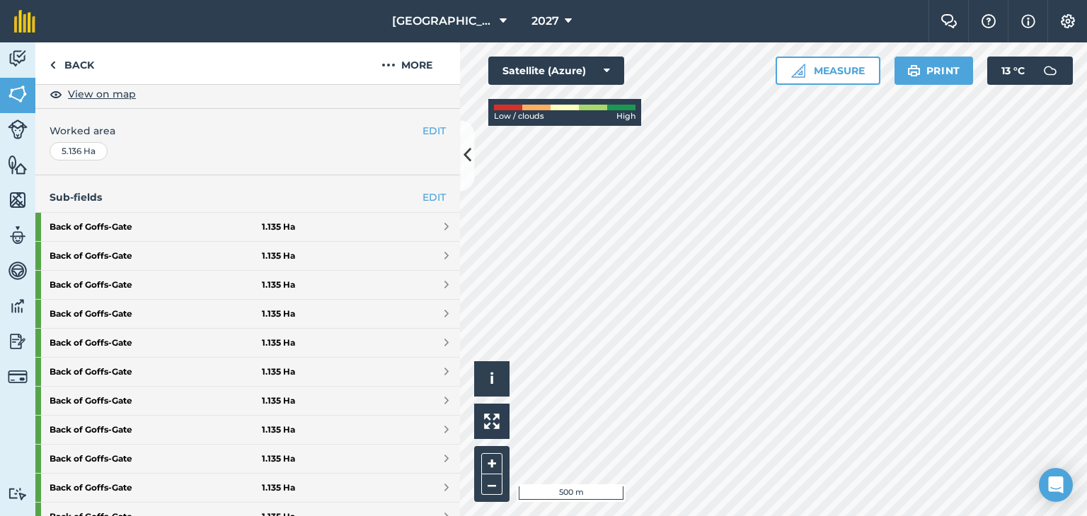
scroll to position [264, 0]
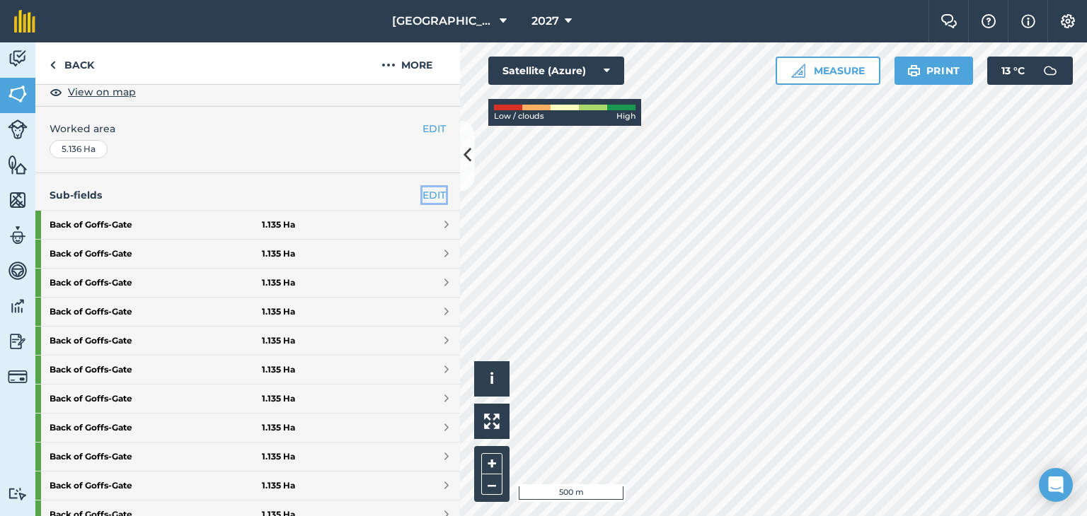
click at [422, 194] on link "EDIT" at bounding box center [433, 195] width 23 height 16
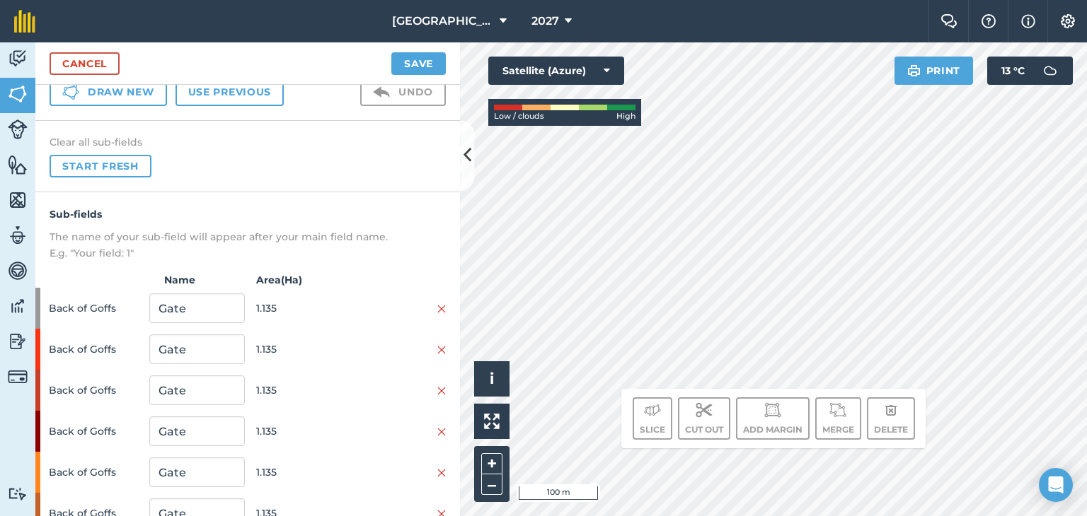
scroll to position [141, 0]
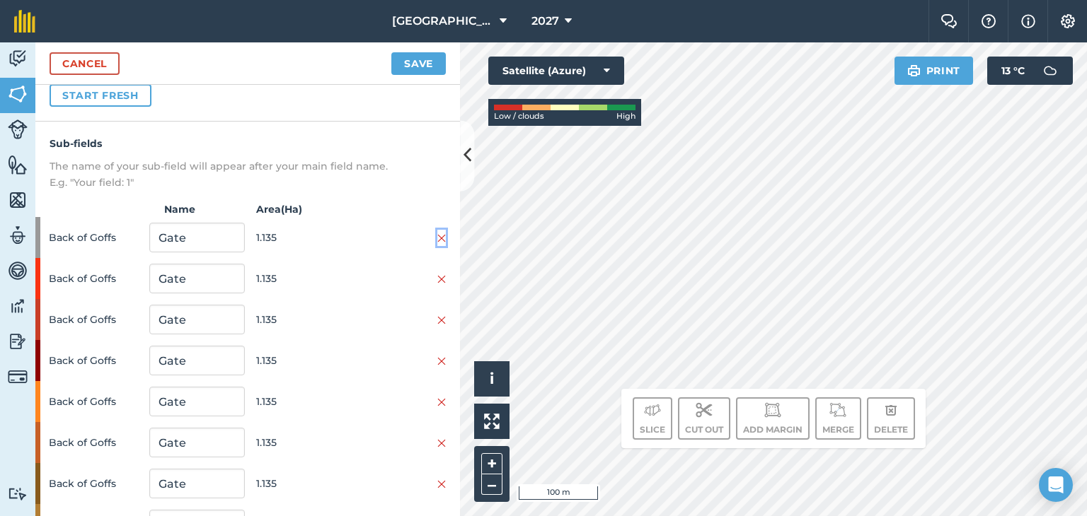
click at [437, 239] on img at bounding box center [441, 238] width 8 height 11
click at [437, 234] on img at bounding box center [441, 238] width 8 height 11
click at [437, 237] on img at bounding box center [441, 238] width 8 height 11
click at [437, 238] on img at bounding box center [441, 238] width 8 height 11
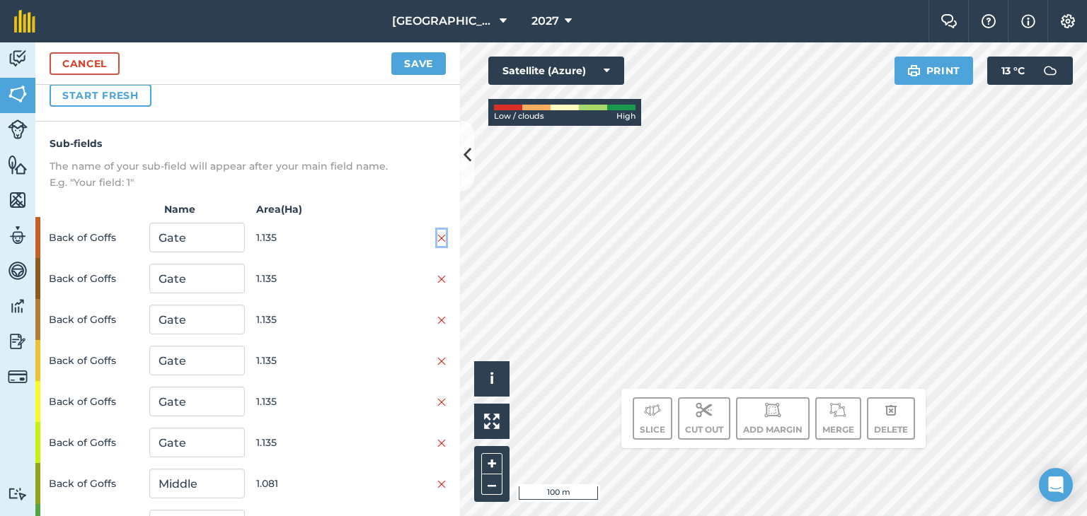
click at [437, 238] on img at bounding box center [441, 238] width 8 height 11
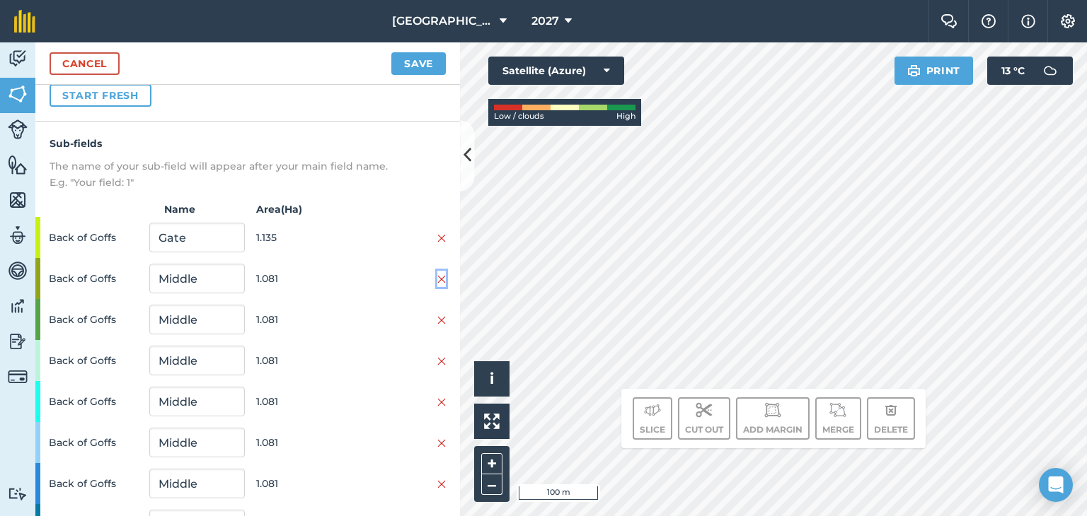
click at [437, 277] on img at bounding box center [441, 279] width 8 height 11
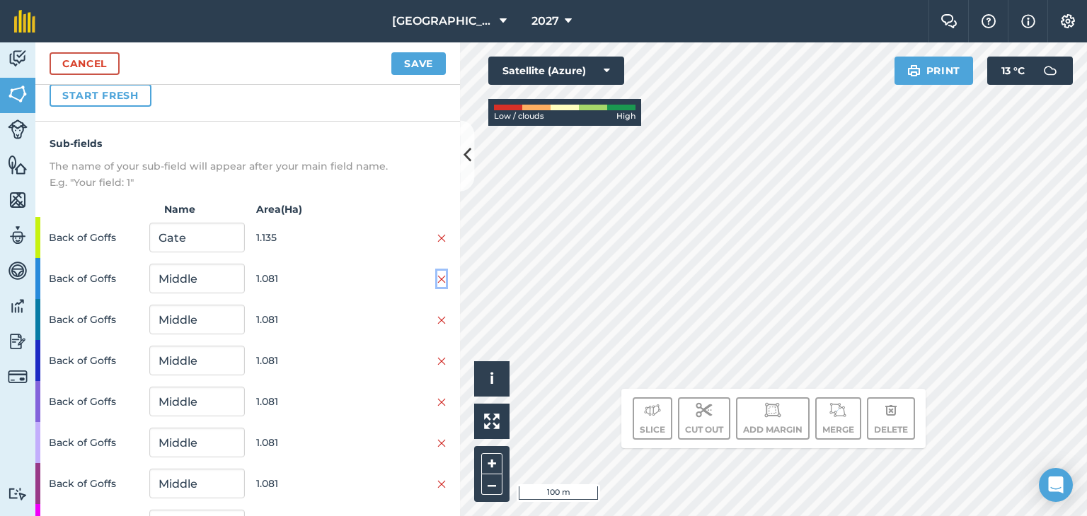
click at [437, 277] on img at bounding box center [441, 279] width 8 height 11
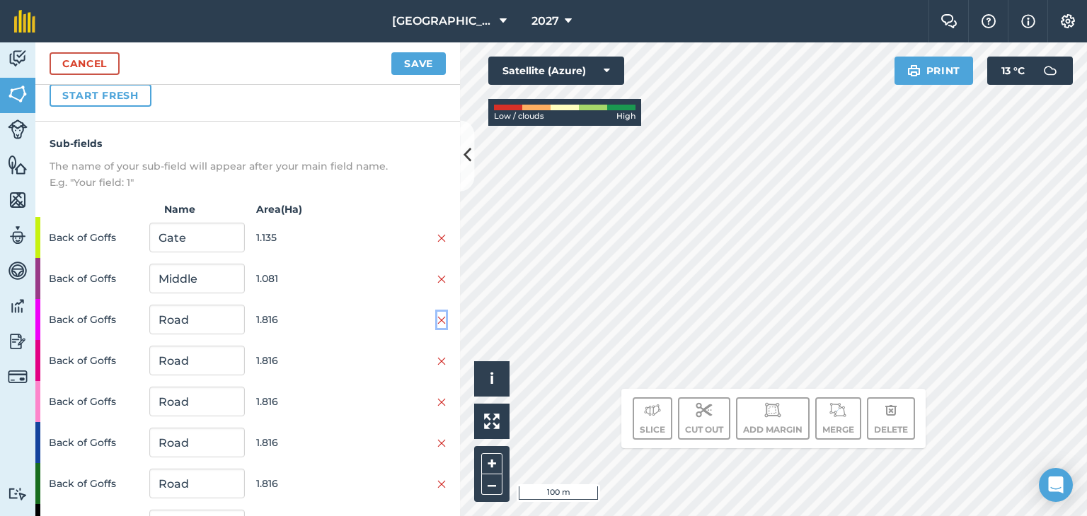
click at [437, 315] on img at bounding box center [441, 320] width 8 height 11
click at [437, 356] on img at bounding box center [441, 361] width 8 height 11
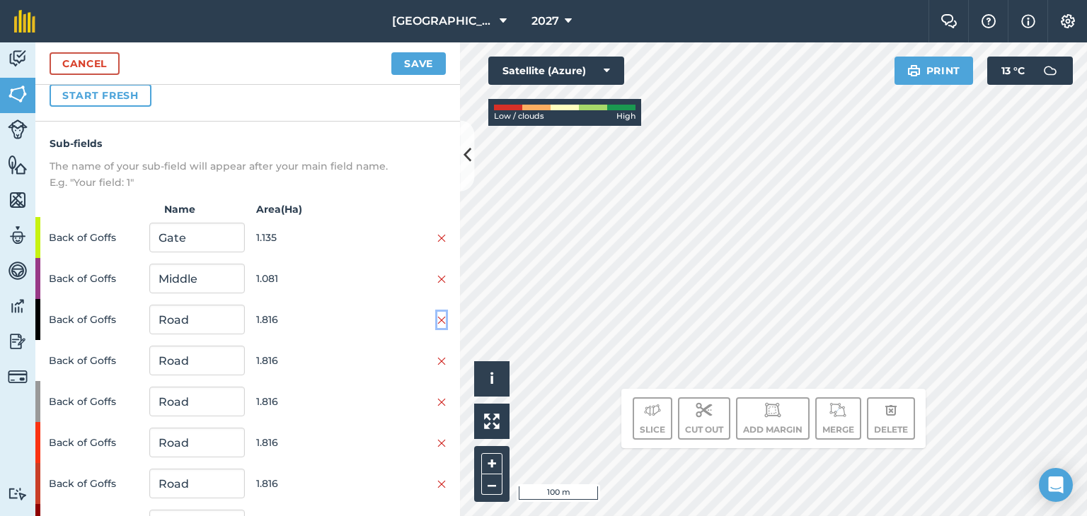
click at [437, 315] on img at bounding box center [441, 320] width 8 height 11
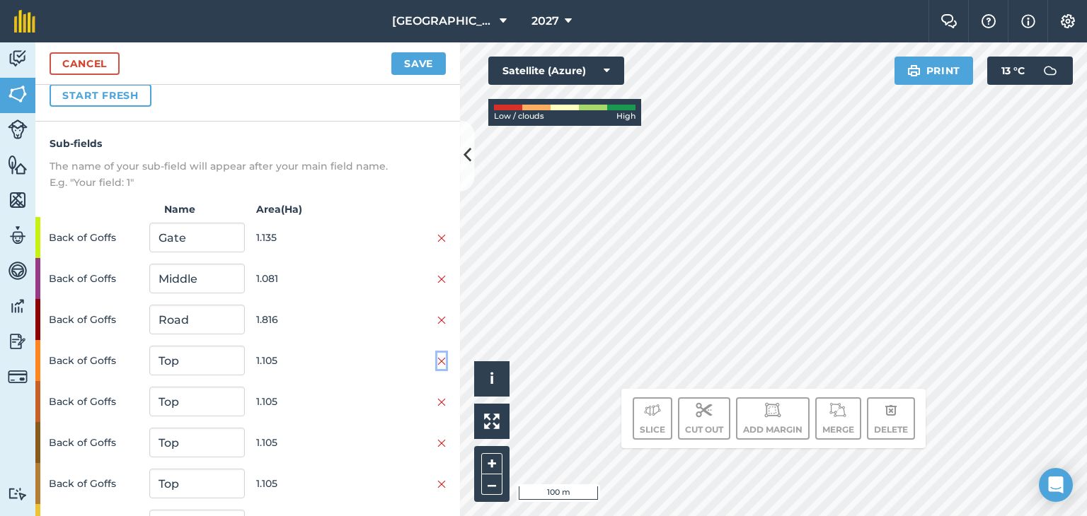
click at [437, 359] on img at bounding box center [441, 361] width 8 height 11
click at [437, 397] on img at bounding box center [441, 402] width 8 height 11
click at [437, 359] on img at bounding box center [441, 361] width 8 height 11
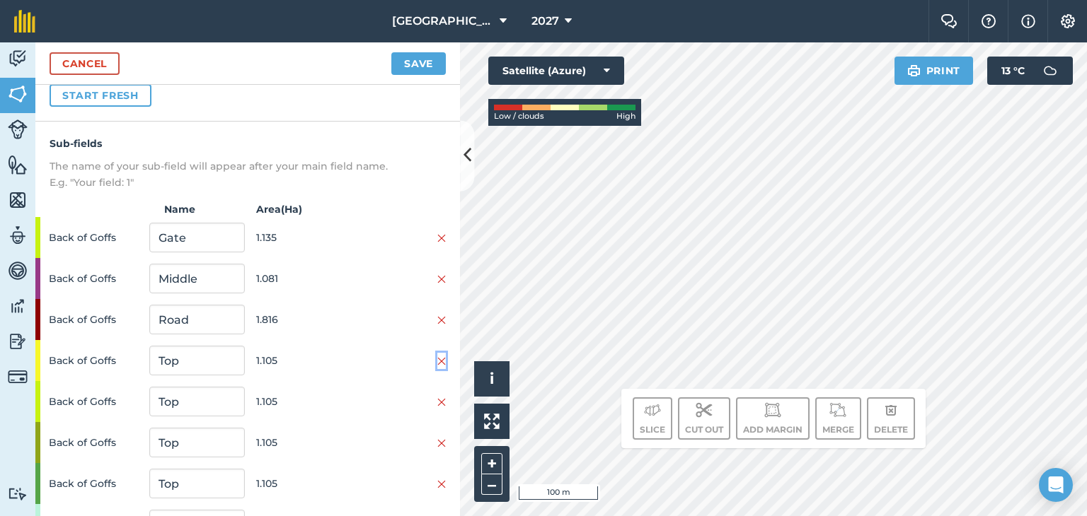
click at [437, 359] on img at bounding box center [441, 361] width 8 height 11
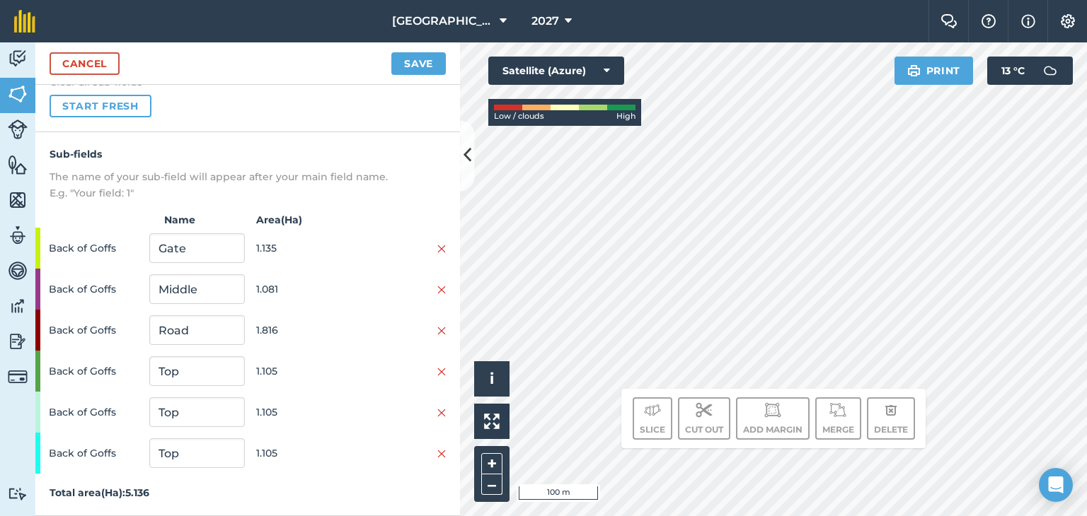
scroll to position [129, 0]
click at [437, 365] on button at bounding box center [441, 373] width 8 height 16
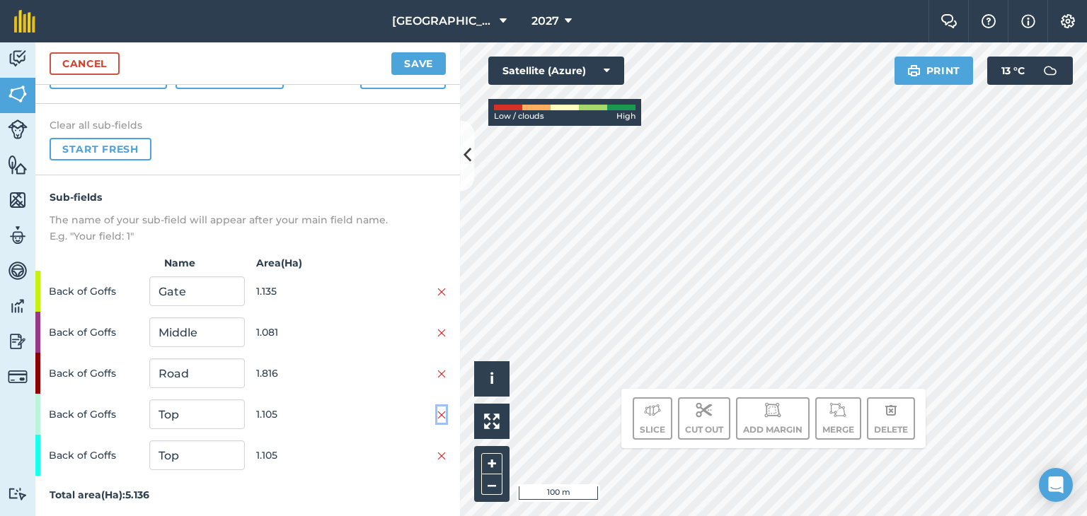
click at [437, 417] on img at bounding box center [441, 415] width 8 height 11
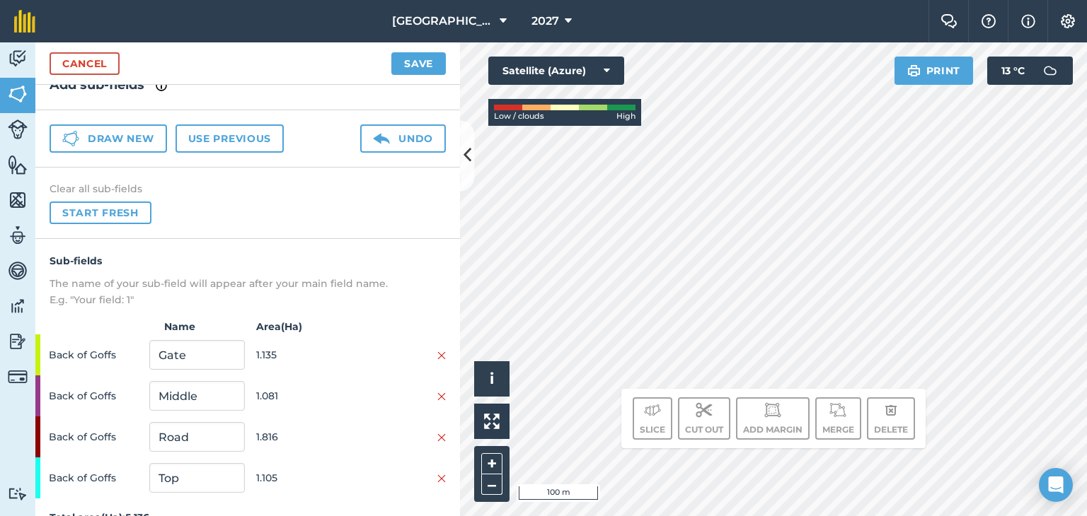
scroll to position [47, 0]
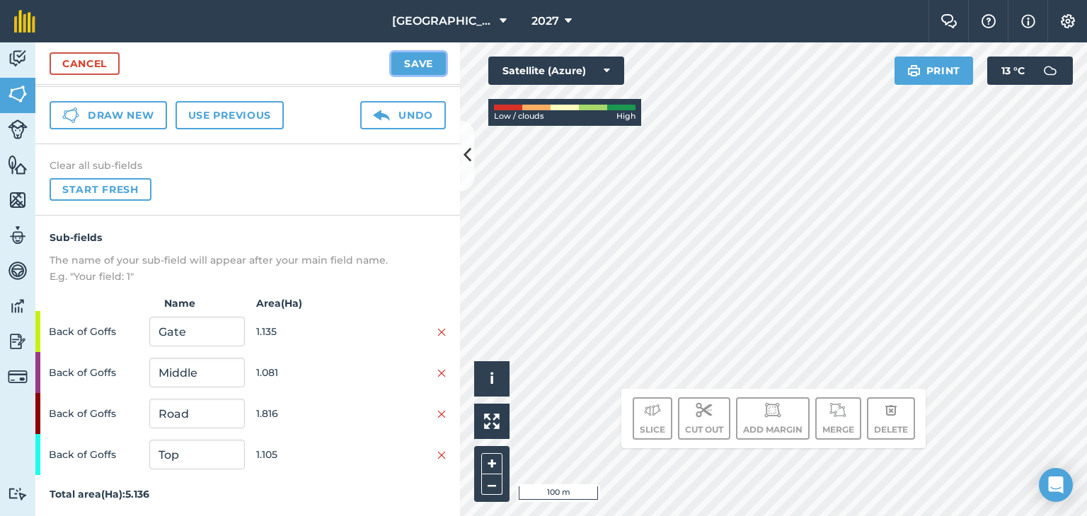
click at [429, 64] on button "Save" at bounding box center [418, 63] width 54 height 23
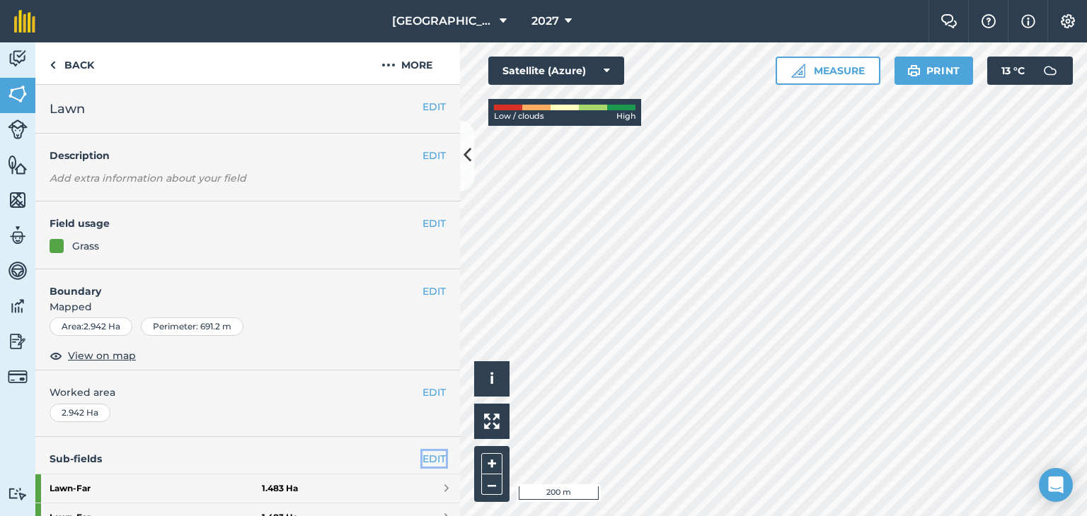
click at [422, 459] on link "EDIT" at bounding box center [433, 459] width 23 height 16
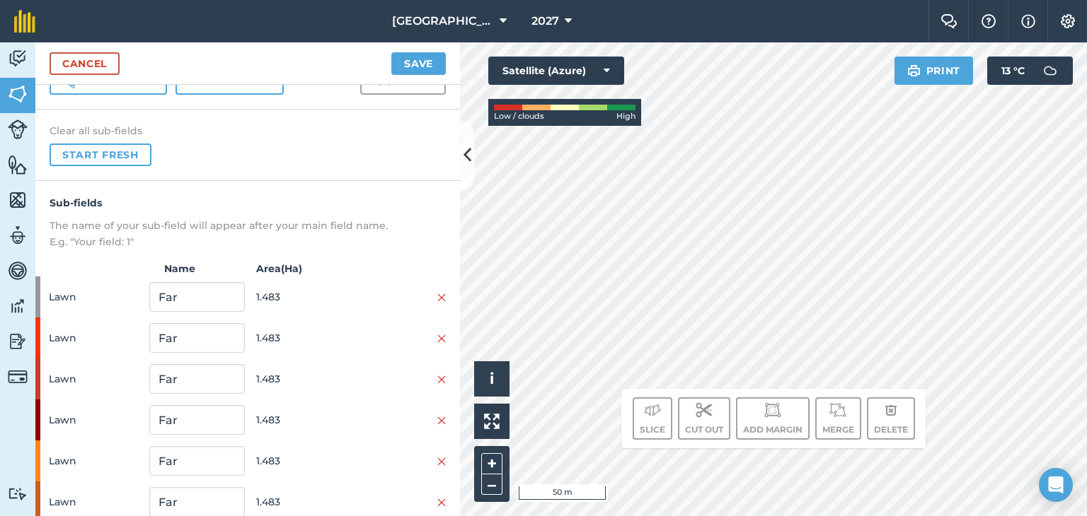
scroll to position [212, 0]
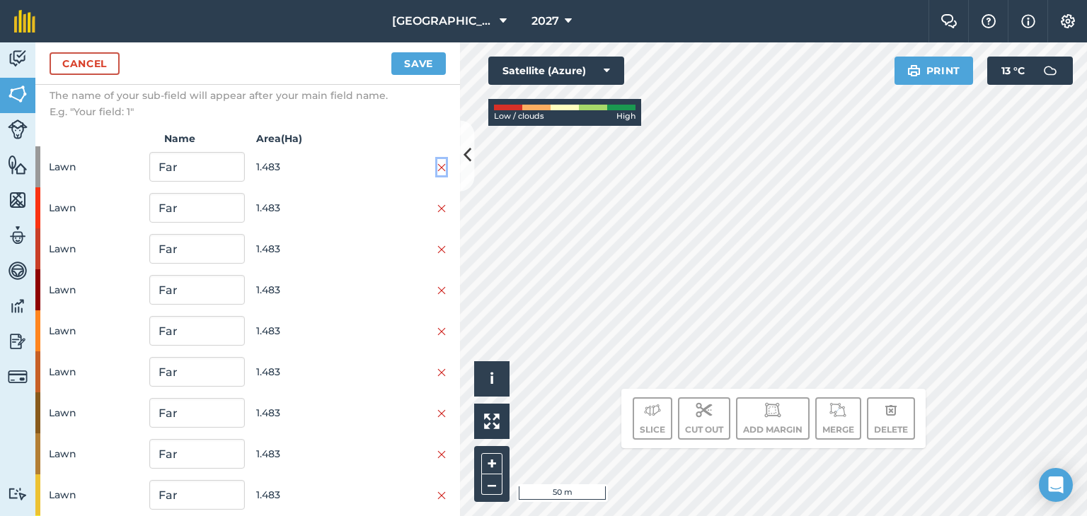
click at [437, 166] on img at bounding box center [441, 167] width 8 height 11
click at [437, 203] on img at bounding box center [441, 208] width 8 height 11
click at [437, 166] on img at bounding box center [441, 167] width 8 height 11
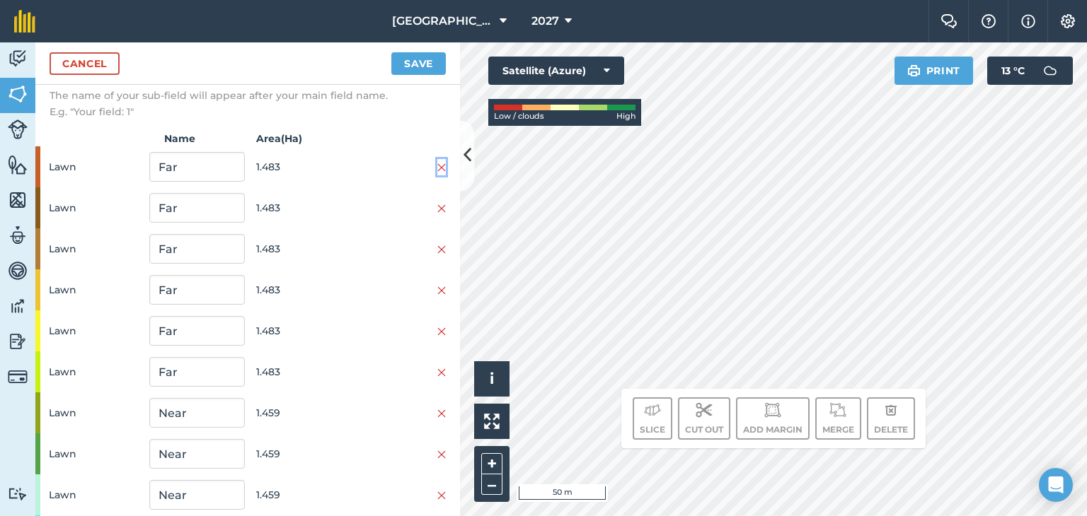
click at [437, 166] on img at bounding box center [441, 167] width 8 height 11
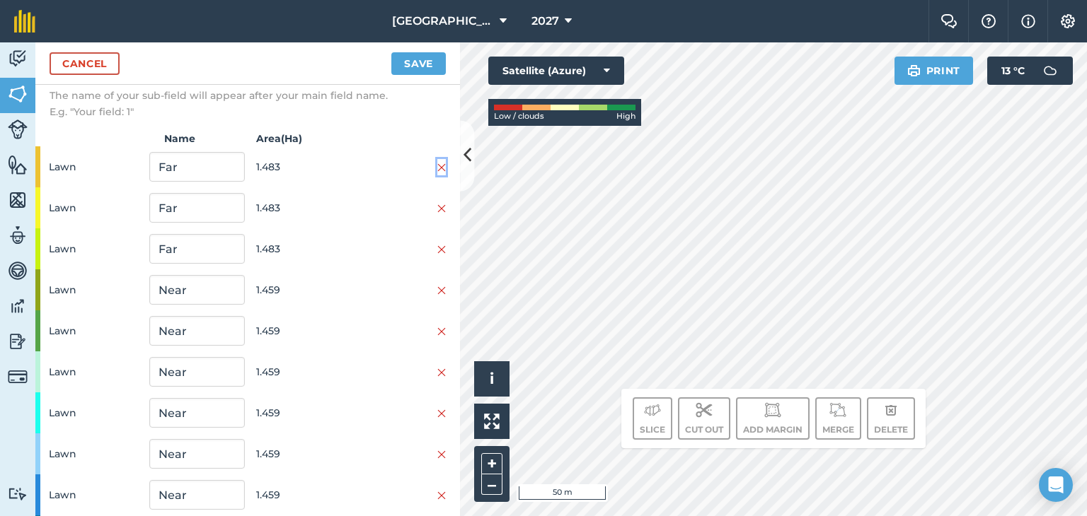
click at [437, 166] on img at bounding box center [441, 167] width 8 height 11
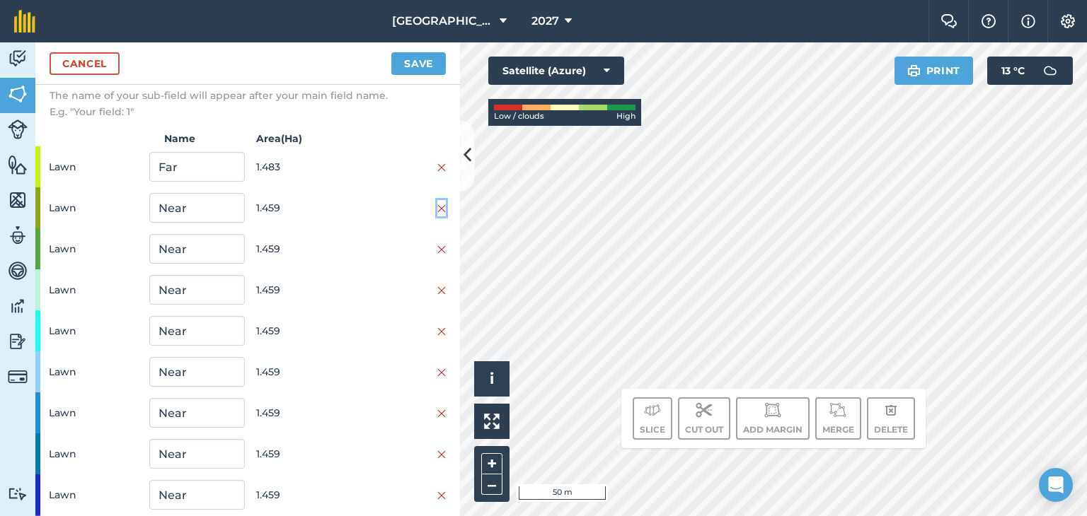
click at [437, 204] on img at bounding box center [441, 208] width 8 height 11
click at [437, 244] on img at bounding box center [441, 249] width 8 height 11
click at [437, 204] on img at bounding box center [441, 208] width 8 height 11
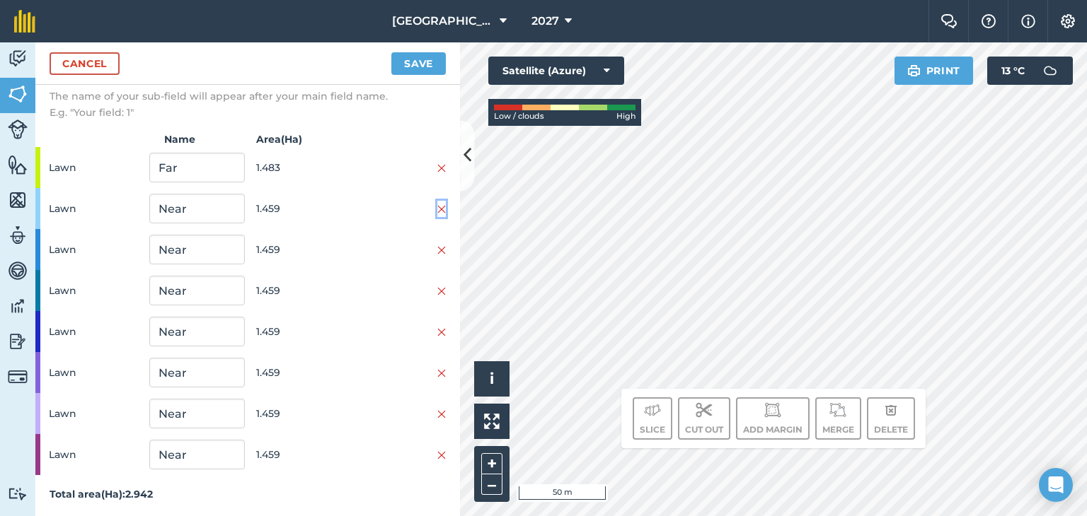
click at [437, 204] on img at bounding box center [441, 209] width 8 height 11
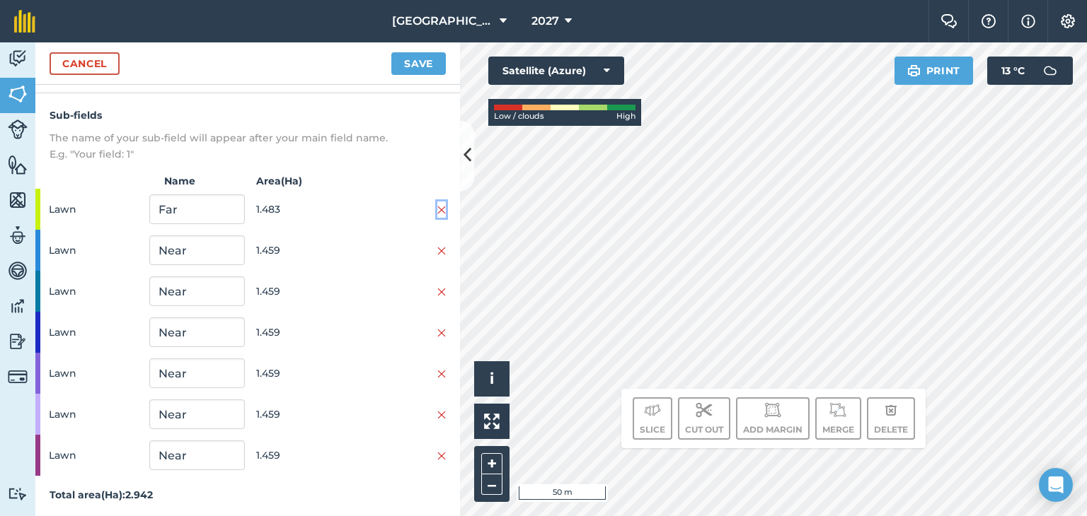
click at [437, 204] on img at bounding box center [441, 209] width 8 height 11
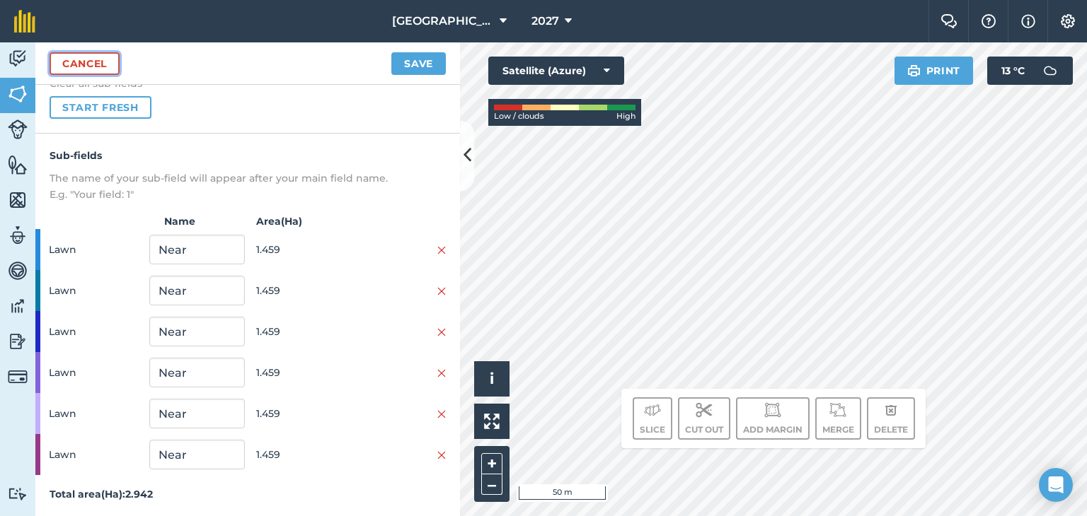
click at [101, 66] on link "Cancel" at bounding box center [85, 63] width 70 height 23
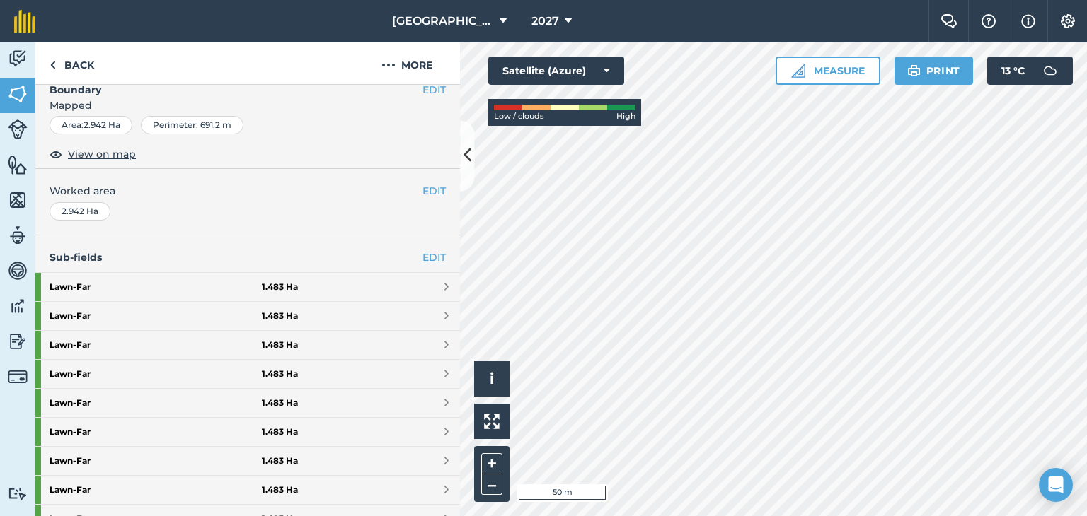
scroll to position [212, 0]
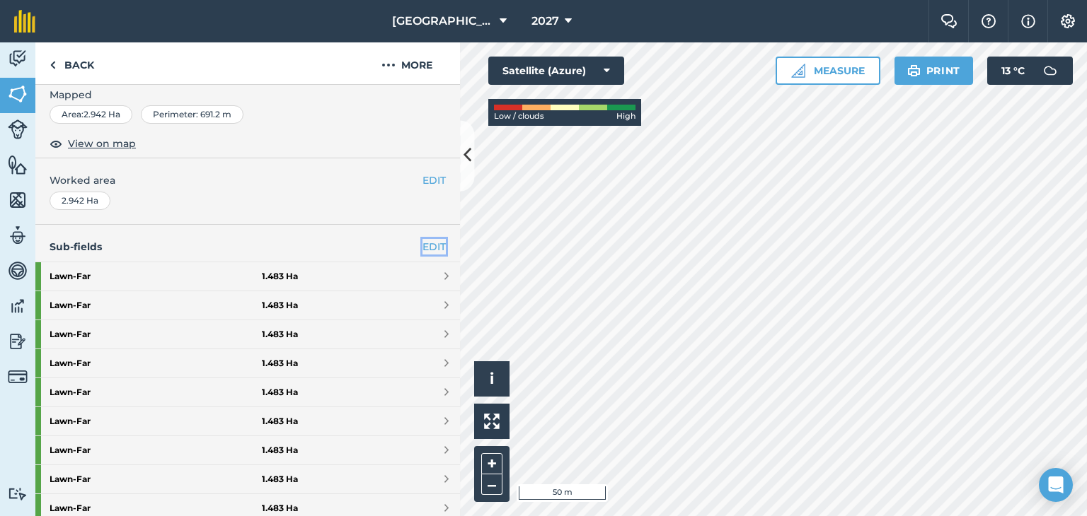
click at [422, 243] on link "EDIT" at bounding box center [433, 247] width 23 height 16
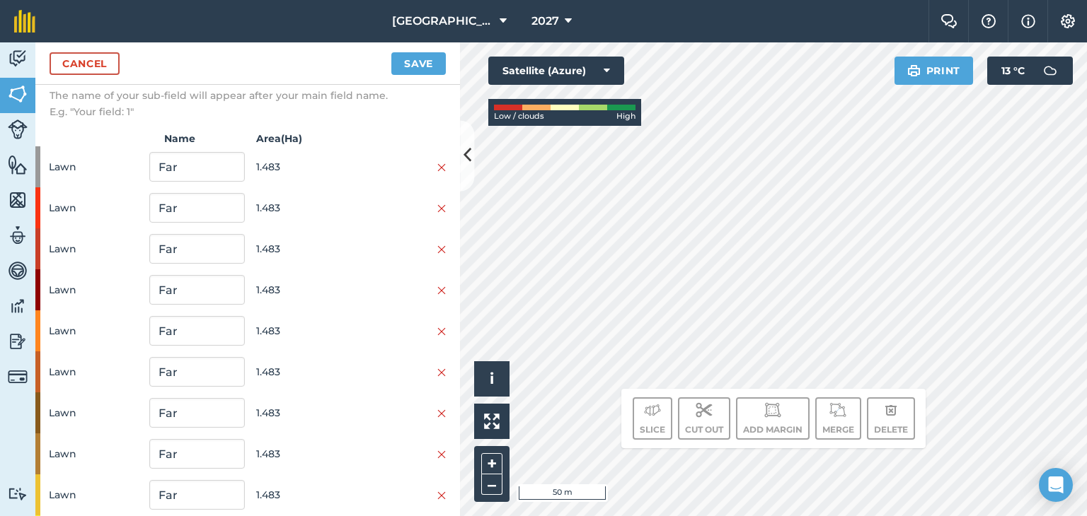
scroll to position [212, 0]
click at [437, 204] on img at bounding box center [441, 208] width 8 height 11
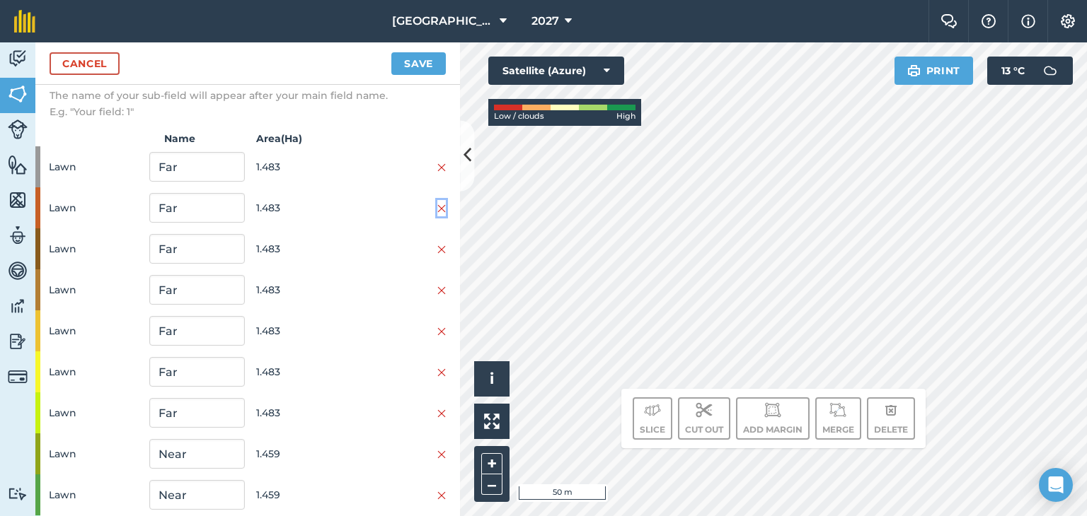
click at [437, 204] on img at bounding box center [441, 208] width 8 height 11
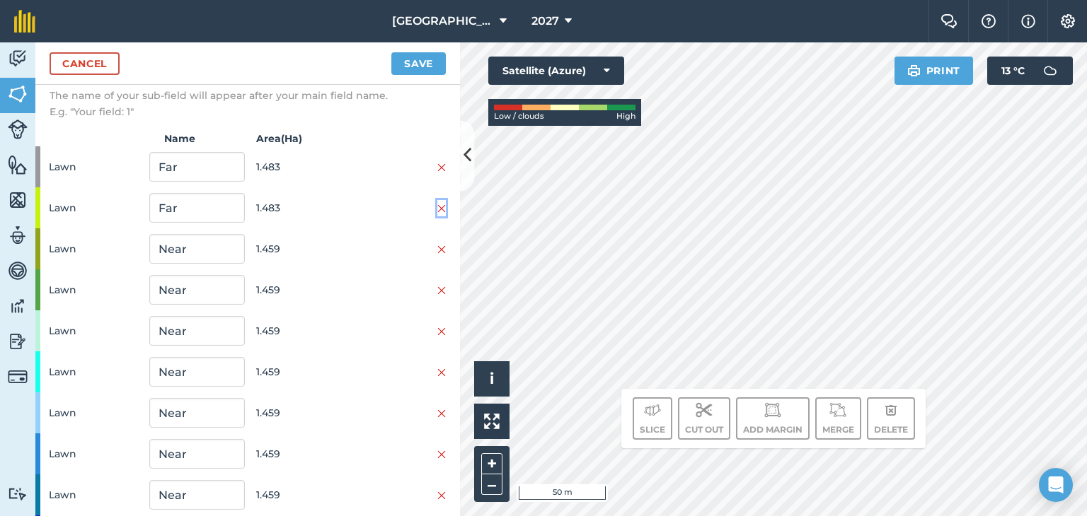
click at [437, 204] on img at bounding box center [441, 208] width 8 height 11
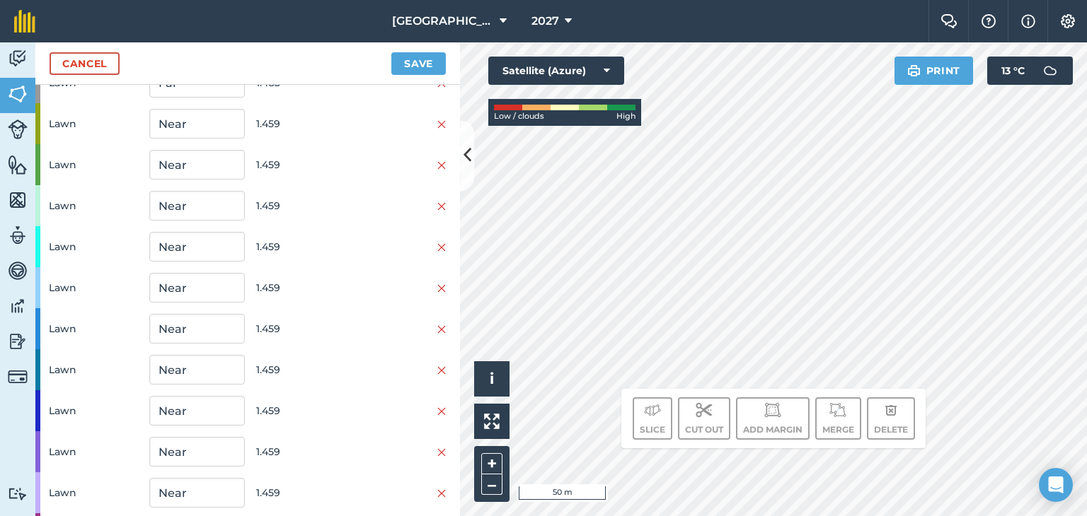
scroll to position [376, 0]
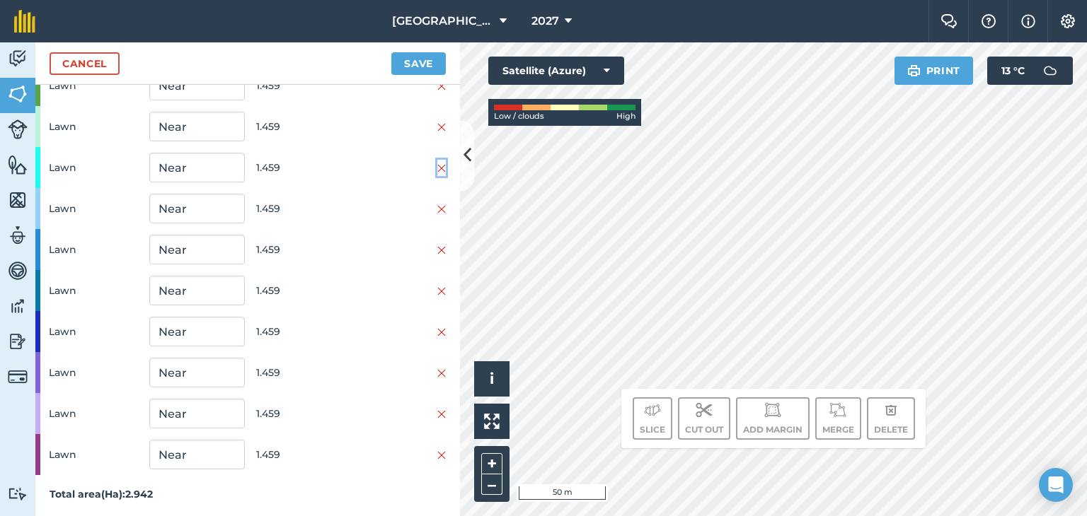
click at [437, 160] on button at bounding box center [441, 168] width 8 height 16
click at [437, 161] on button at bounding box center [441, 169] width 8 height 16
click at [437, 167] on img at bounding box center [441, 168] width 8 height 11
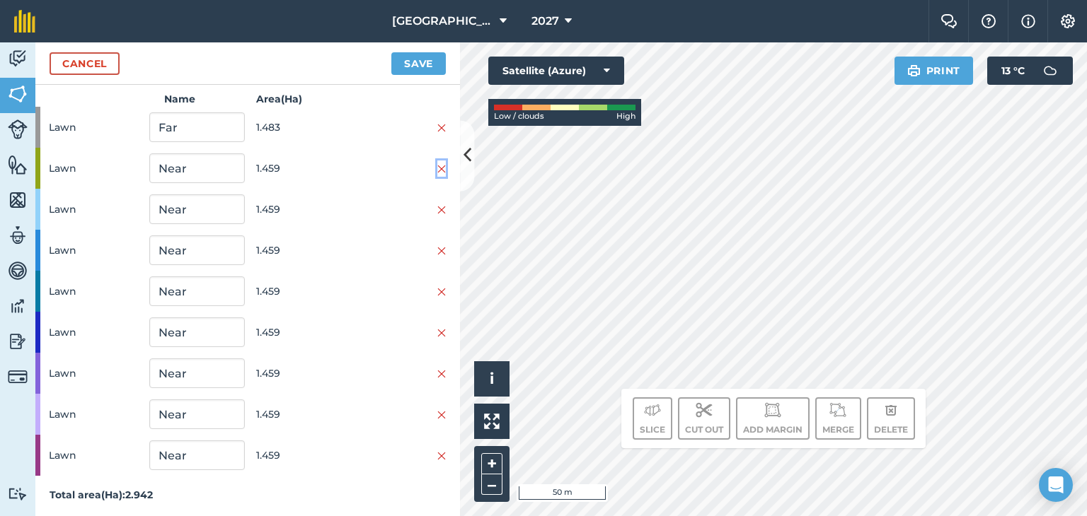
click at [437, 166] on img at bounding box center [441, 168] width 8 height 11
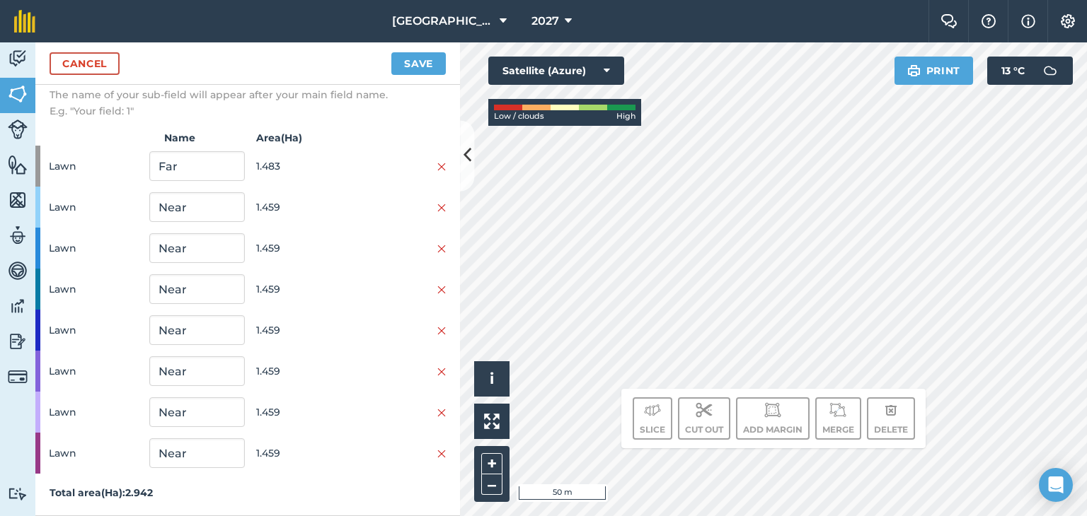
scroll to position [212, 0]
click at [437, 242] on button at bounding box center [441, 250] width 8 height 16
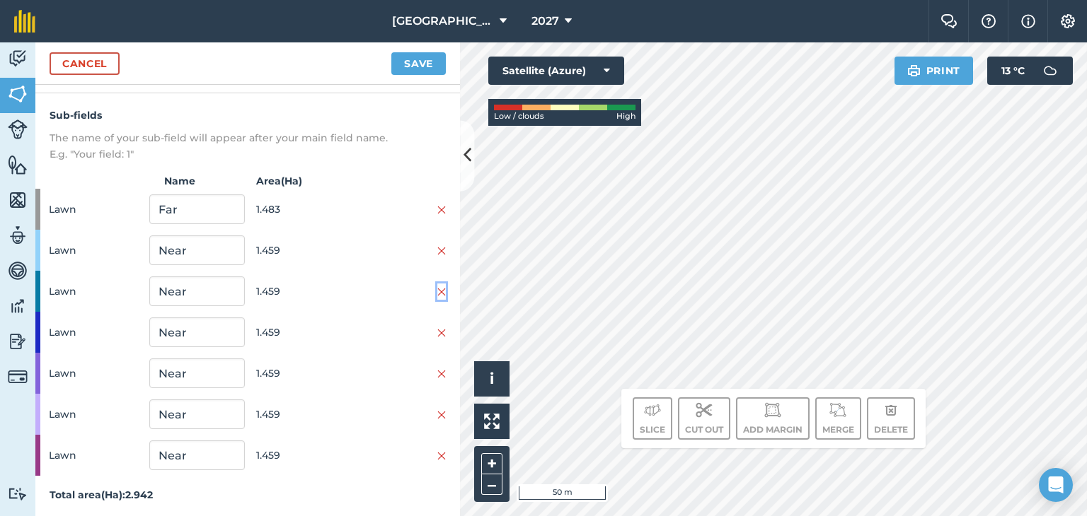
click at [437, 287] on img at bounding box center [441, 292] width 8 height 11
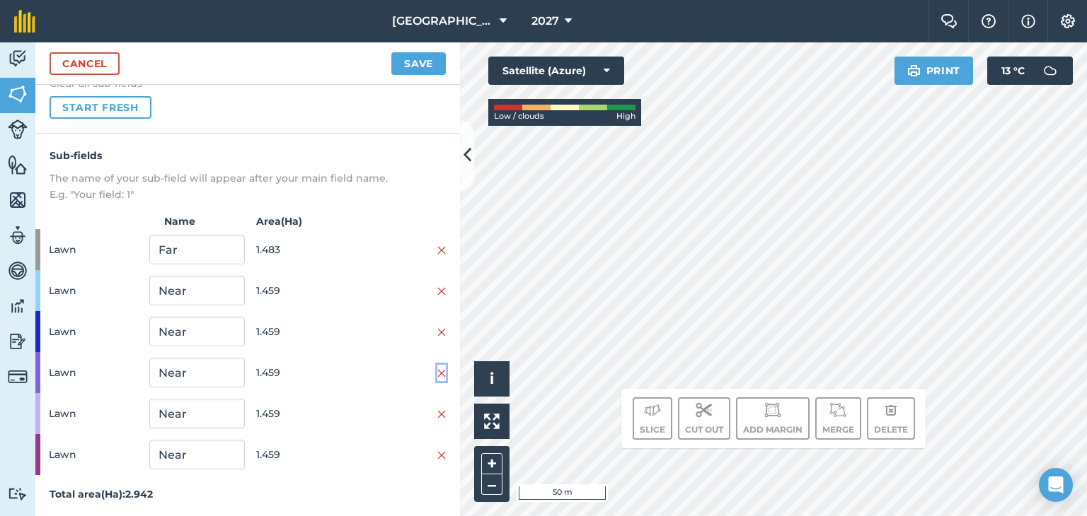
click at [437, 369] on img at bounding box center [441, 373] width 8 height 11
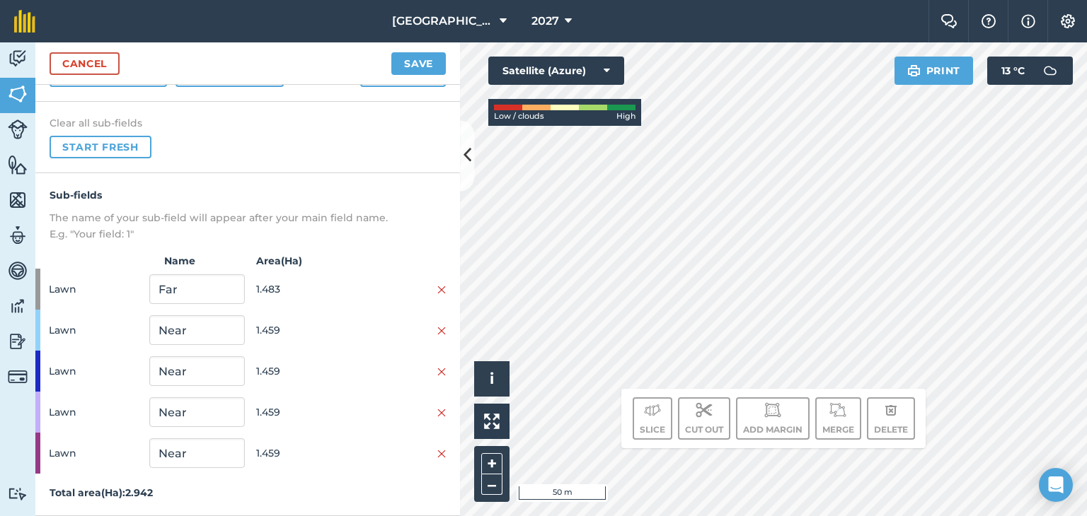
scroll to position [88, 0]
click at [437, 410] on img at bounding box center [441, 415] width 8 height 11
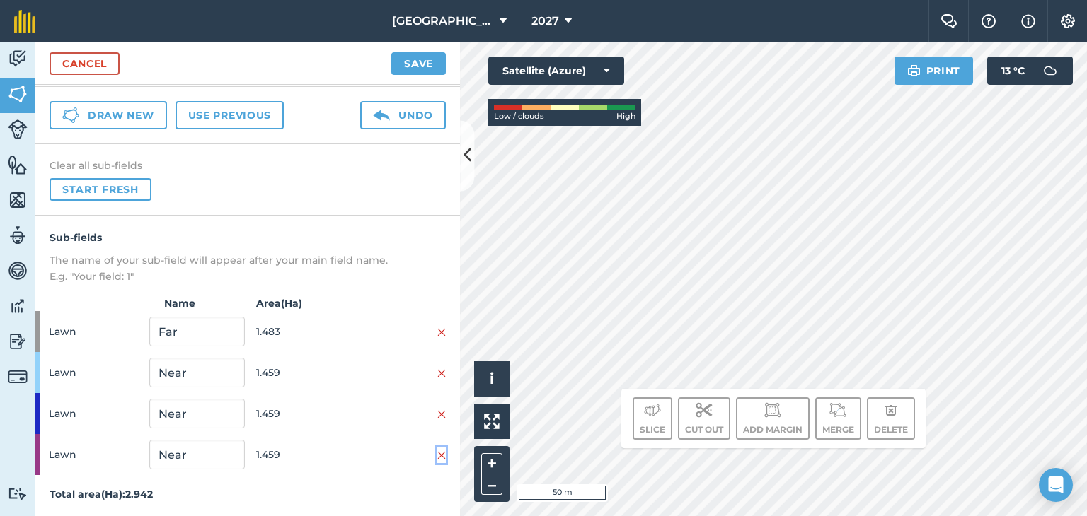
click at [437, 450] on img at bounding box center [441, 455] width 8 height 11
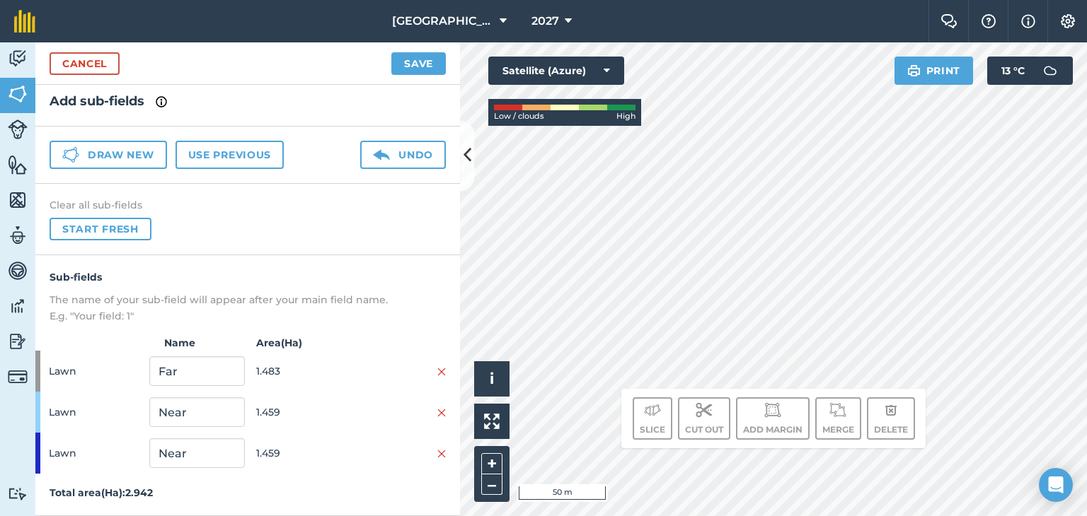
scroll to position [6, 0]
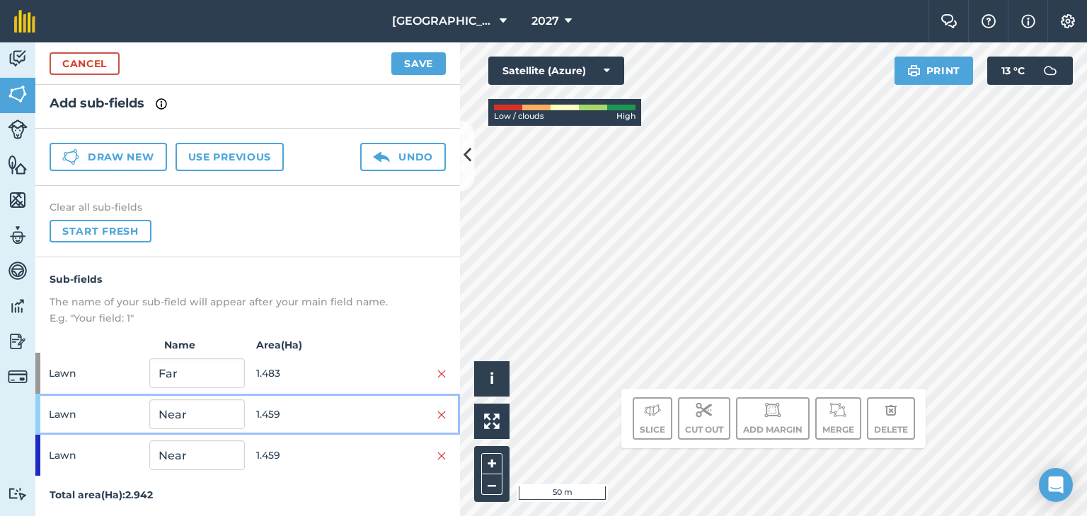
click at [435, 415] on div "Lawn Near 1.459" at bounding box center [247, 414] width 424 height 41
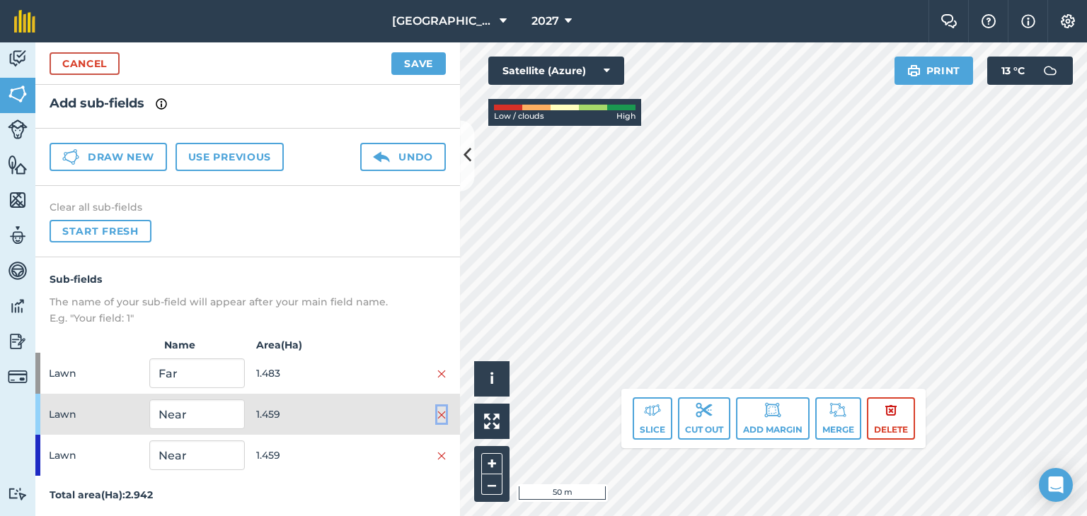
click at [437, 410] on img at bounding box center [441, 415] width 8 height 11
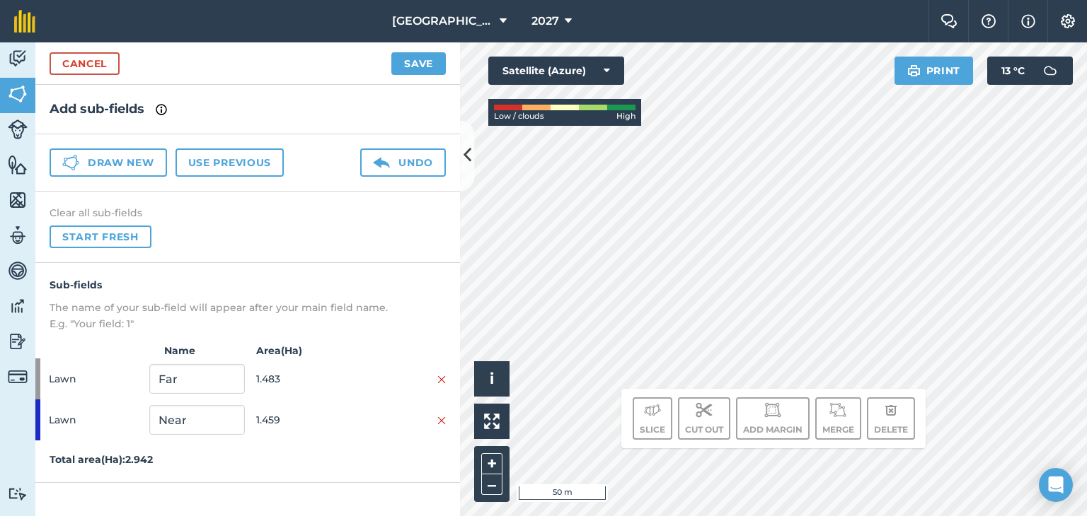
scroll to position [0, 0]
click at [417, 60] on button "Save" at bounding box center [418, 63] width 54 height 23
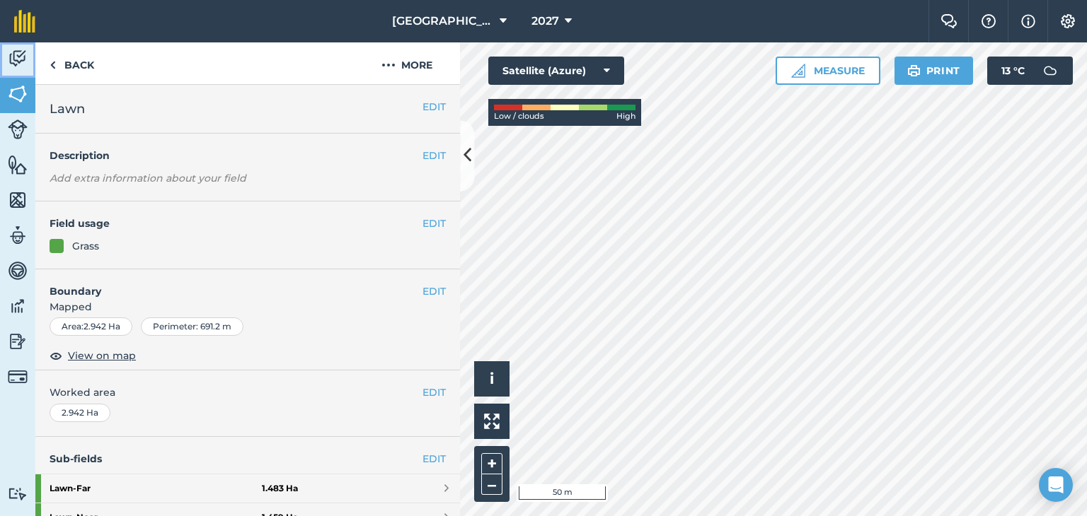
click at [17, 65] on img at bounding box center [18, 58] width 20 height 21
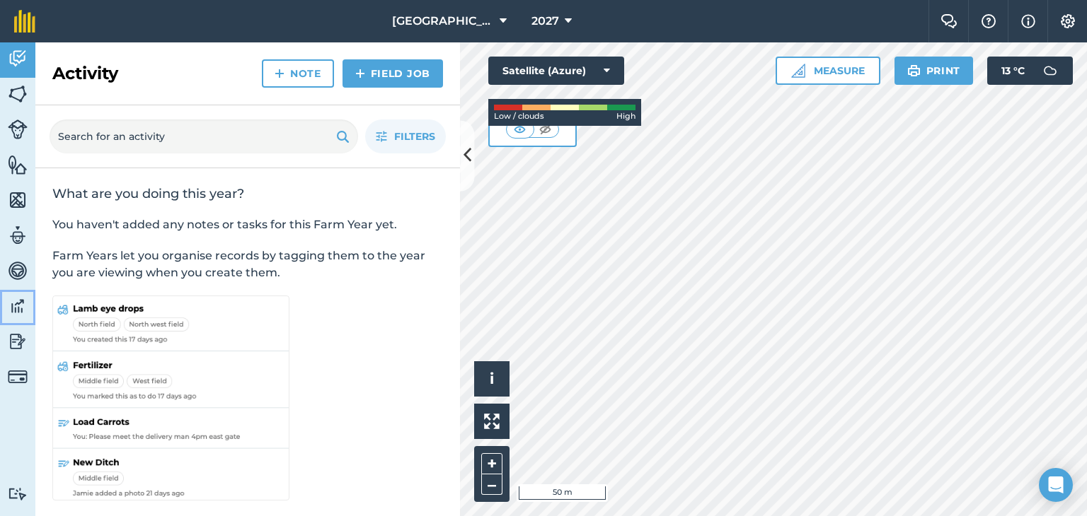
click at [16, 301] on img at bounding box center [18, 306] width 20 height 21
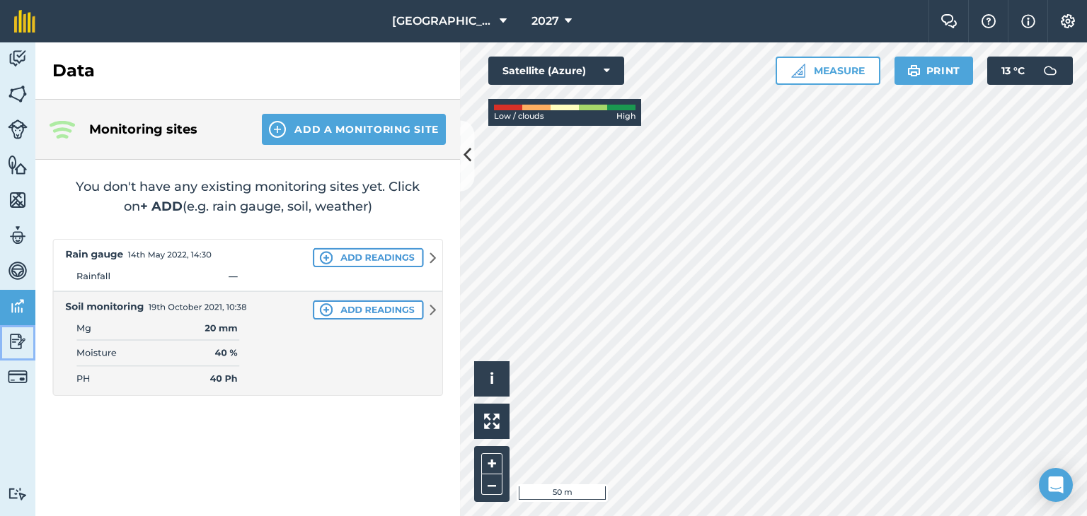
click at [13, 328] on link "Reporting" at bounding box center [17, 342] width 35 height 35
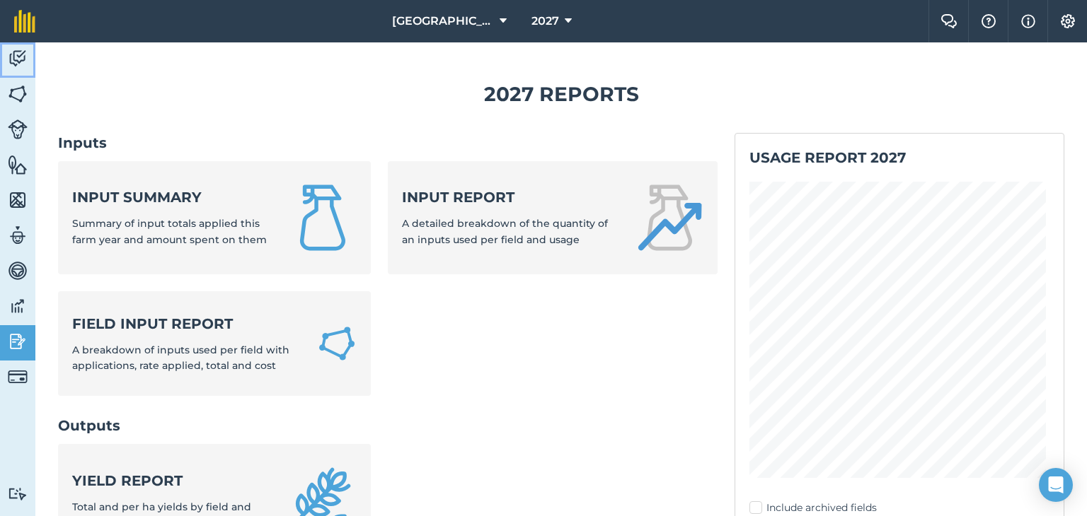
click at [23, 61] on img at bounding box center [18, 58] width 20 height 21
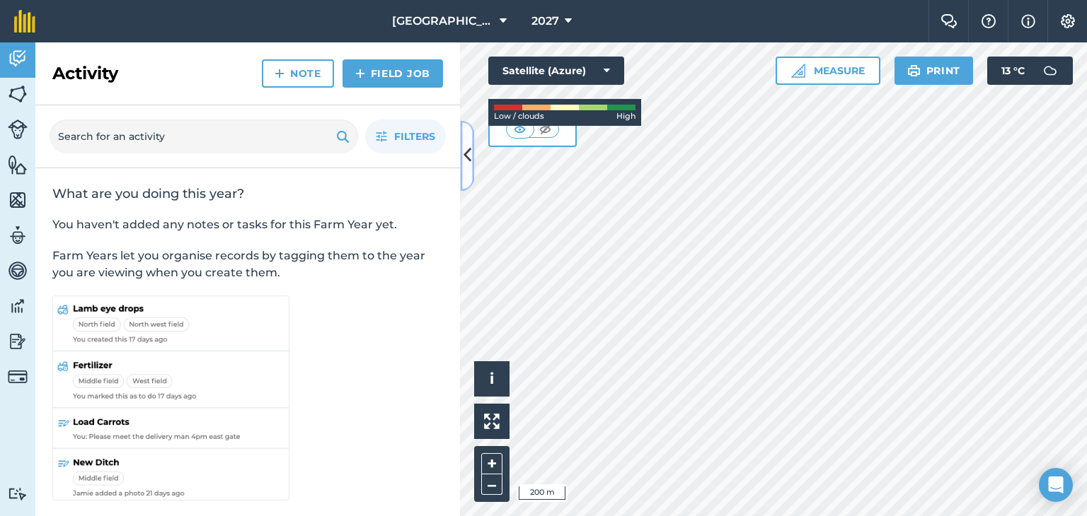
click at [470, 163] on icon at bounding box center [467, 156] width 8 height 25
